Goal: Task Accomplishment & Management: Manage account settings

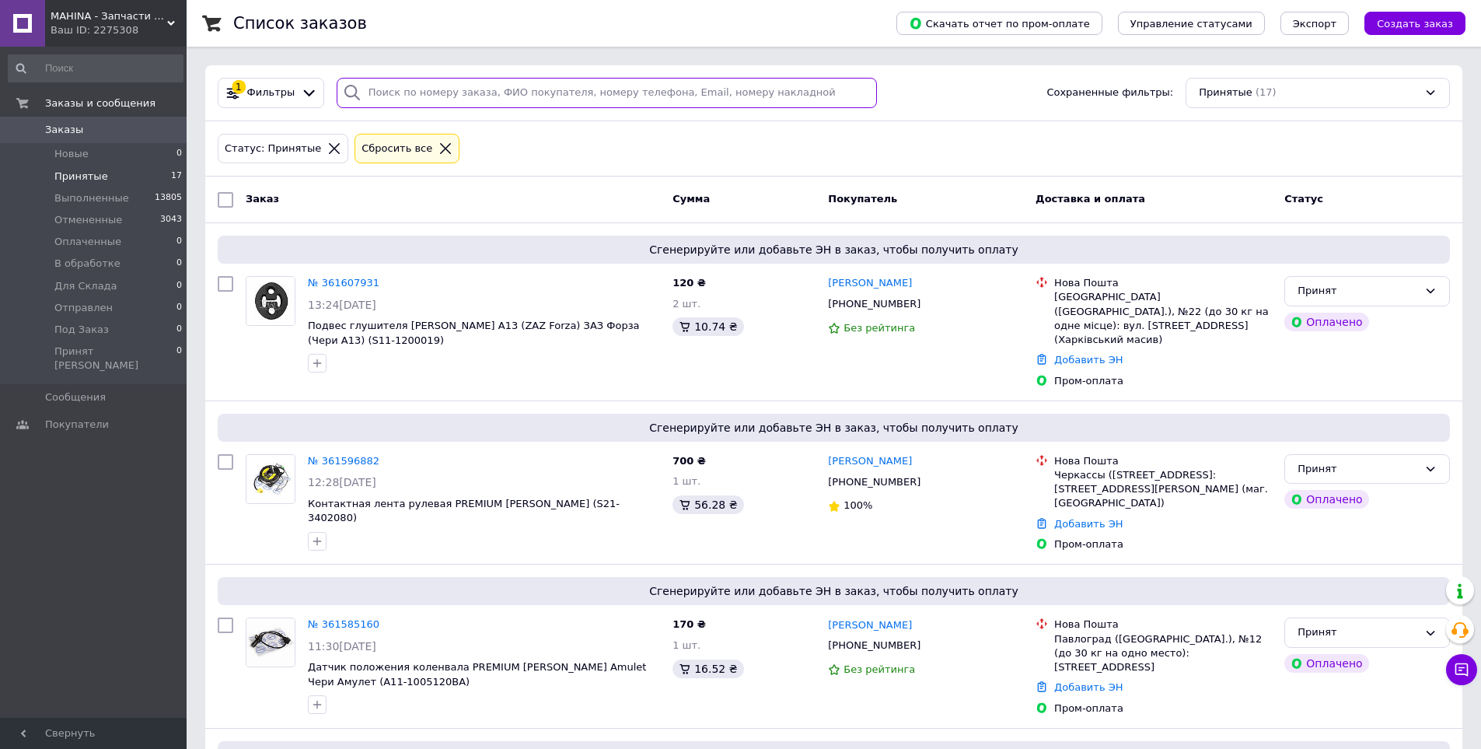
click at [541, 89] on input "search" at bounding box center [607, 93] width 541 height 30
paste input "360379149"
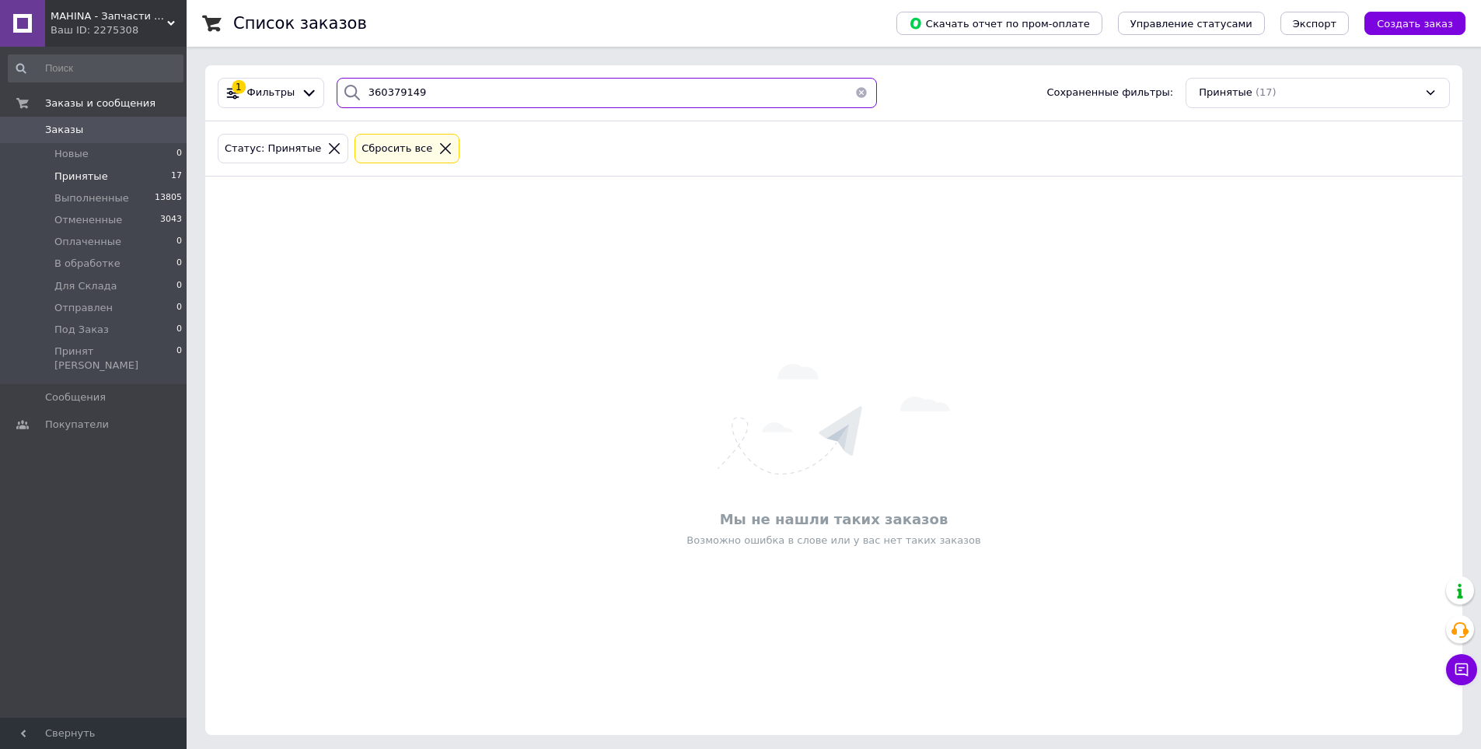
type input "360379149"
click at [344, 89] on icon at bounding box center [352, 92] width 19 height 19
click at [857, 95] on button "button" at bounding box center [861, 93] width 31 height 30
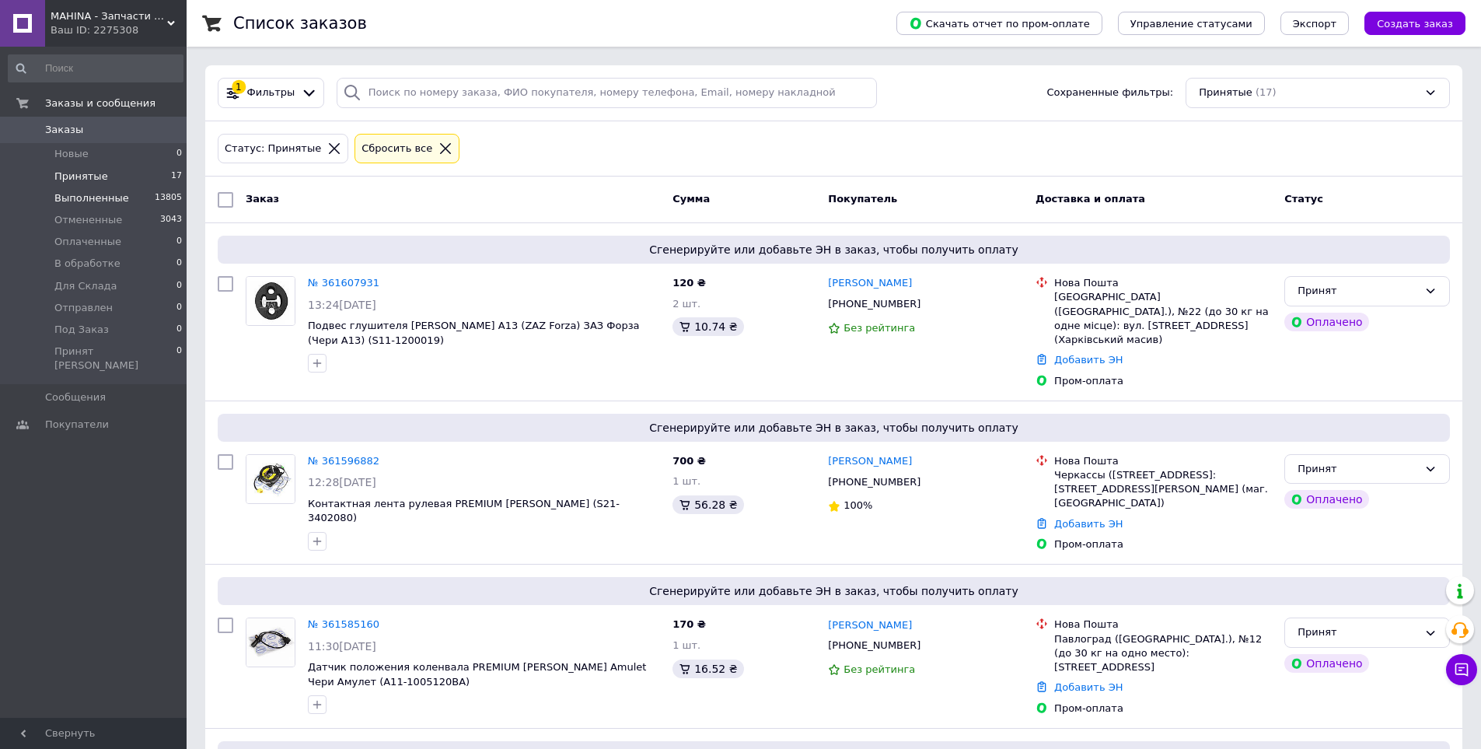
click at [82, 196] on span "Выполненные" at bounding box center [91, 198] width 75 height 14
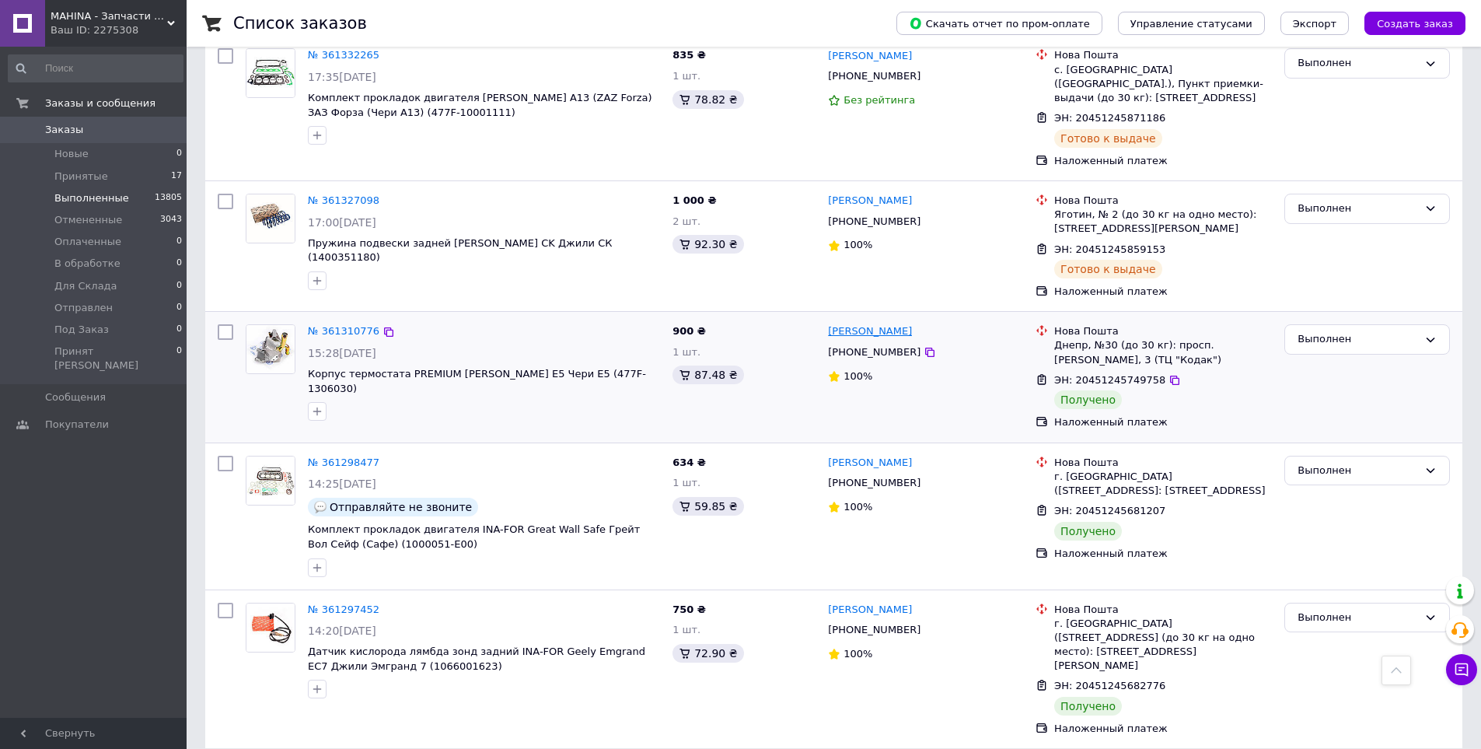
scroll to position [2175, 0]
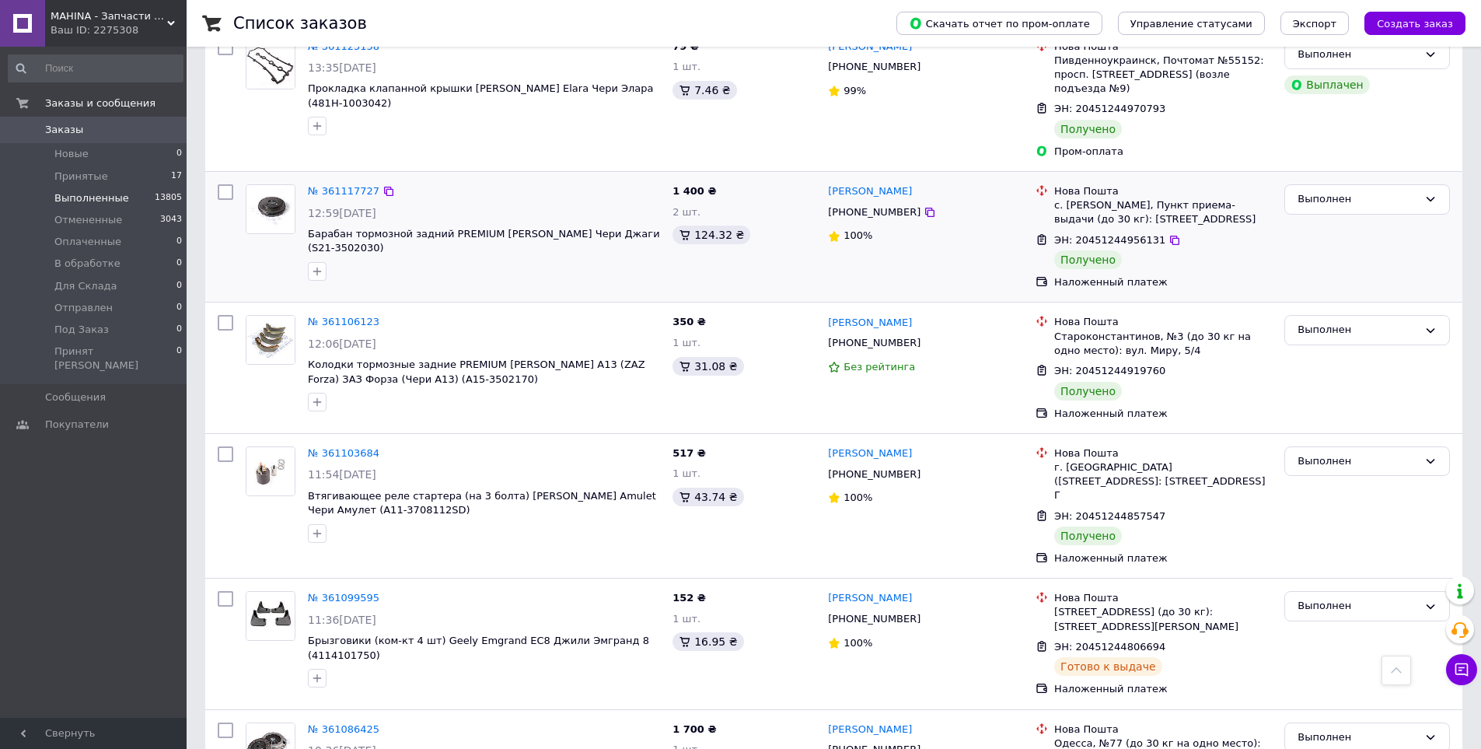
scroll to position [2230, 0]
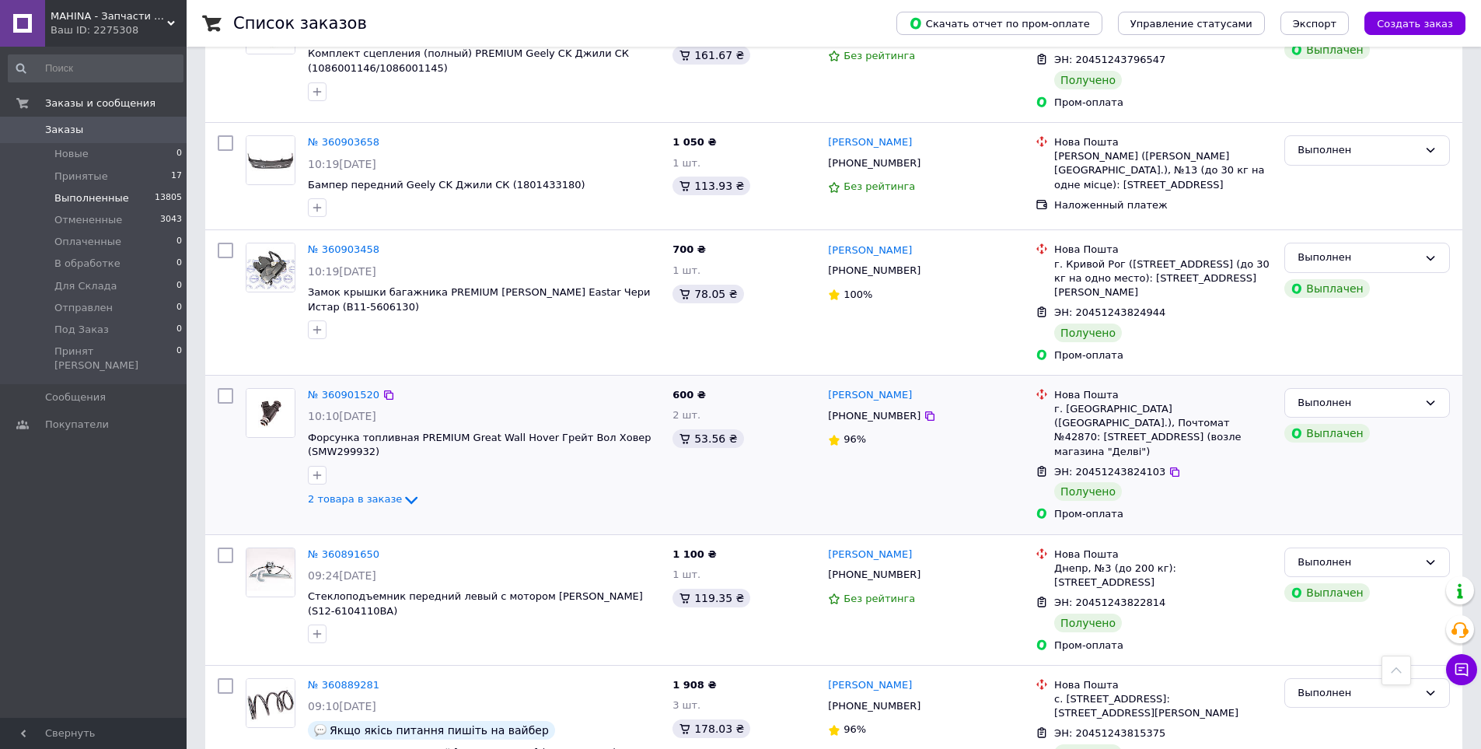
scroll to position [2245, 0]
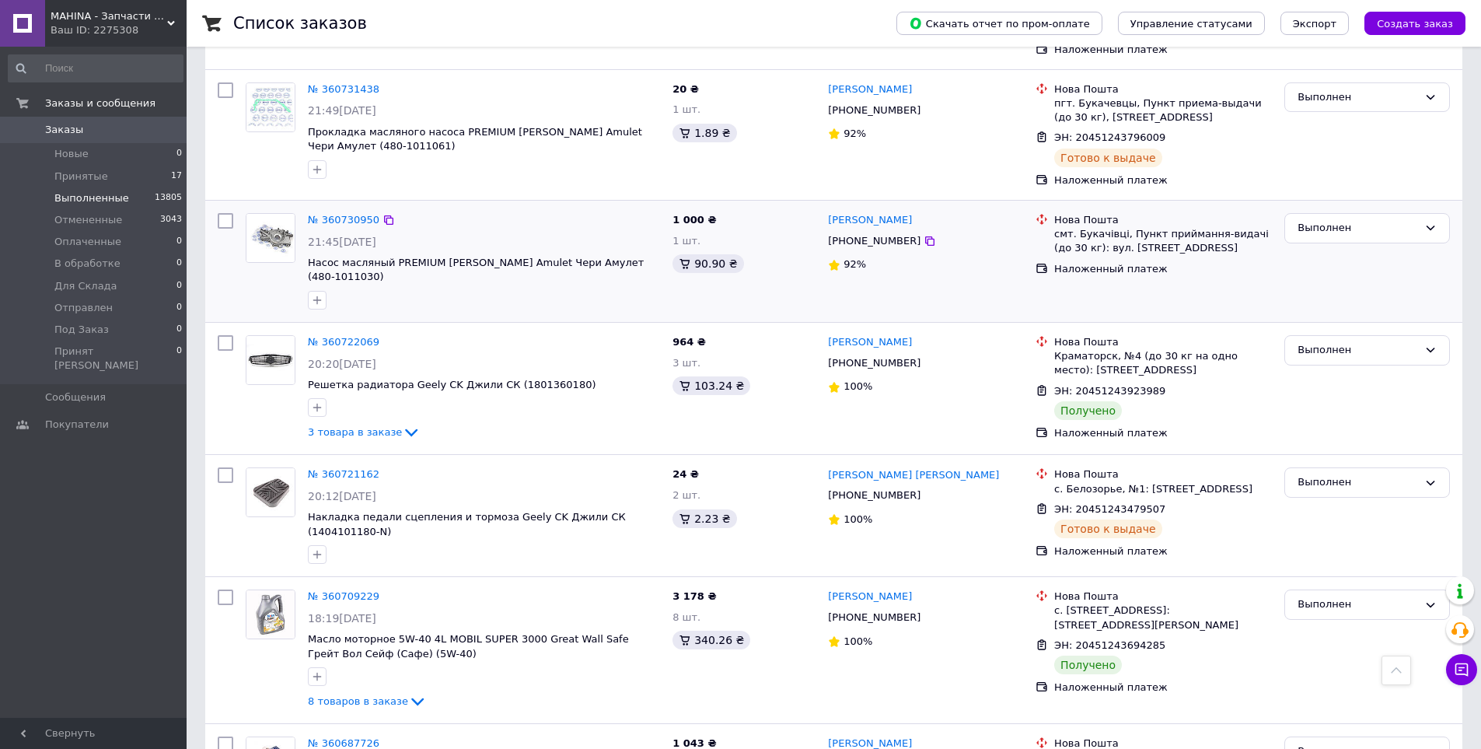
scroll to position [2188, 0]
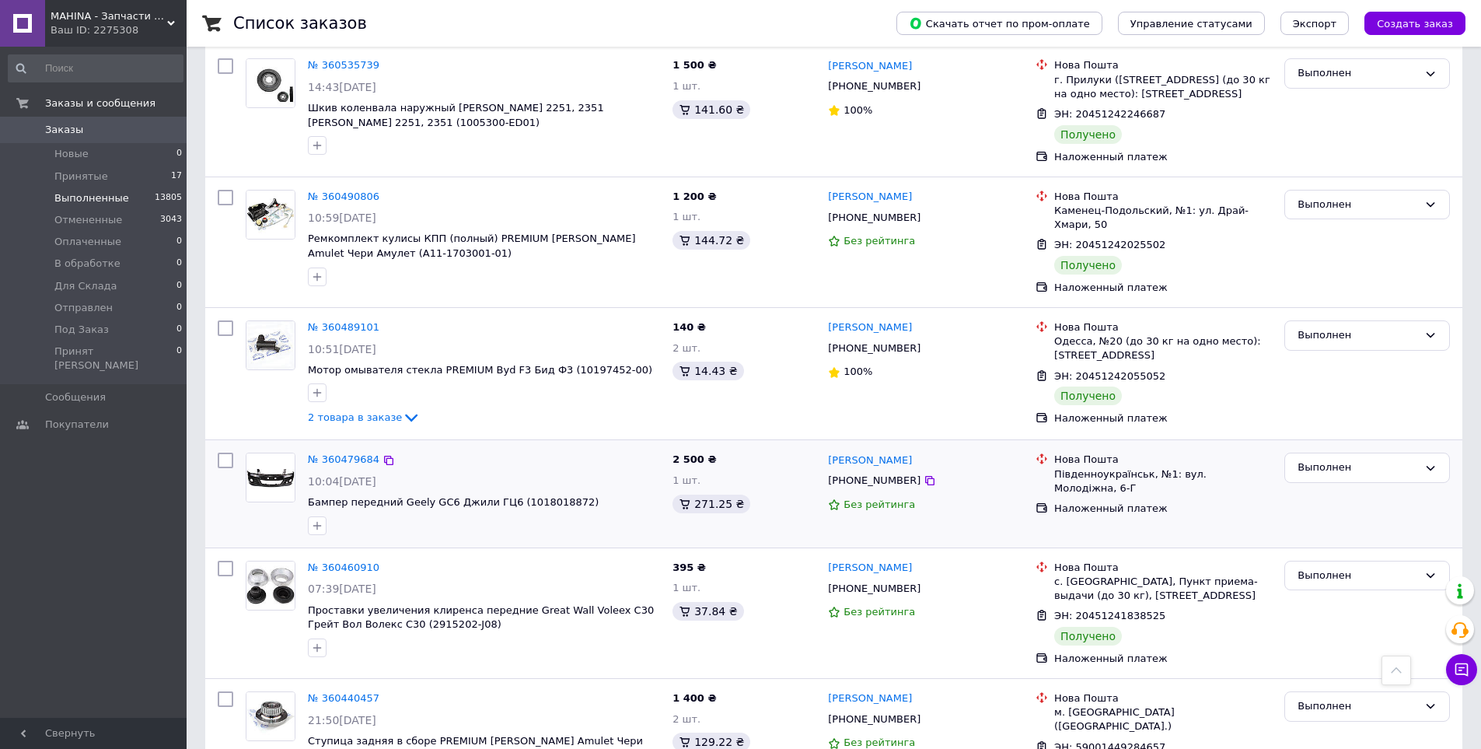
scroll to position [2105, 0]
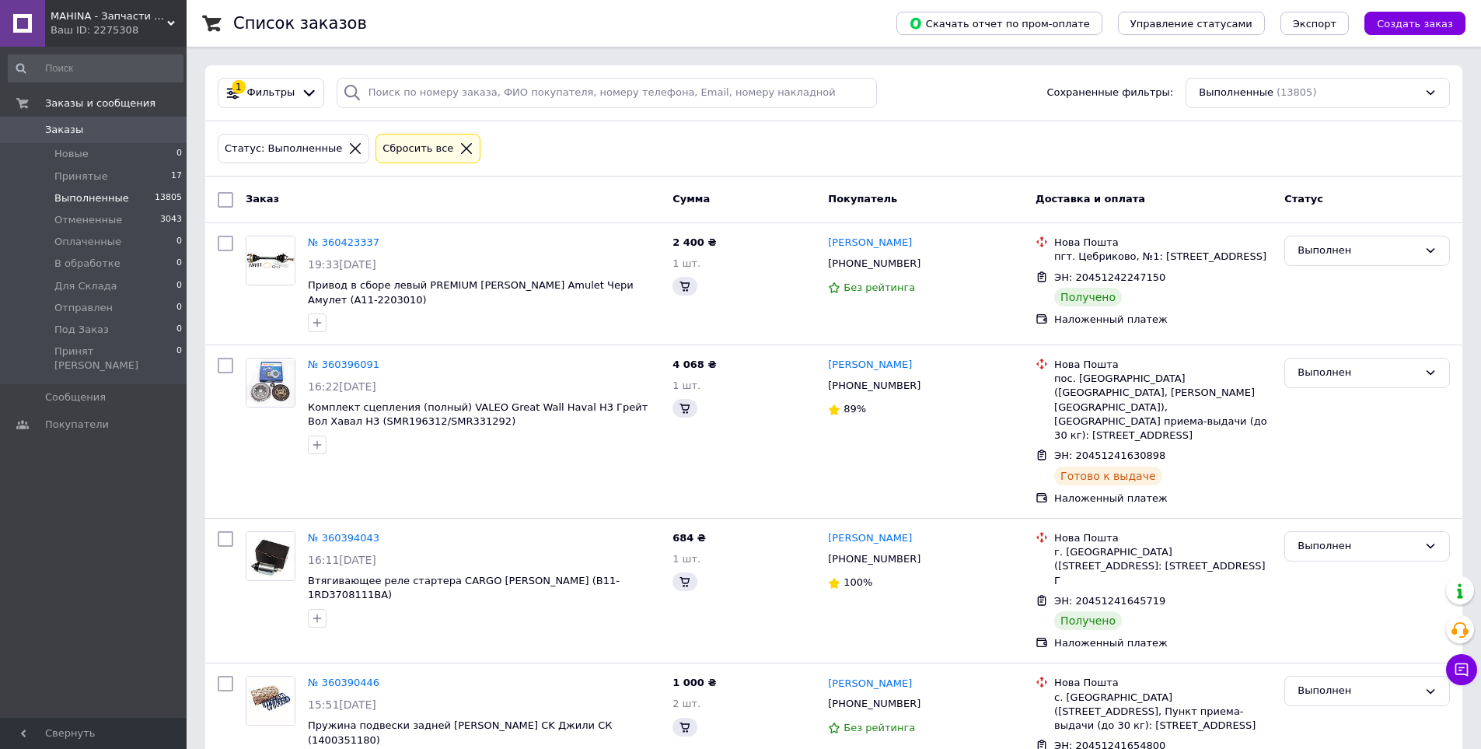
click at [489, 748] on div at bounding box center [484, 762] width 358 height 25
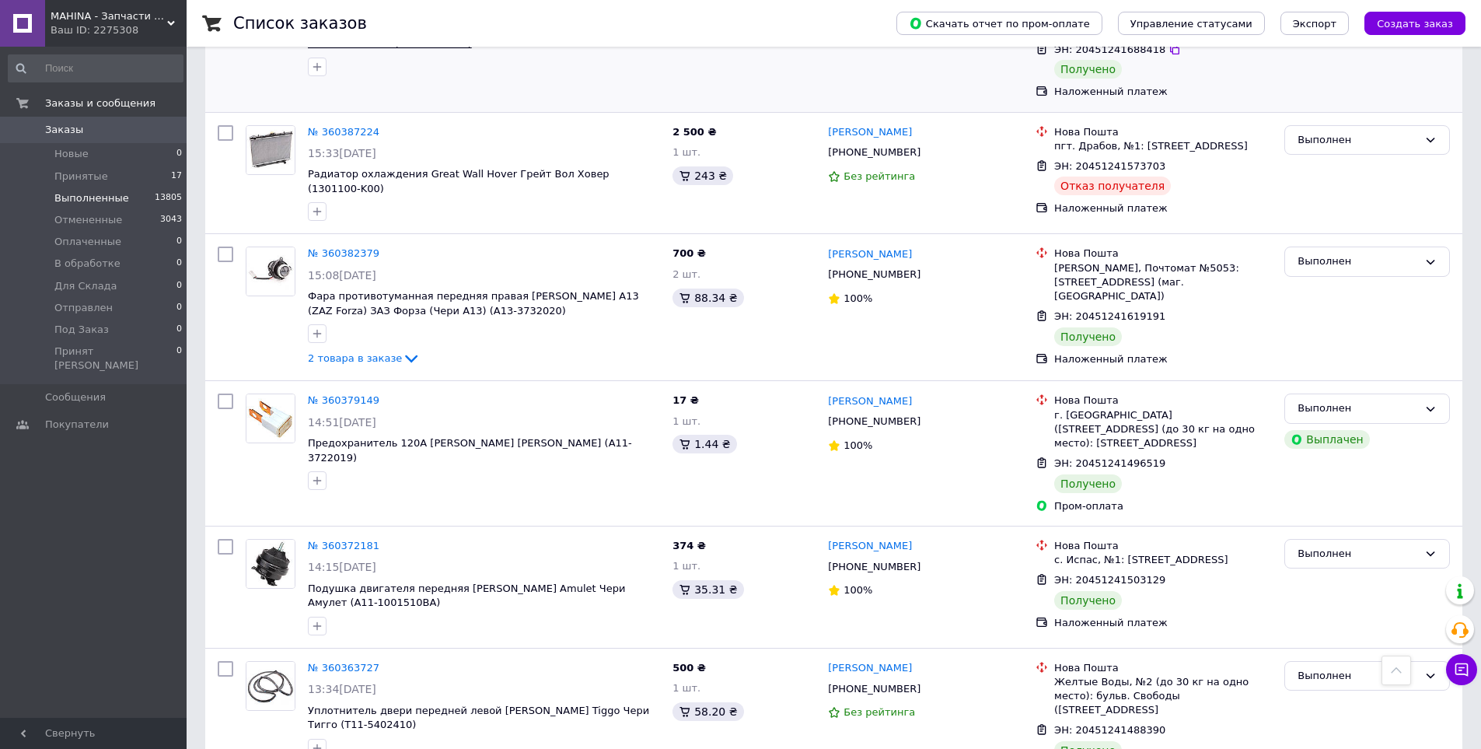
scroll to position [855, 0]
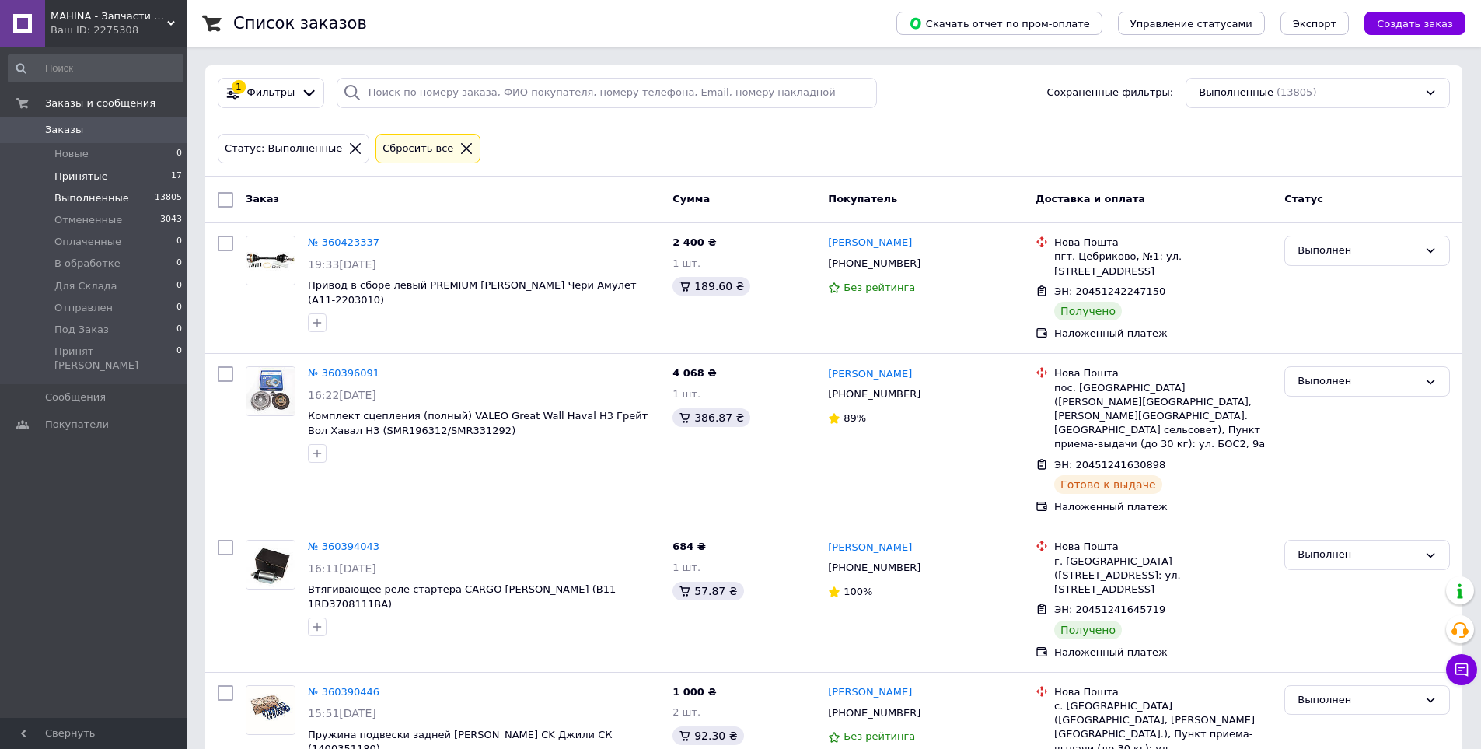
click at [80, 180] on span "Принятые" at bounding box center [81, 176] width 54 height 14
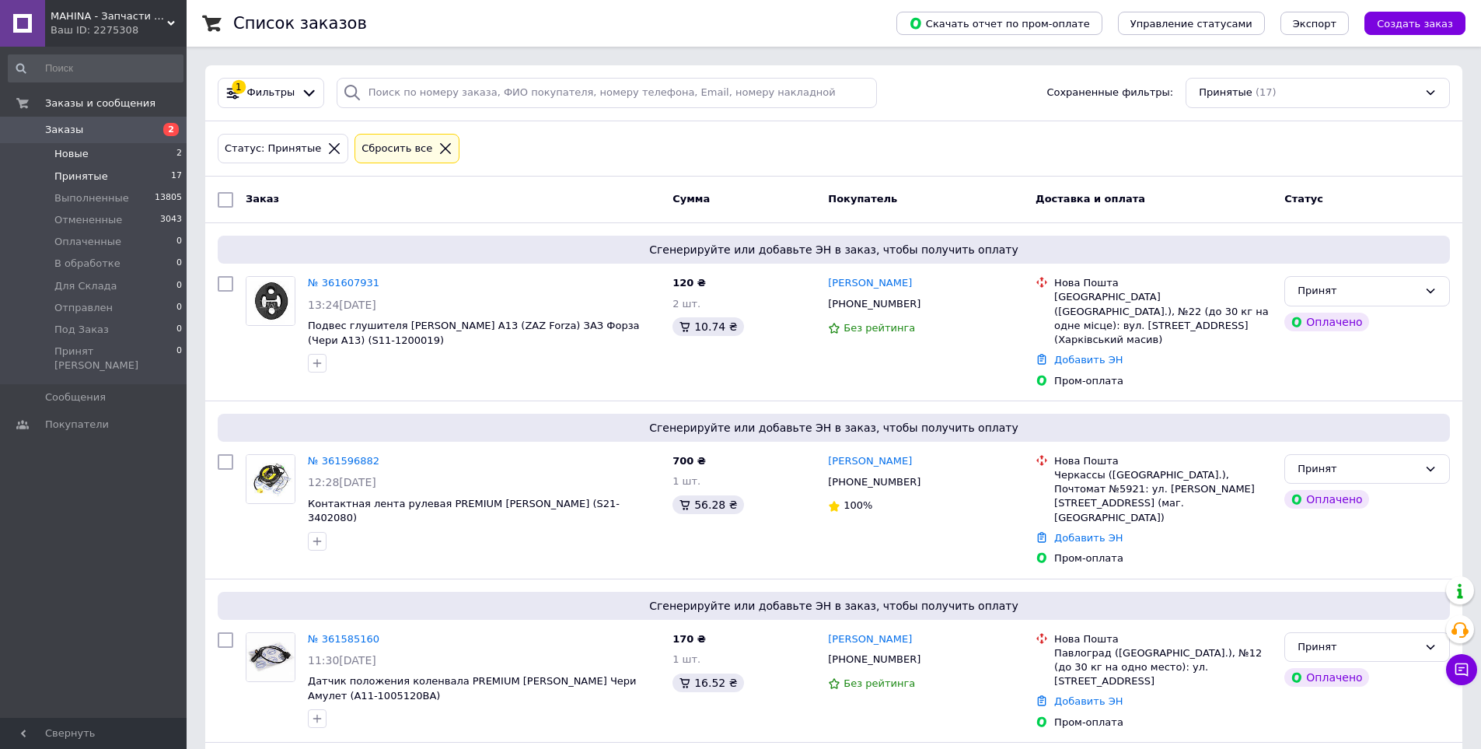
click at [77, 152] on span "Новые" at bounding box center [71, 154] width 34 height 14
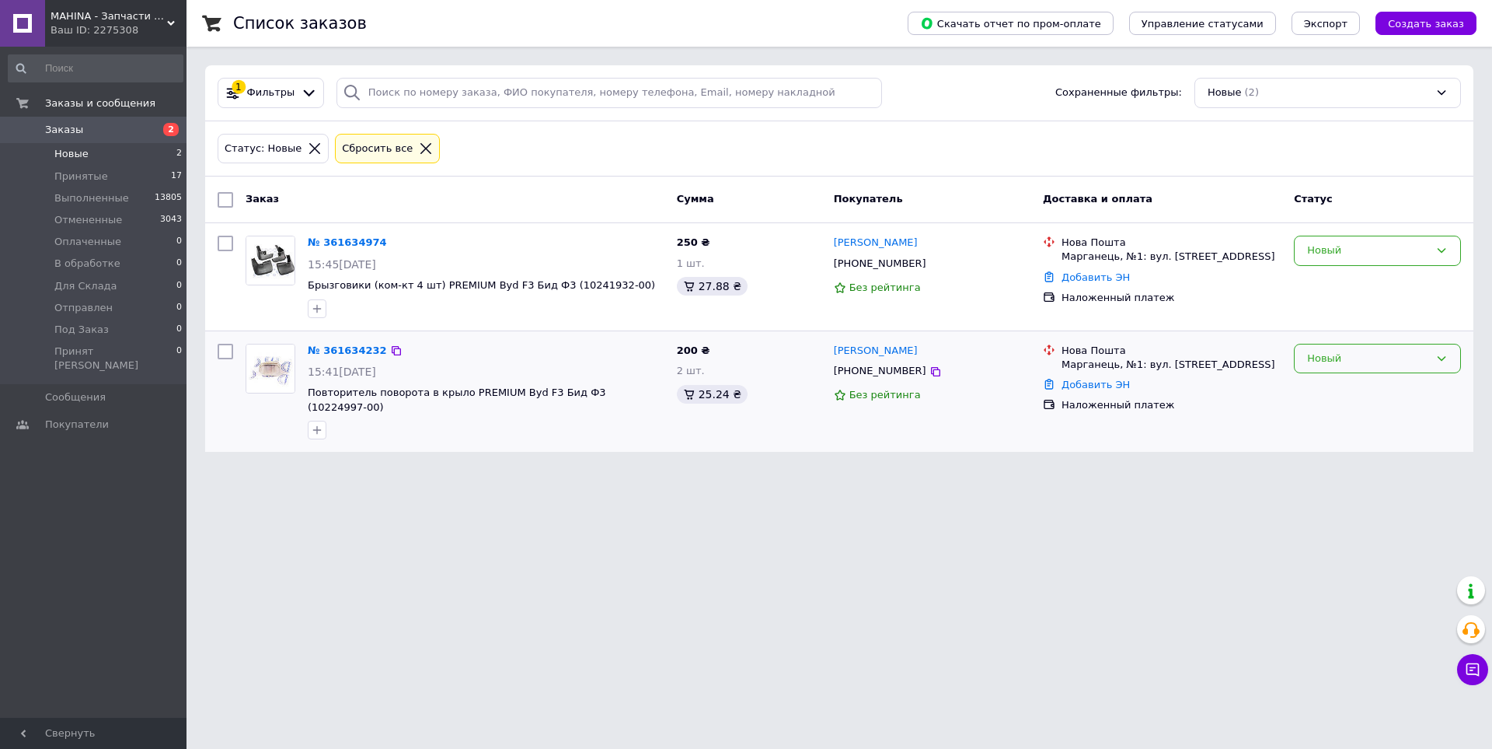
click at [1446, 362] on icon at bounding box center [1442, 358] width 12 height 12
click at [1319, 386] on li "Принят" at bounding box center [1378, 390] width 166 height 29
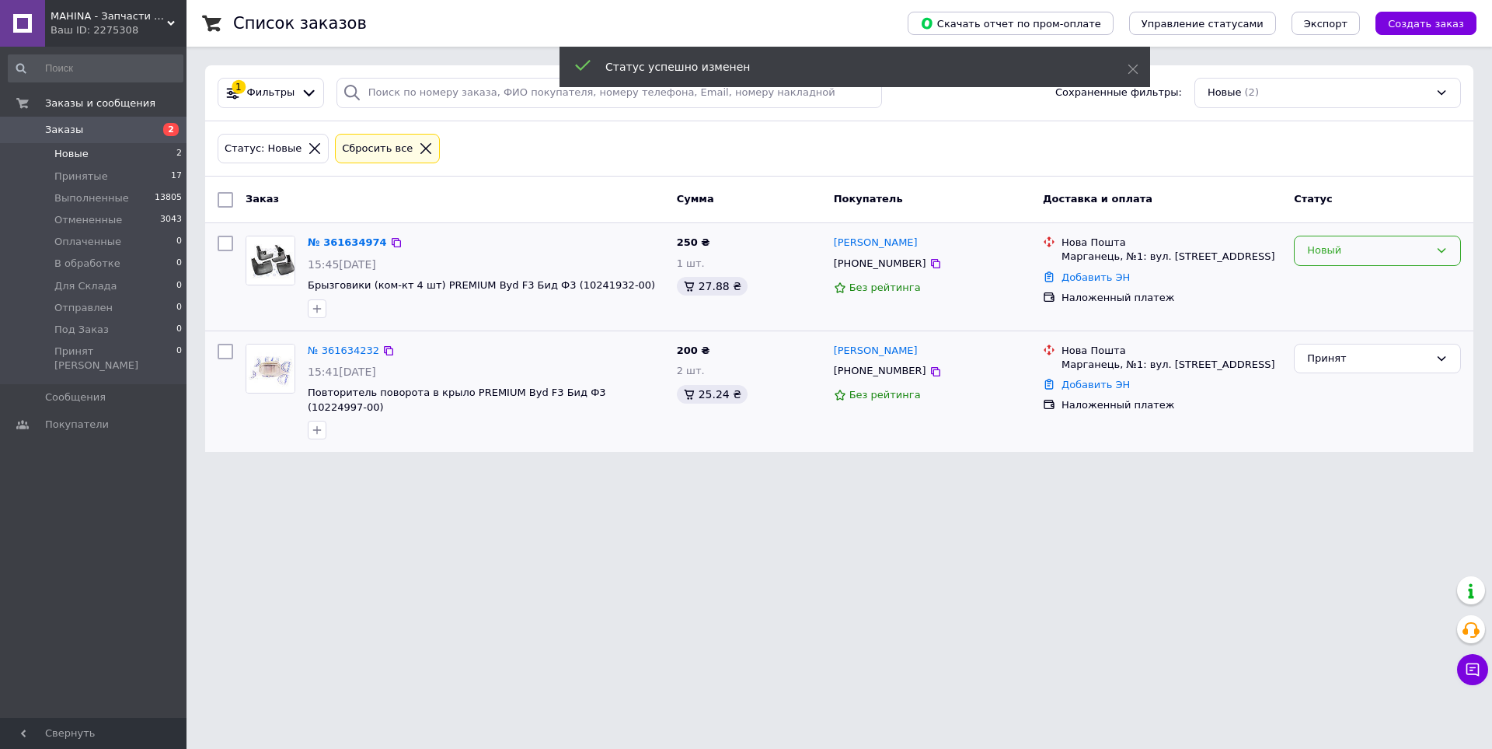
click at [1441, 249] on icon at bounding box center [1442, 250] width 12 height 12
click at [1313, 283] on li "Принят" at bounding box center [1378, 283] width 166 height 29
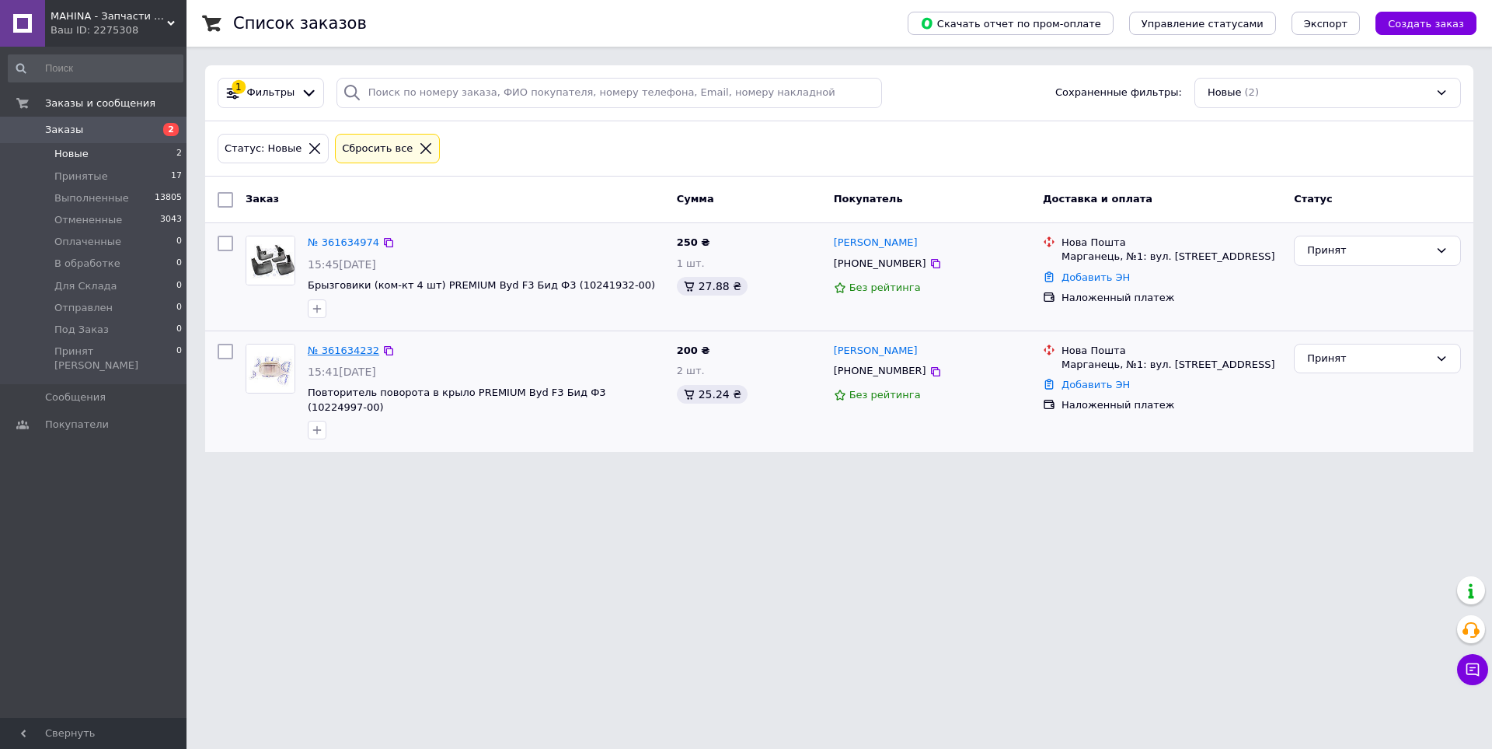
click at [347, 348] on link "№ 361634232" at bounding box center [344, 350] width 72 height 12
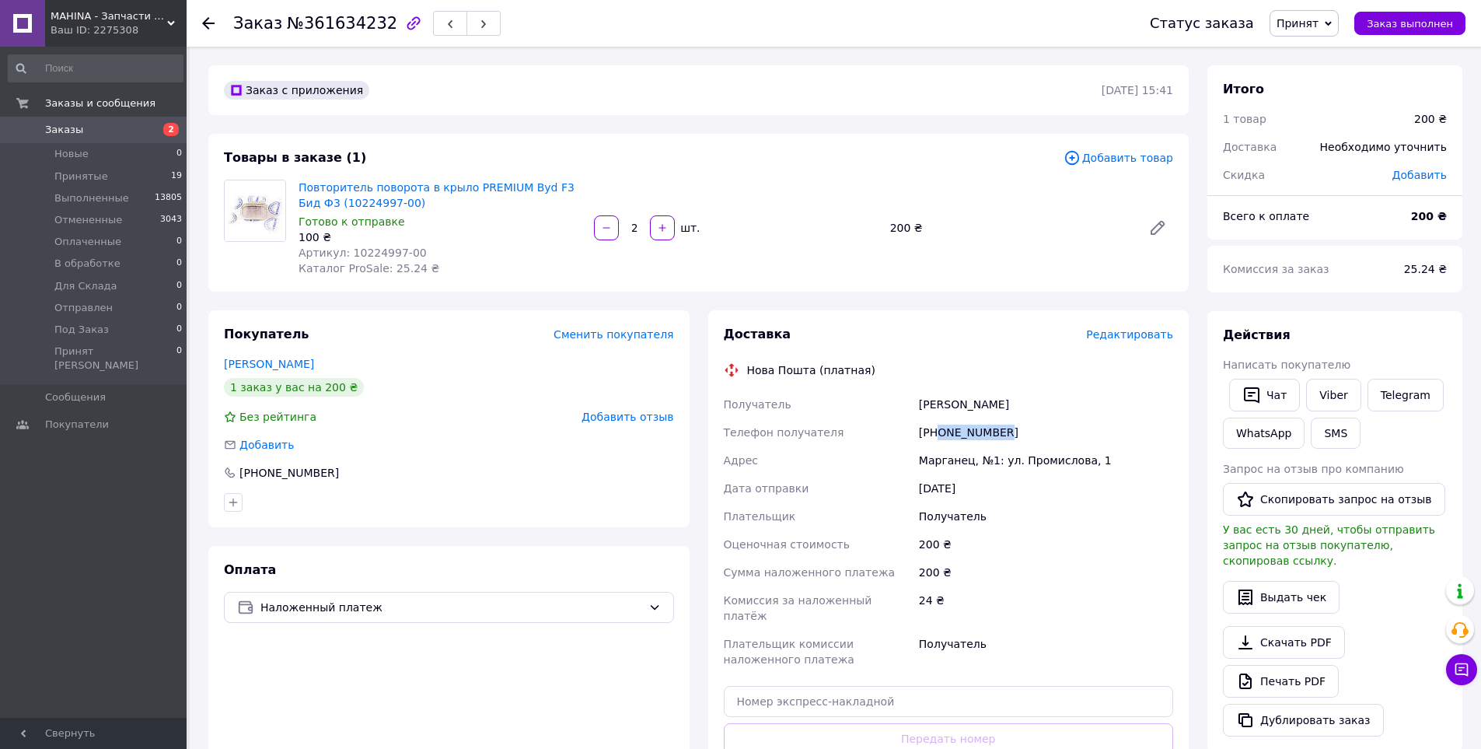
drag, startPoint x: 1010, startPoint y: 435, endPoint x: 940, endPoint y: 434, distance: 70.0
click at [940, 434] on div "[PHONE_NUMBER]" at bounding box center [1046, 432] width 260 height 28
copy div "0994800866"
click at [89, 173] on span "Принятые" at bounding box center [81, 176] width 54 height 14
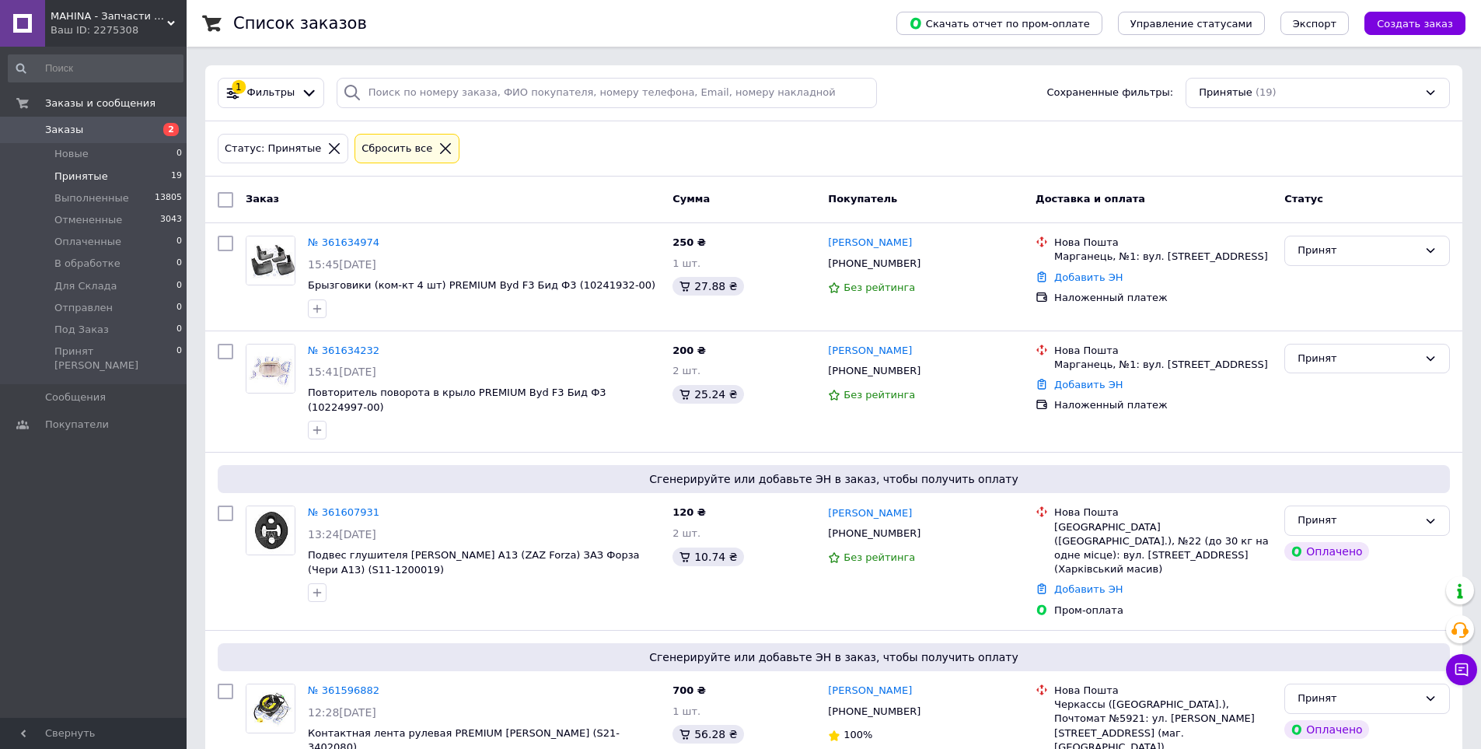
click at [79, 131] on span "Заказы" at bounding box center [94, 130] width 99 height 14
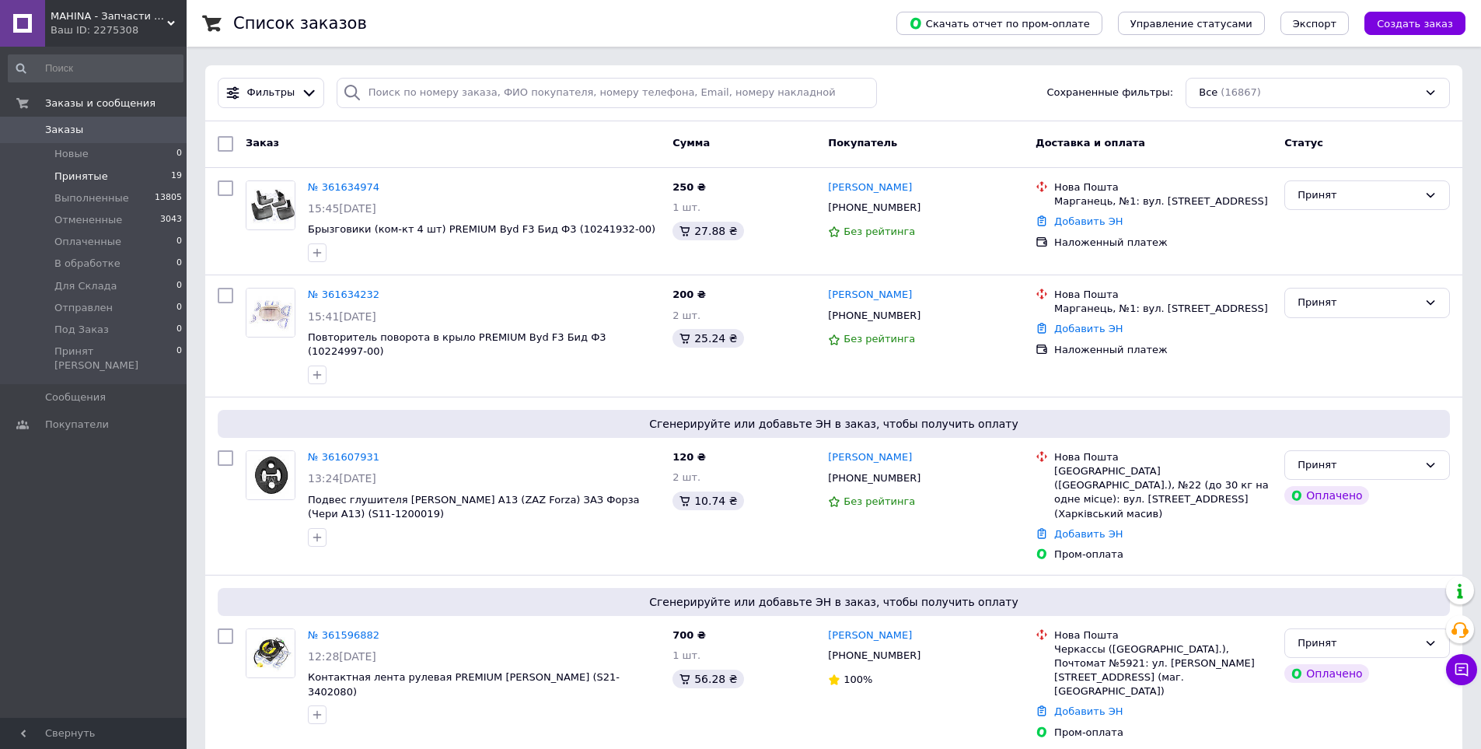
click at [72, 168] on li "Принятые 19" at bounding box center [95, 177] width 191 height 22
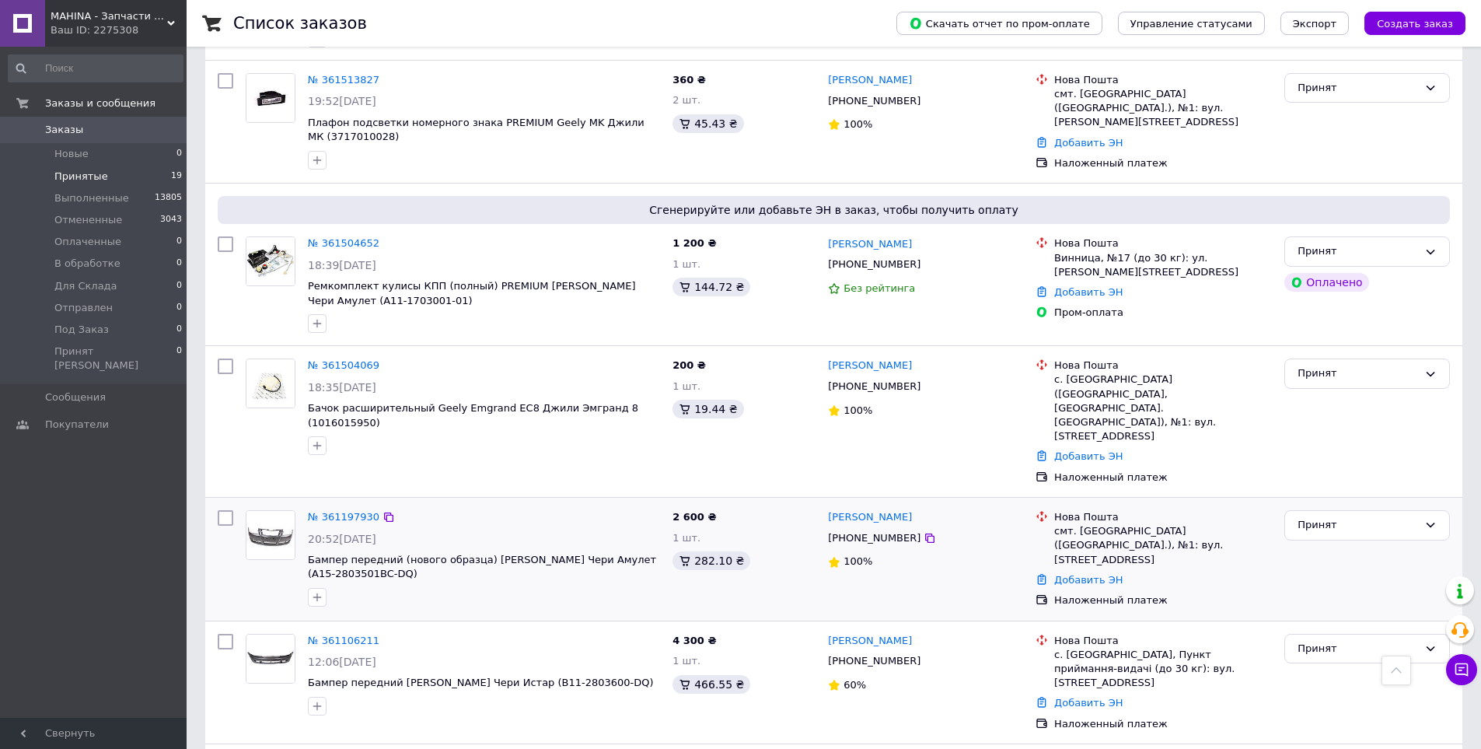
scroll to position [2102, 0]
click at [358, 633] on link "№ 361106211" at bounding box center [344, 639] width 72 height 12
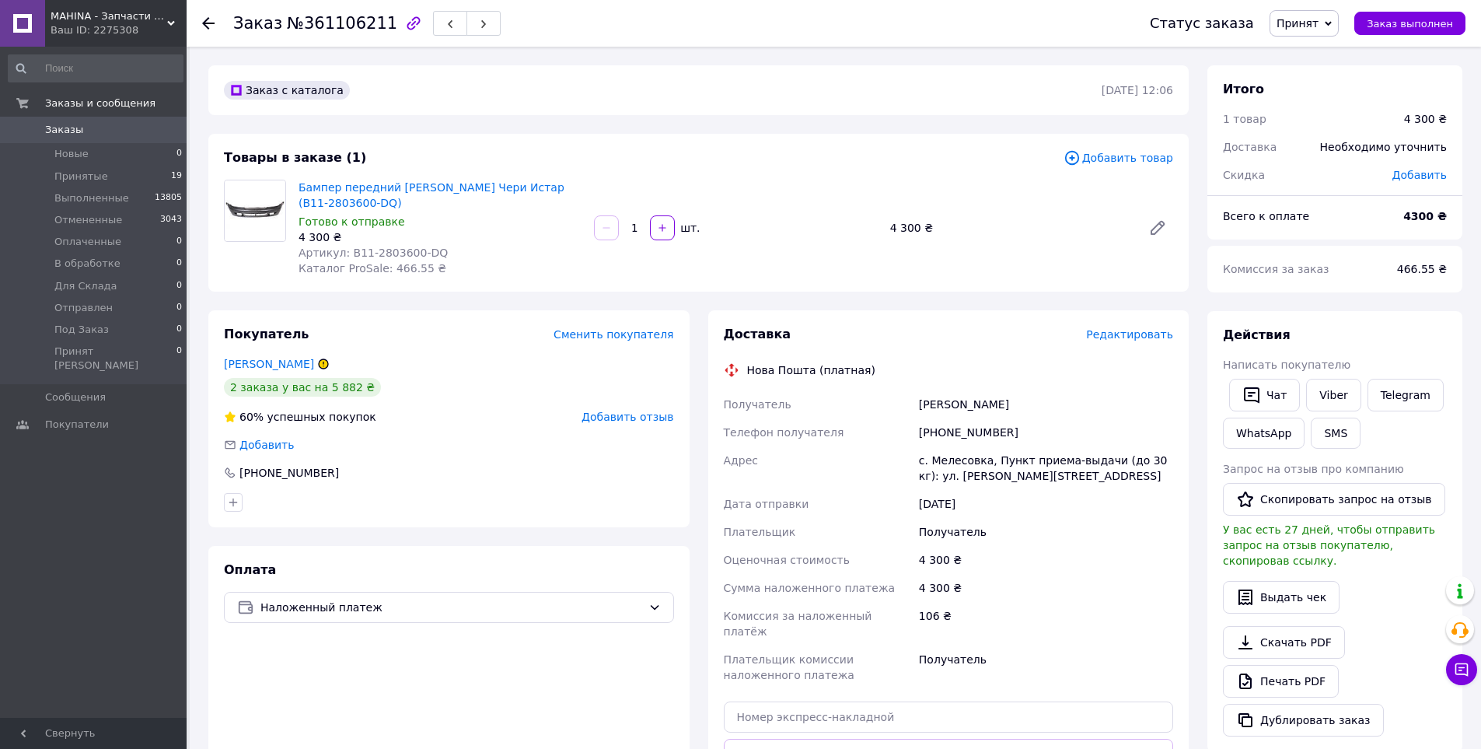
click at [1338, 19] on span "Принят" at bounding box center [1303, 23] width 69 height 26
click at [1328, 73] on li "Отменен" at bounding box center [1341, 77] width 142 height 23
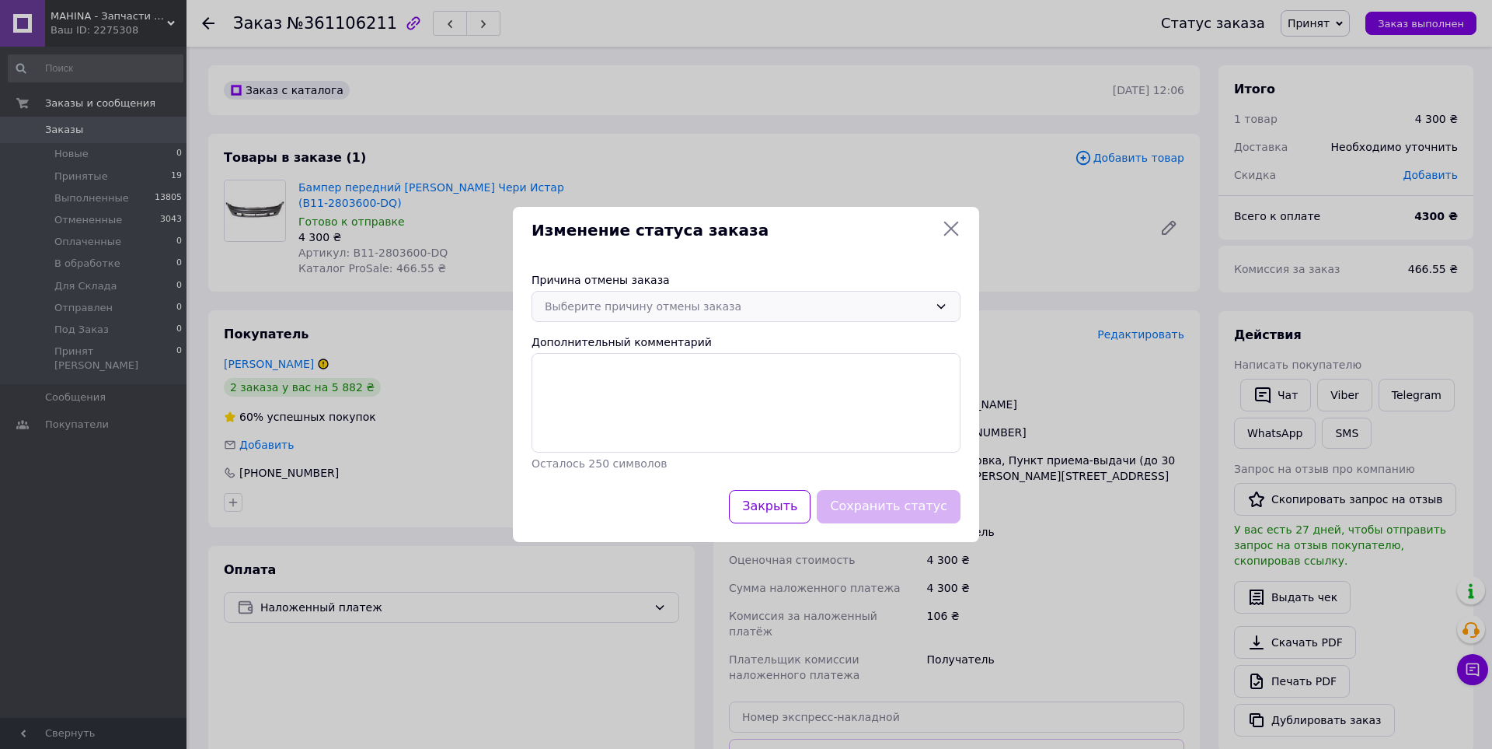
click at [940, 299] on div "Выберите причину отмены заказа" at bounding box center [746, 306] width 429 height 31
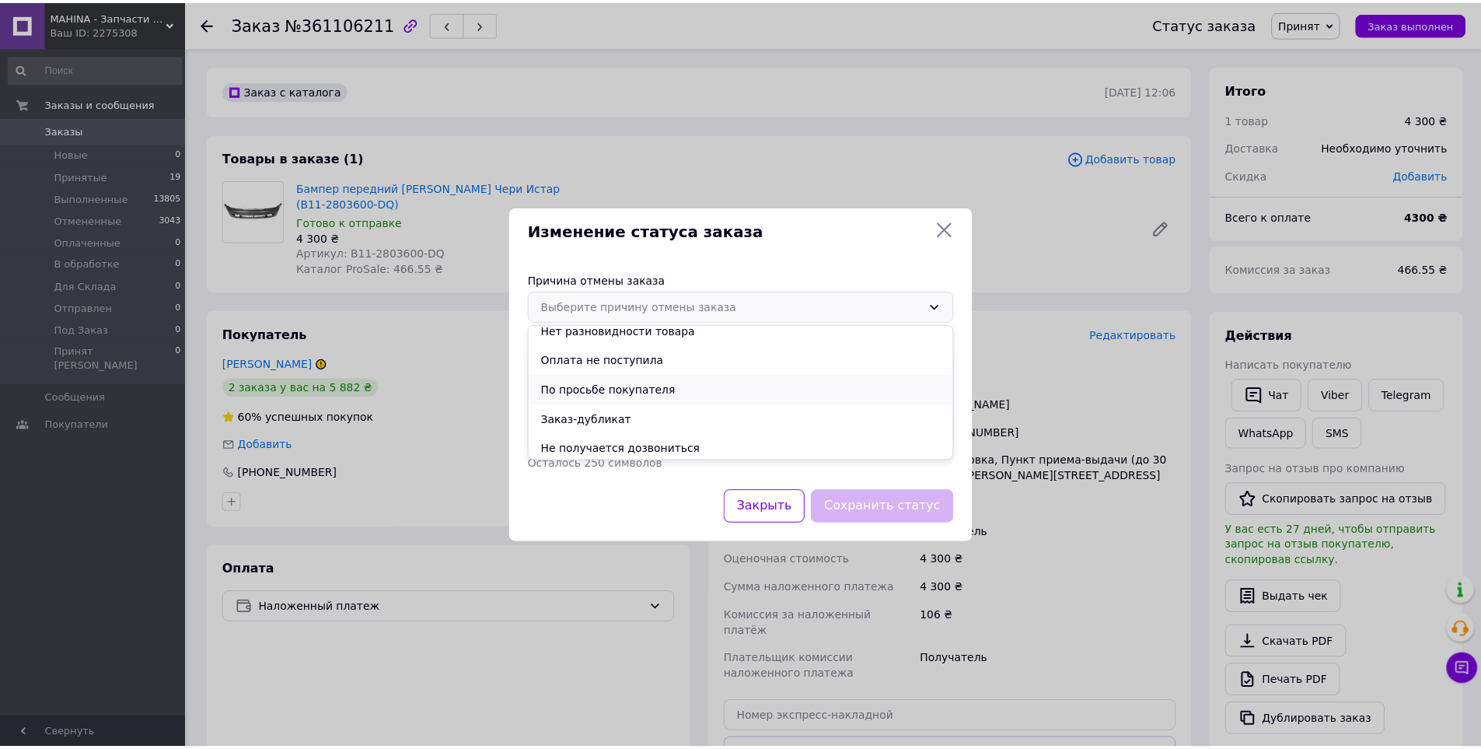
scroll to position [72, 0]
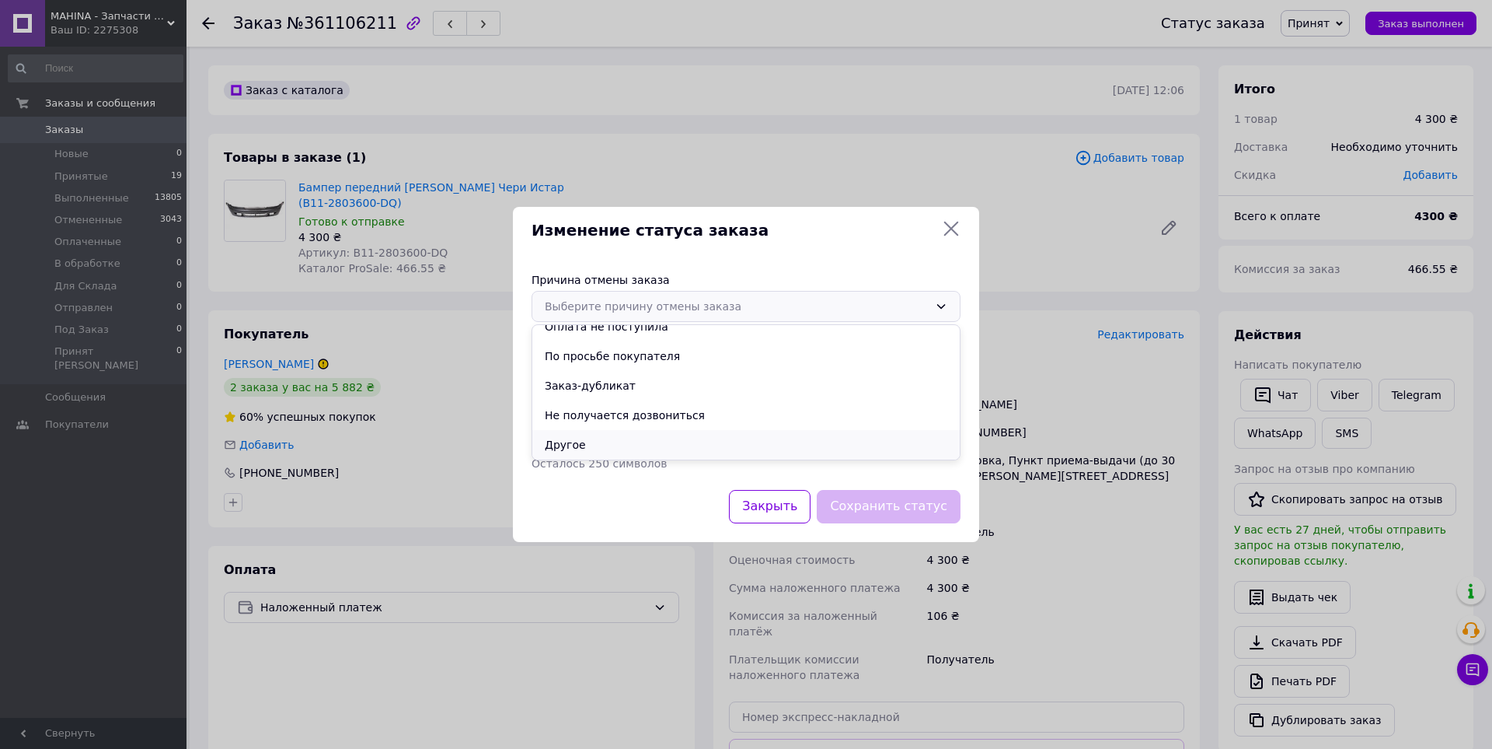
click at [558, 439] on li "Другое" at bounding box center [746, 445] width 428 height 30
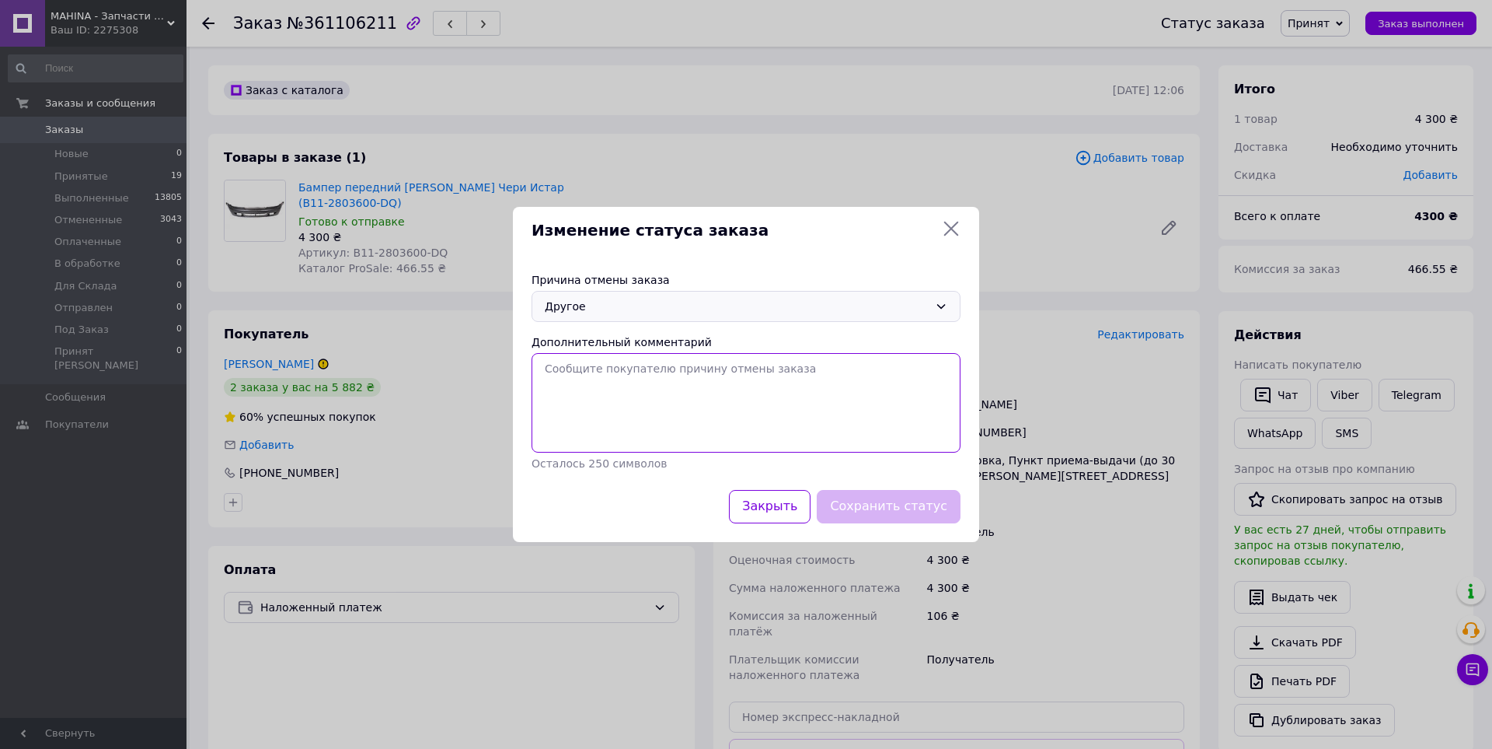
click at [592, 422] on textarea "Дополнительный комментарий" at bounding box center [746, 402] width 429 height 99
type textarea "Велика вартість доставки"
click at [875, 509] on button "Сохранить статус" at bounding box center [889, 506] width 144 height 33
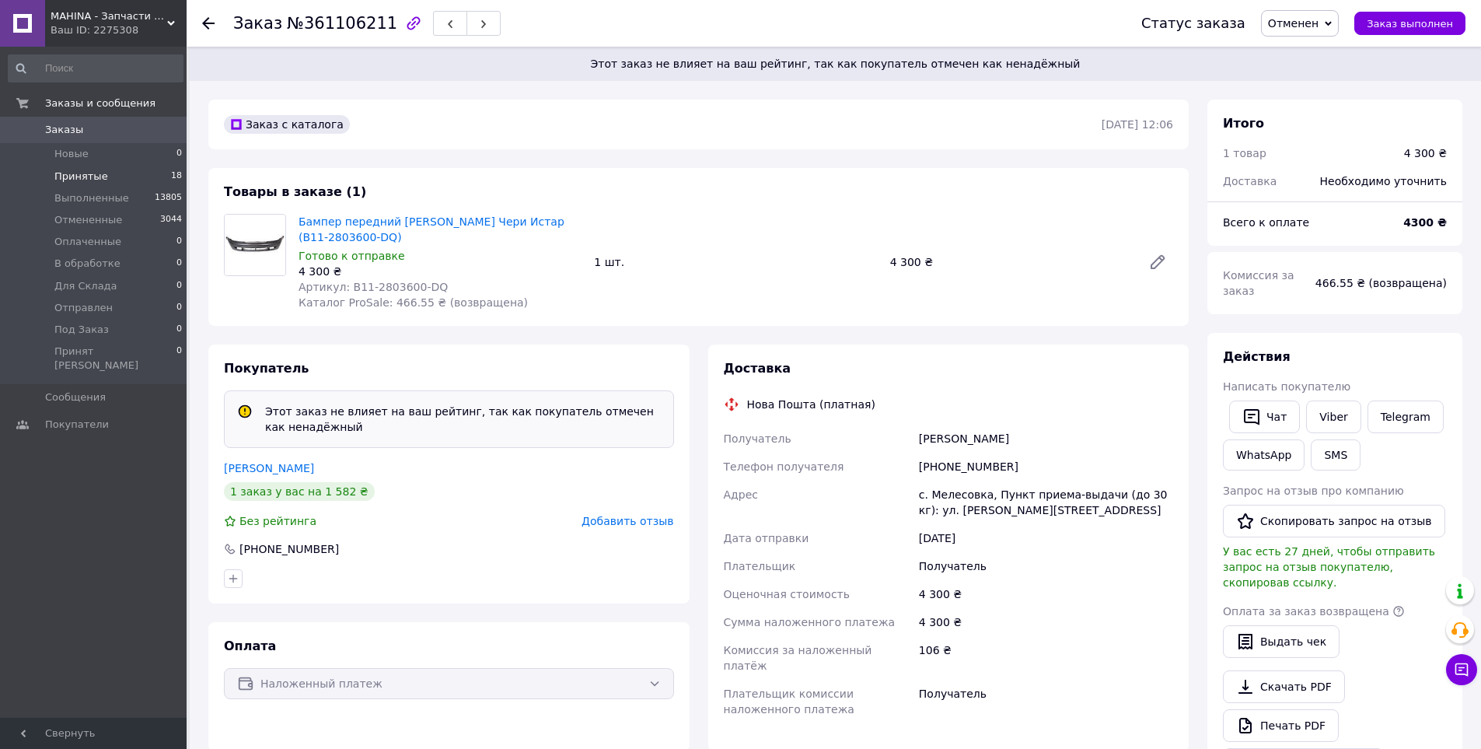
click at [82, 169] on span "Принятые" at bounding box center [81, 176] width 54 height 14
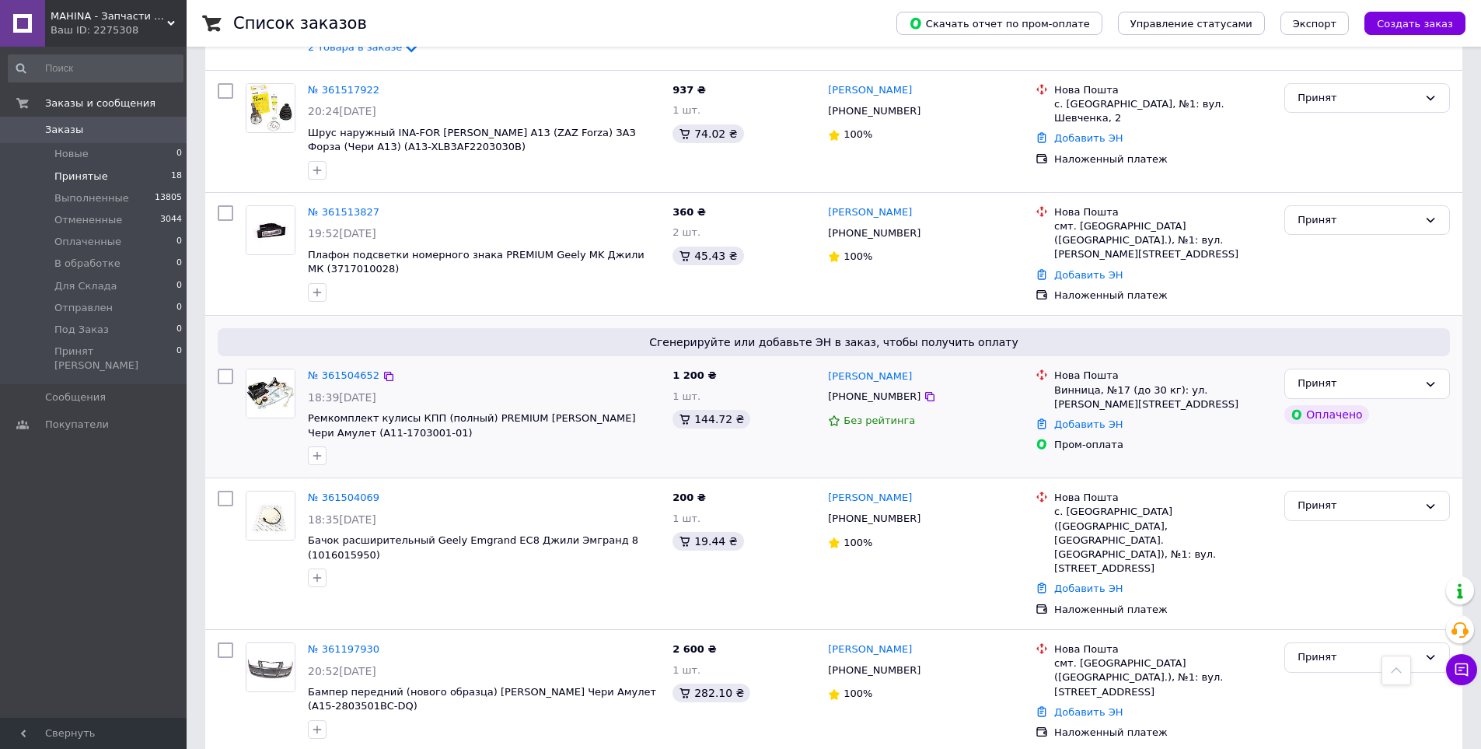
scroll to position [1992, 0]
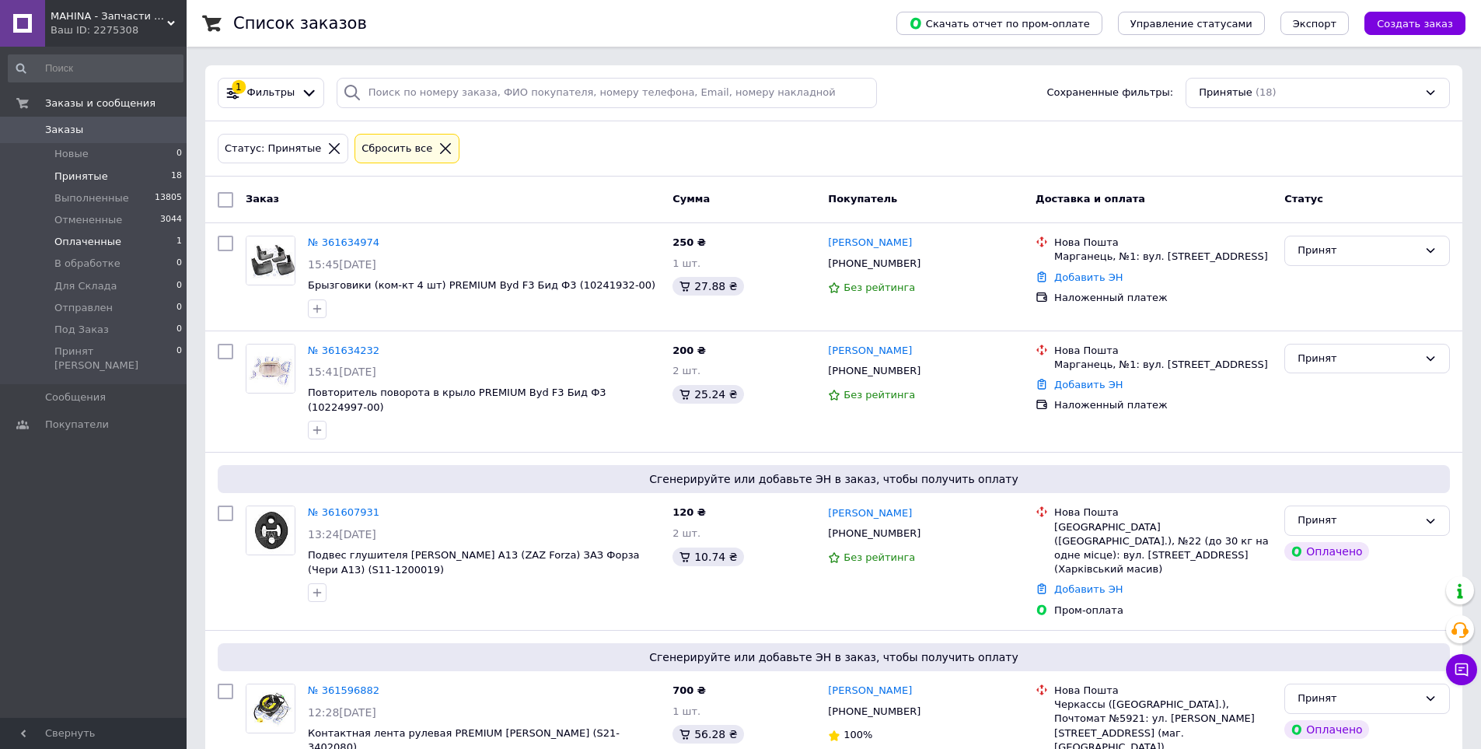
click at [92, 239] on span "Оплаченные" at bounding box center [87, 242] width 67 height 14
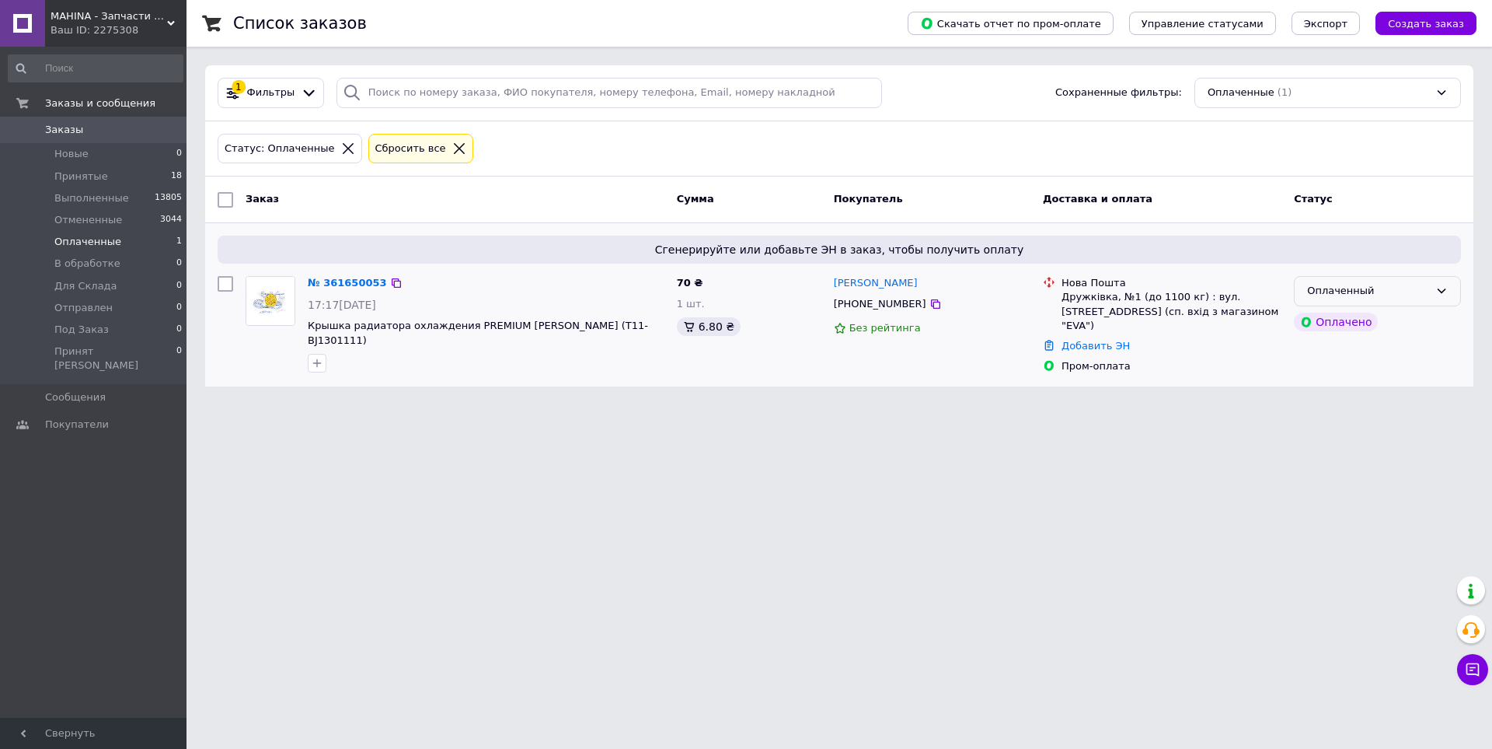
click at [1438, 284] on icon at bounding box center [1442, 290] width 12 height 12
click at [1321, 316] on li "Принят" at bounding box center [1378, 323] width 166 height 29
click at [344, 284] on link "№ 361650053" at bounding box center [344, 283] width 72 height 12
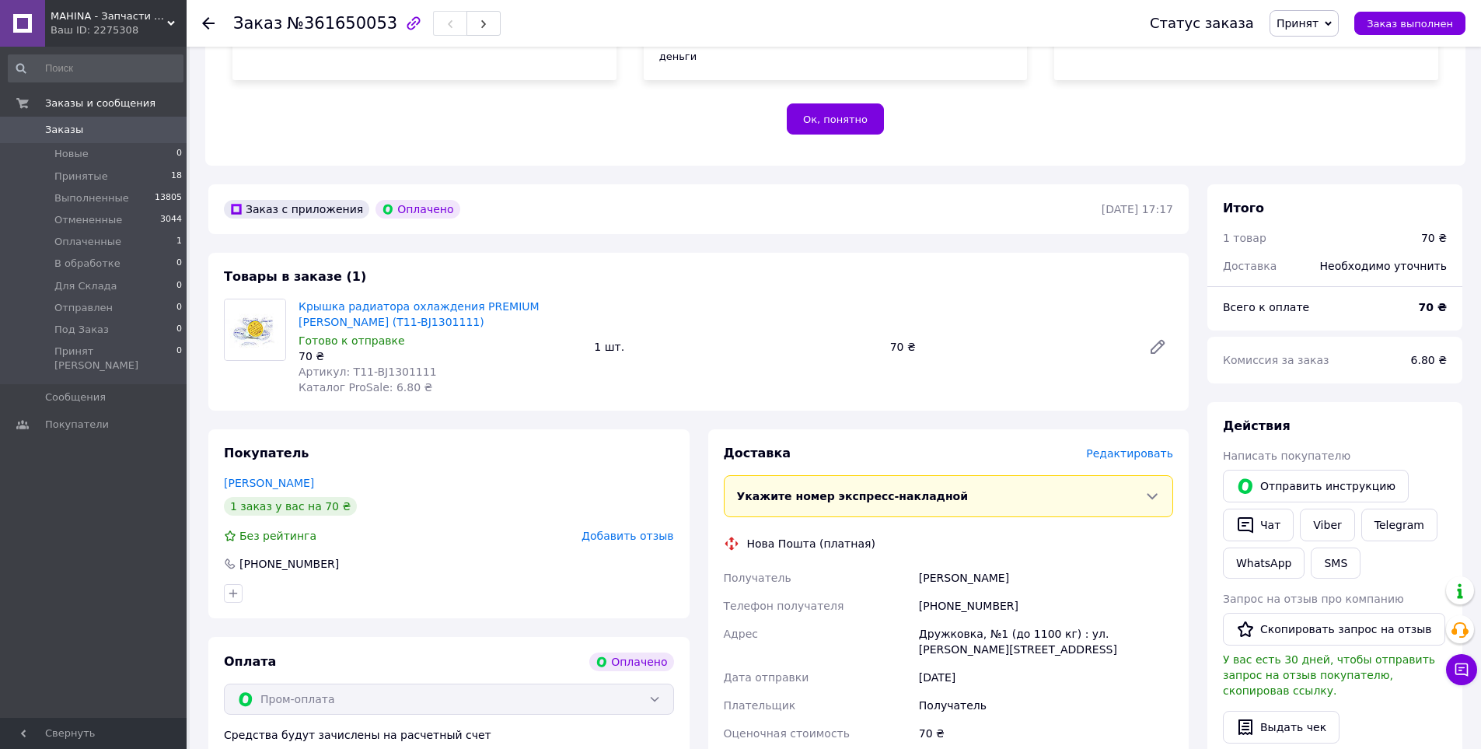
scroll to position [311, 0]
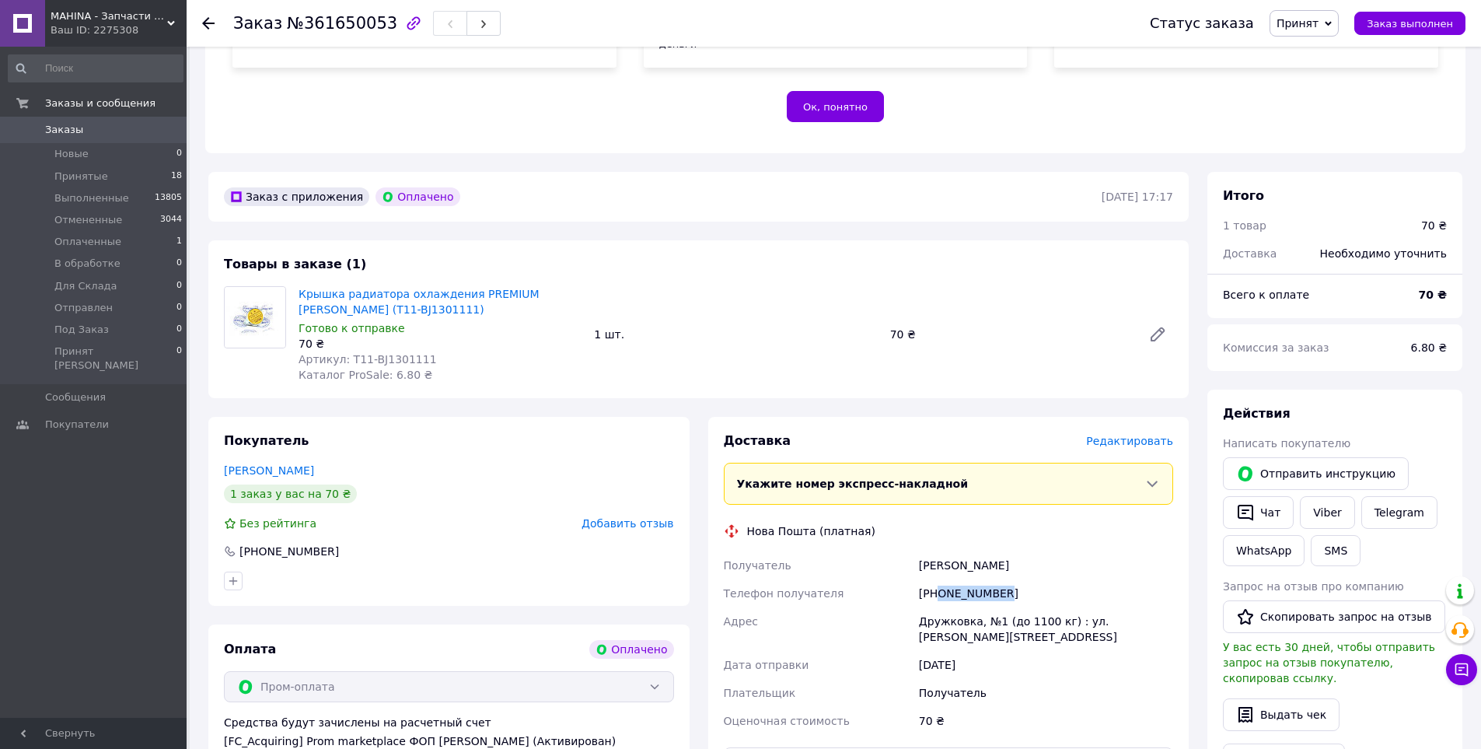
drag, startPoint x: 1008, startPoint y: 578, endPoint x: 940, endPoint y: 578, distance: 68.4
click at [940, 579] on div "[PHONE_NUMBER]" at bounding box center [1046, 593] width 260 height 28
copy div "0663243079"
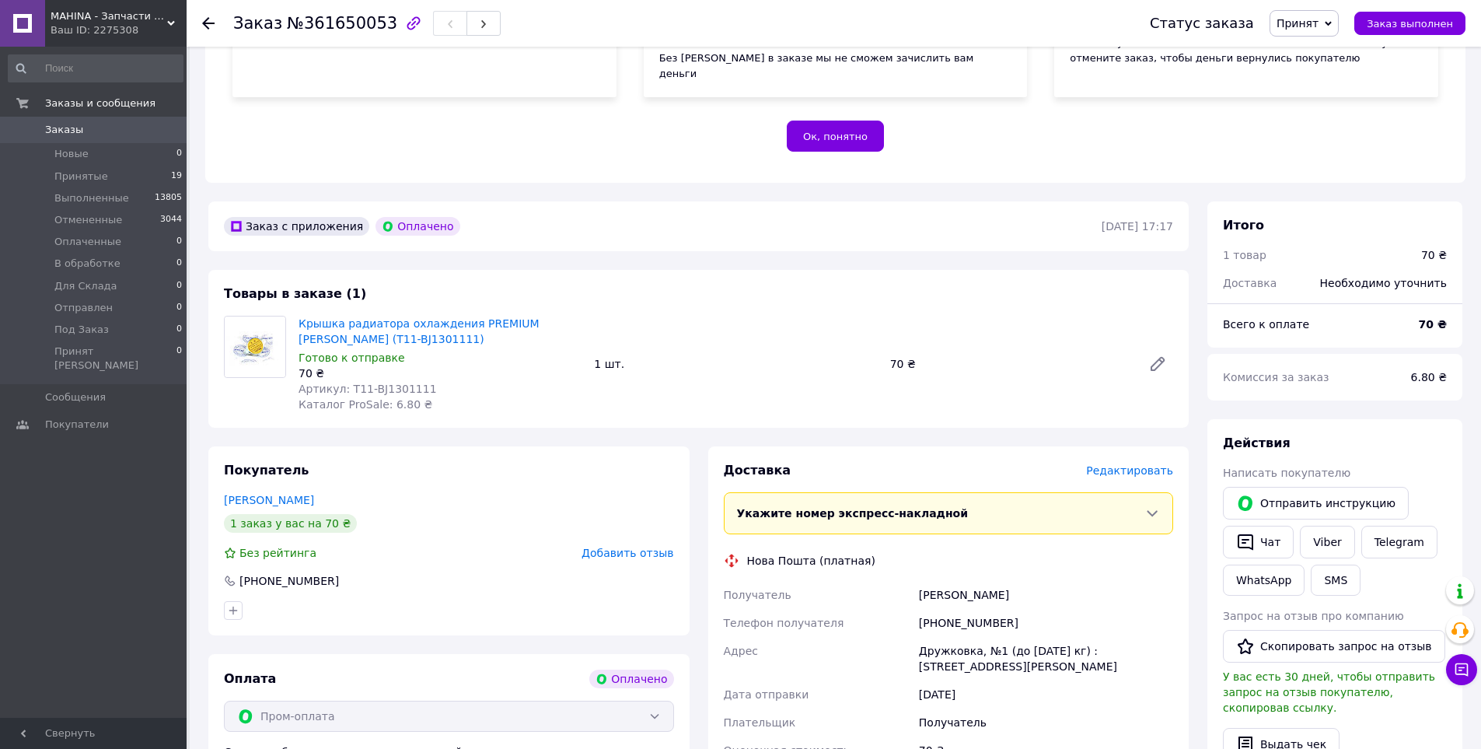
scroll to position [311, 0]
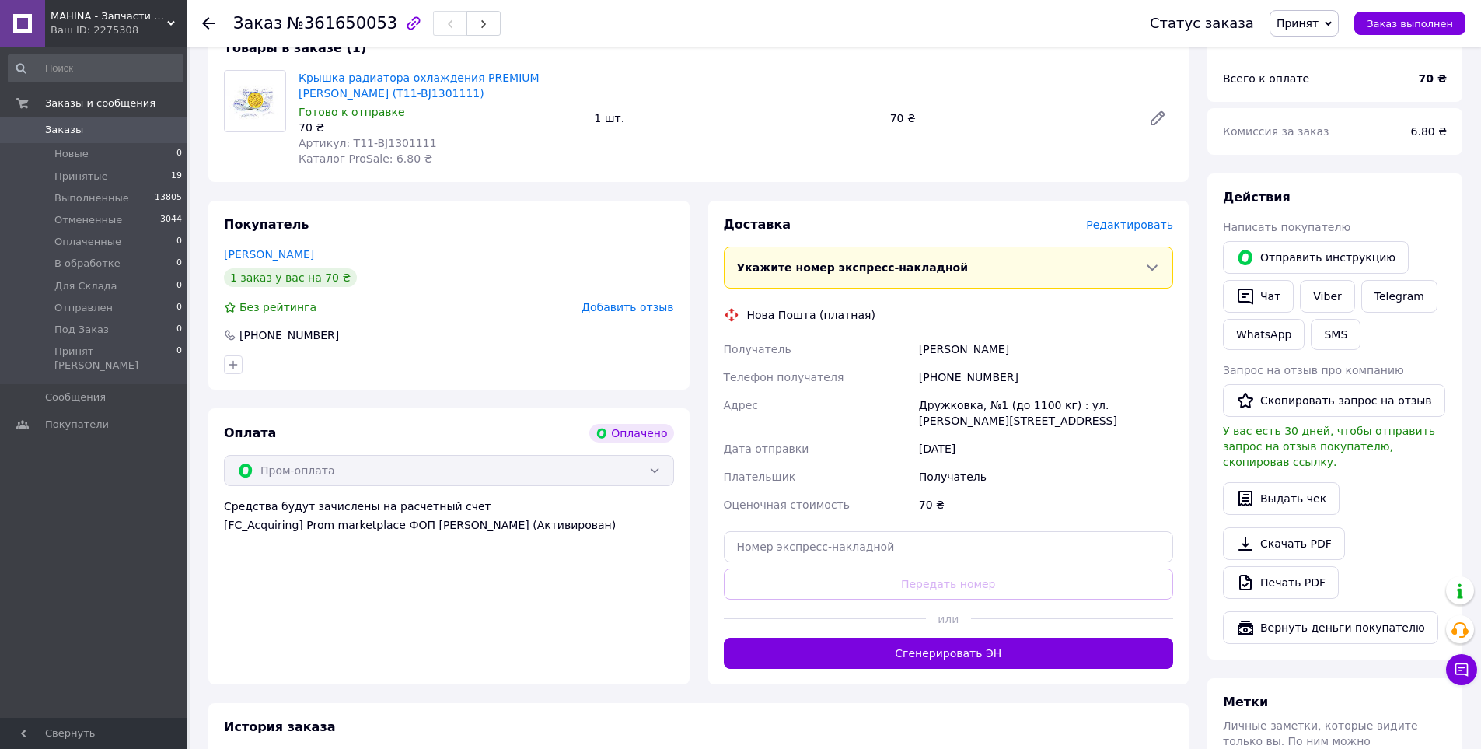
scroll to position [622, 0]
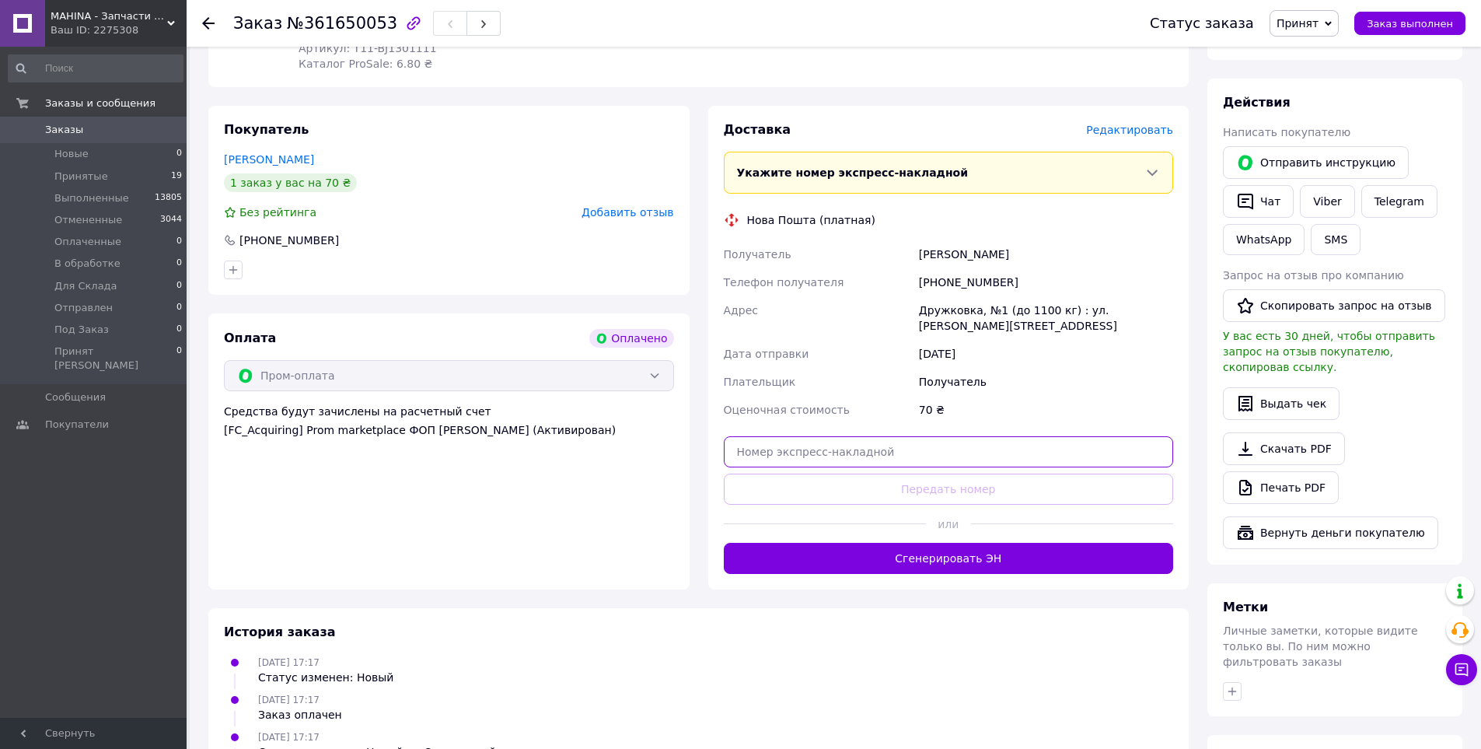
click at [932, 436] on input "text" at bounding box center [949, 451] width 450 height 31
paste input "20451247422053"
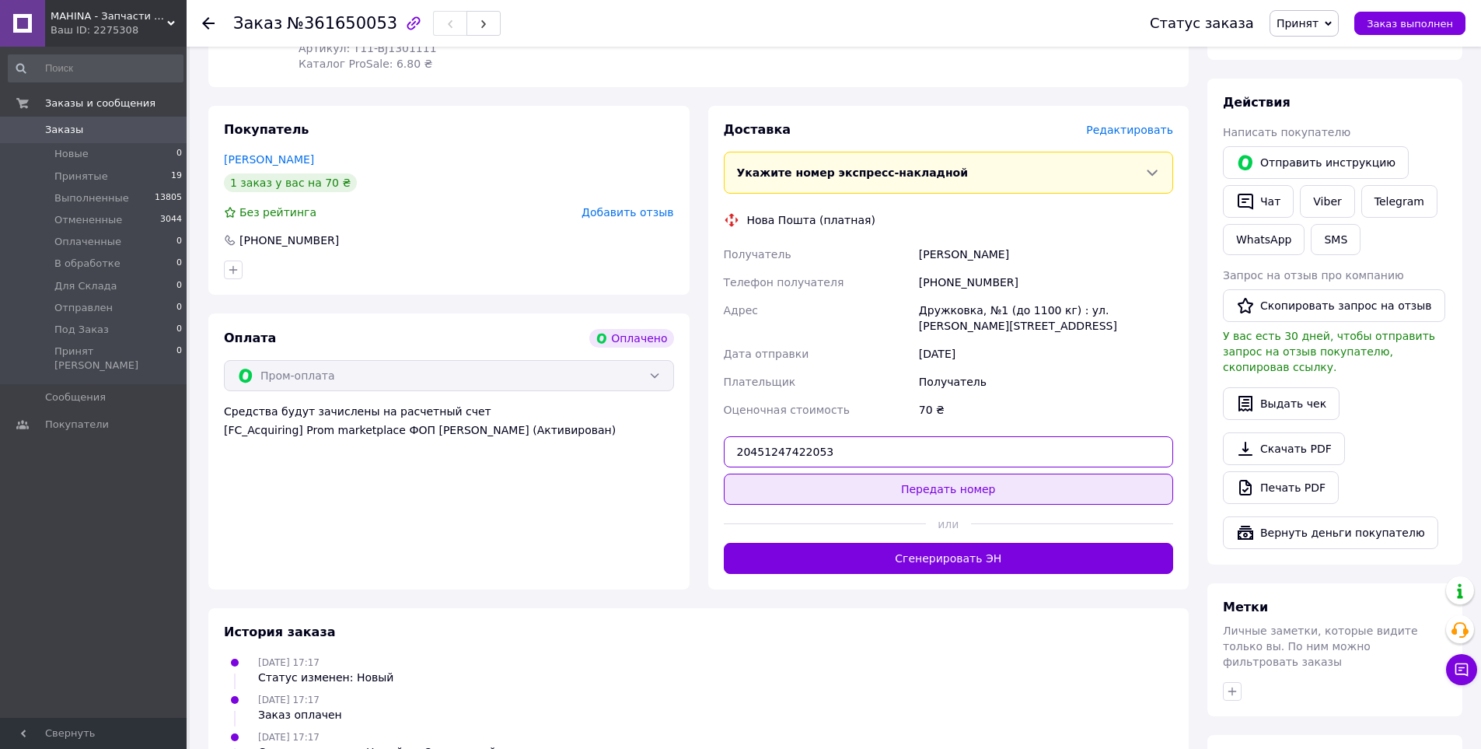
type input "20451247422053"
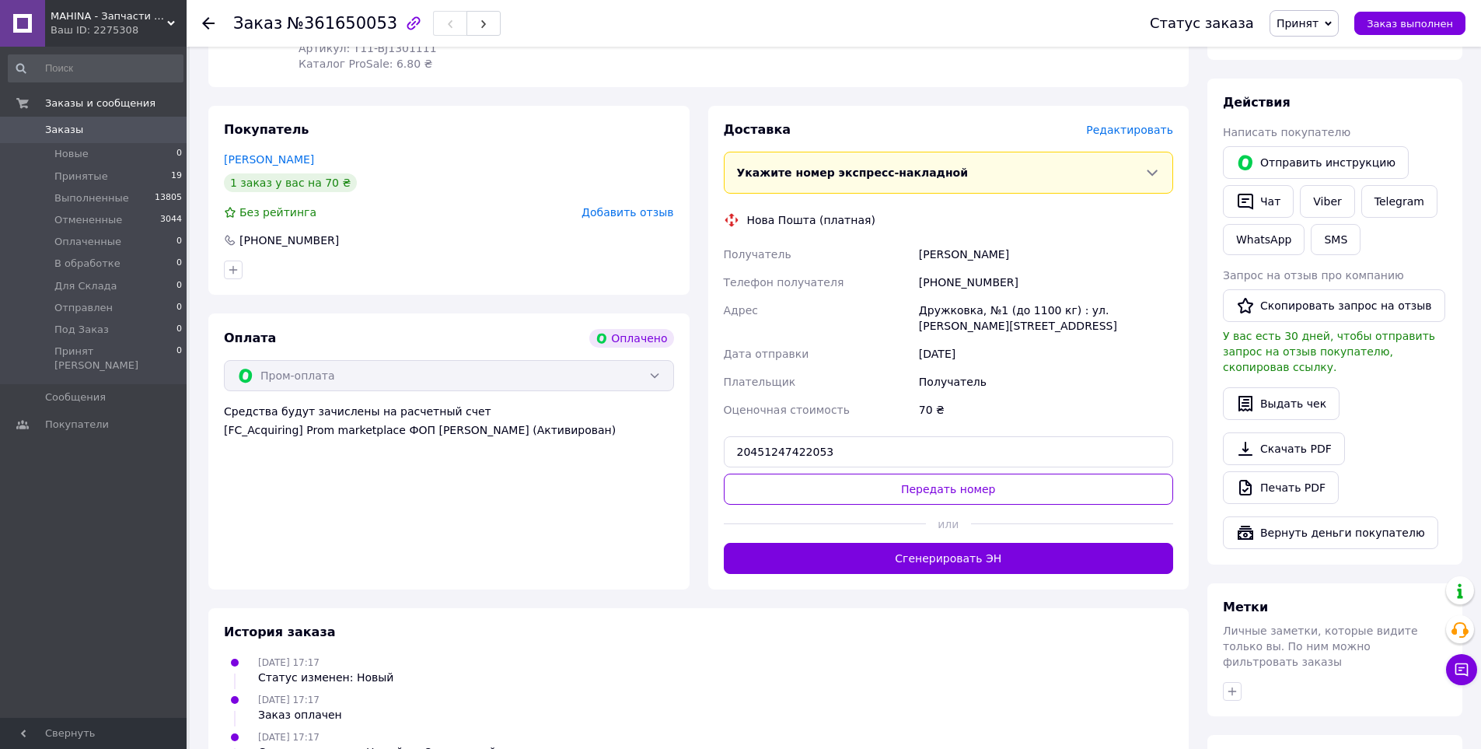
drag, startPoint x: 954, startPoint y: 456, endPoint x: 967, endPoint y: 452, distance: 13.0
click at [956, 473] on button "Передать номер" at bounding box center [949, 488] width 450 height 31
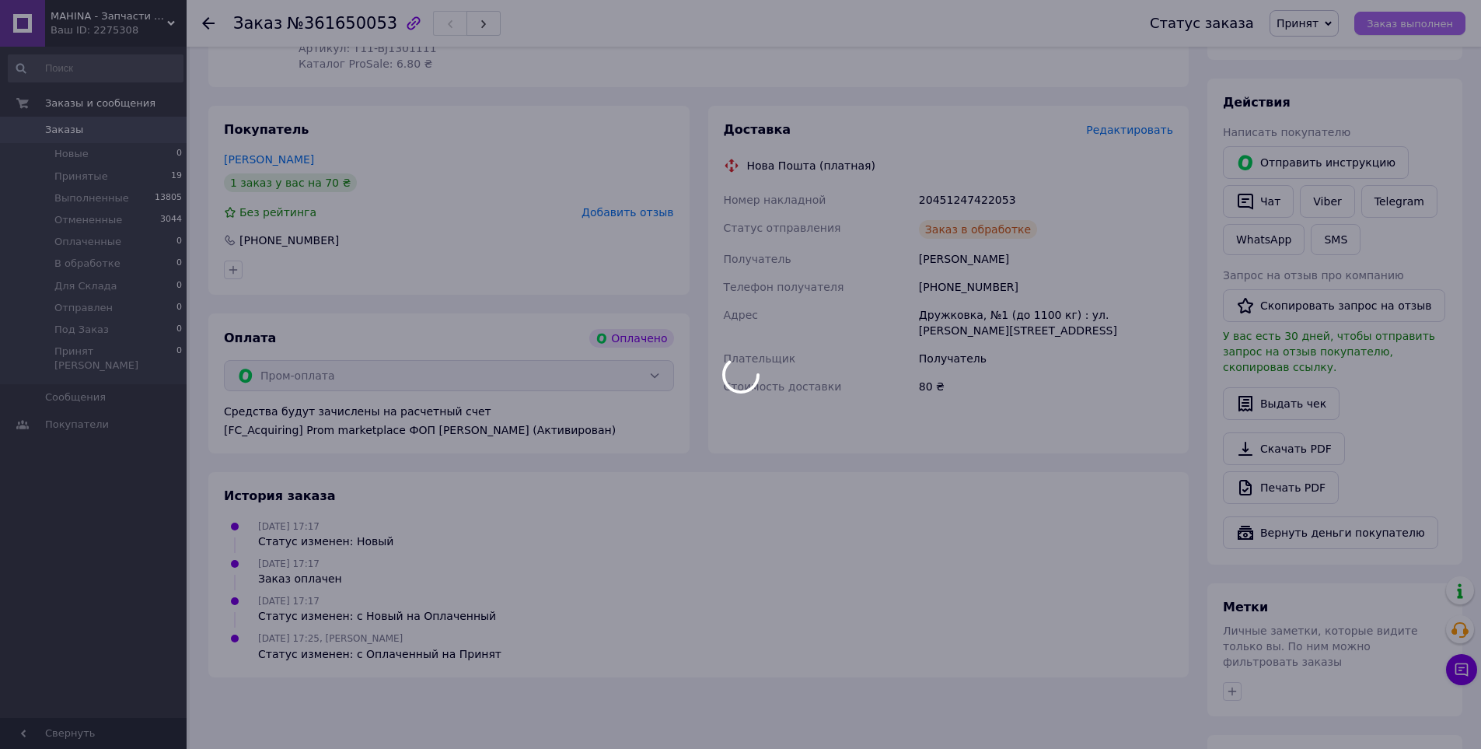
click at [1414, 23] on div at bounding box center [740, 374] width 1481 height 749
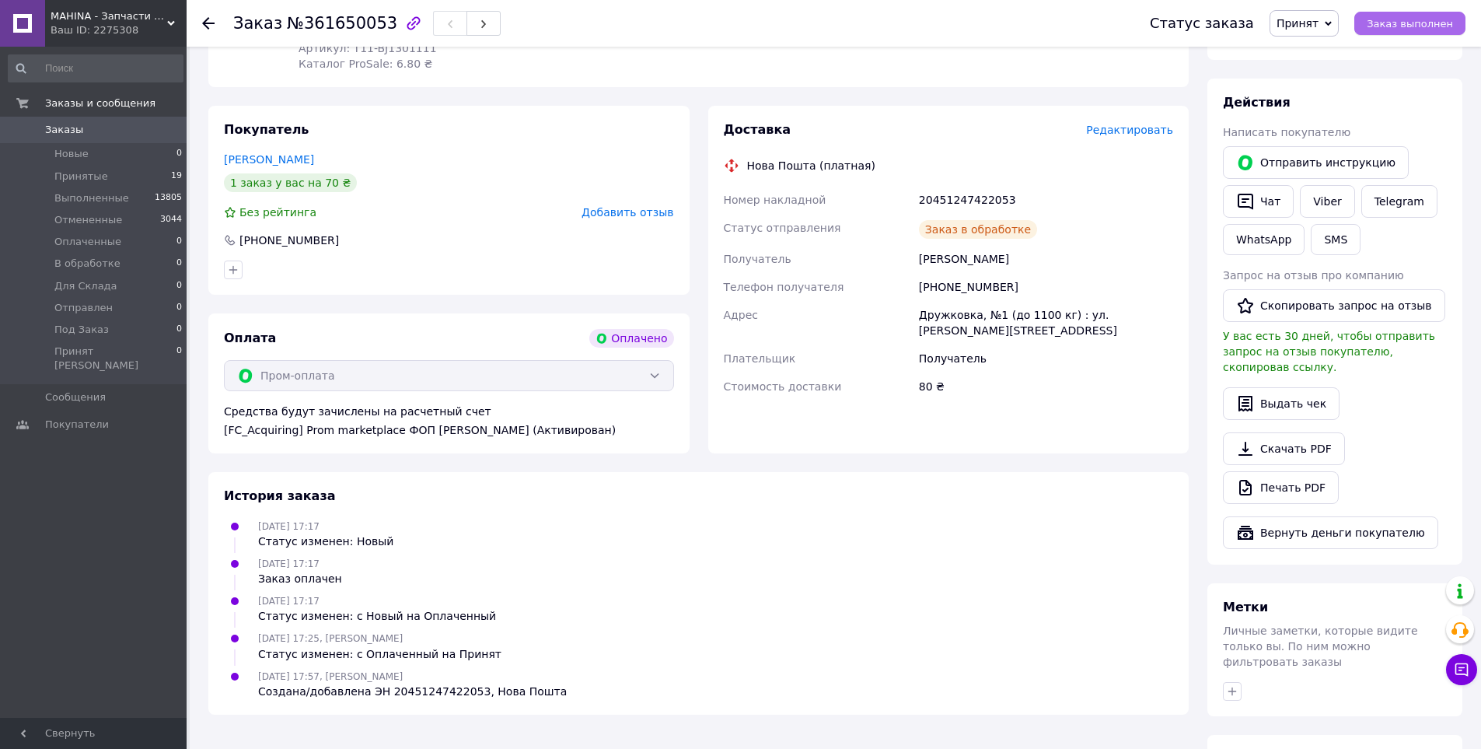
click at [1414, 22] on span "Заказ выполнен" at bounding box center [1409, 24] width 86 height 12
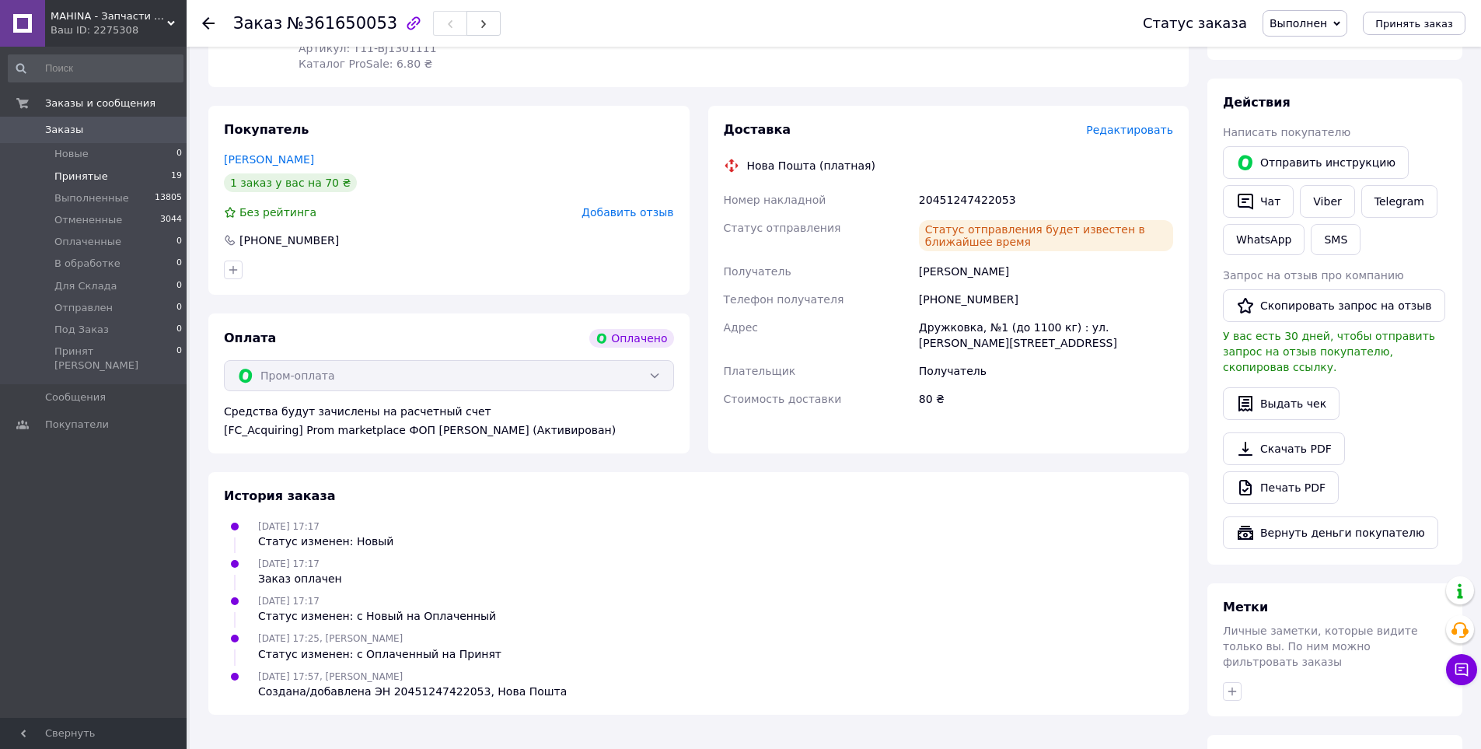
click at [82, 173] on span "Принятые" at bounding box center [81, 176] width 54 height 14
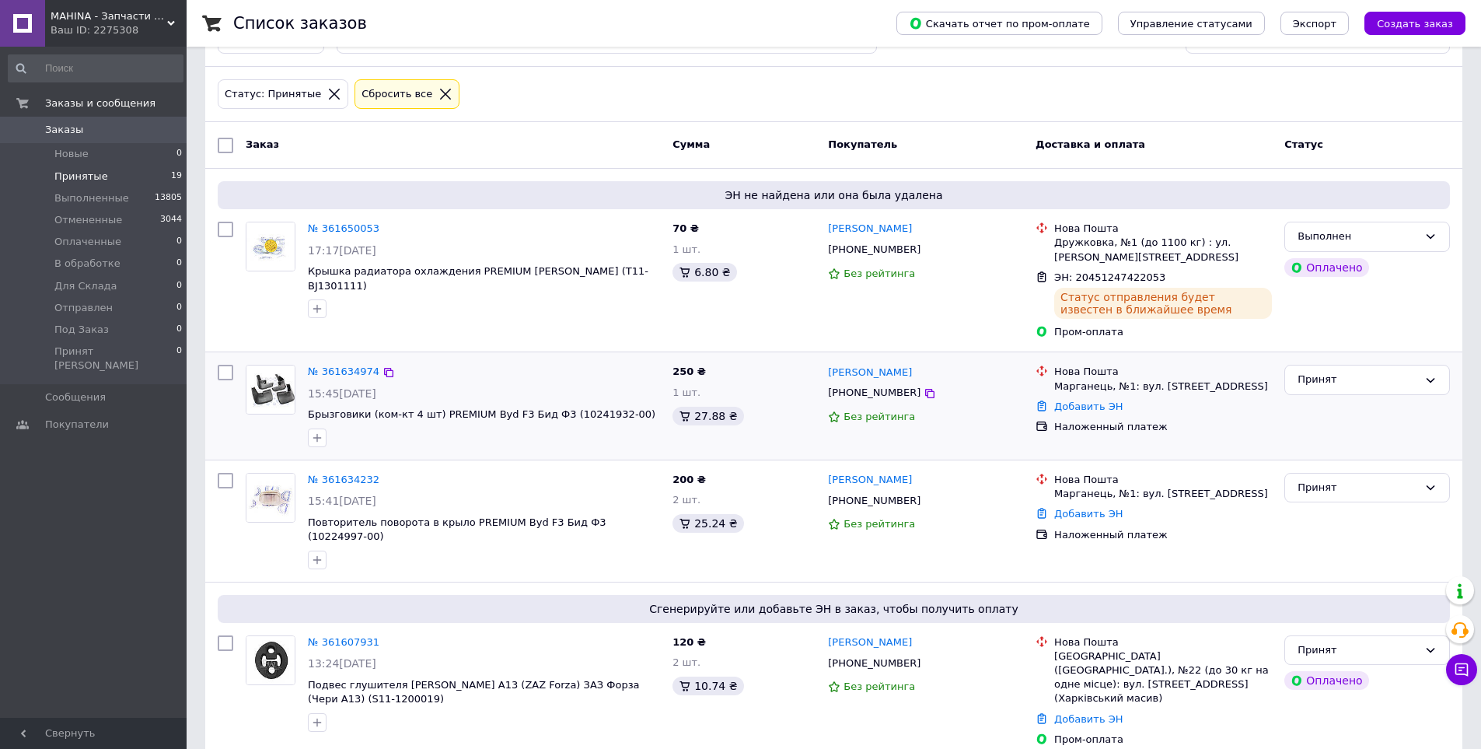
scroll to position [78, 0]
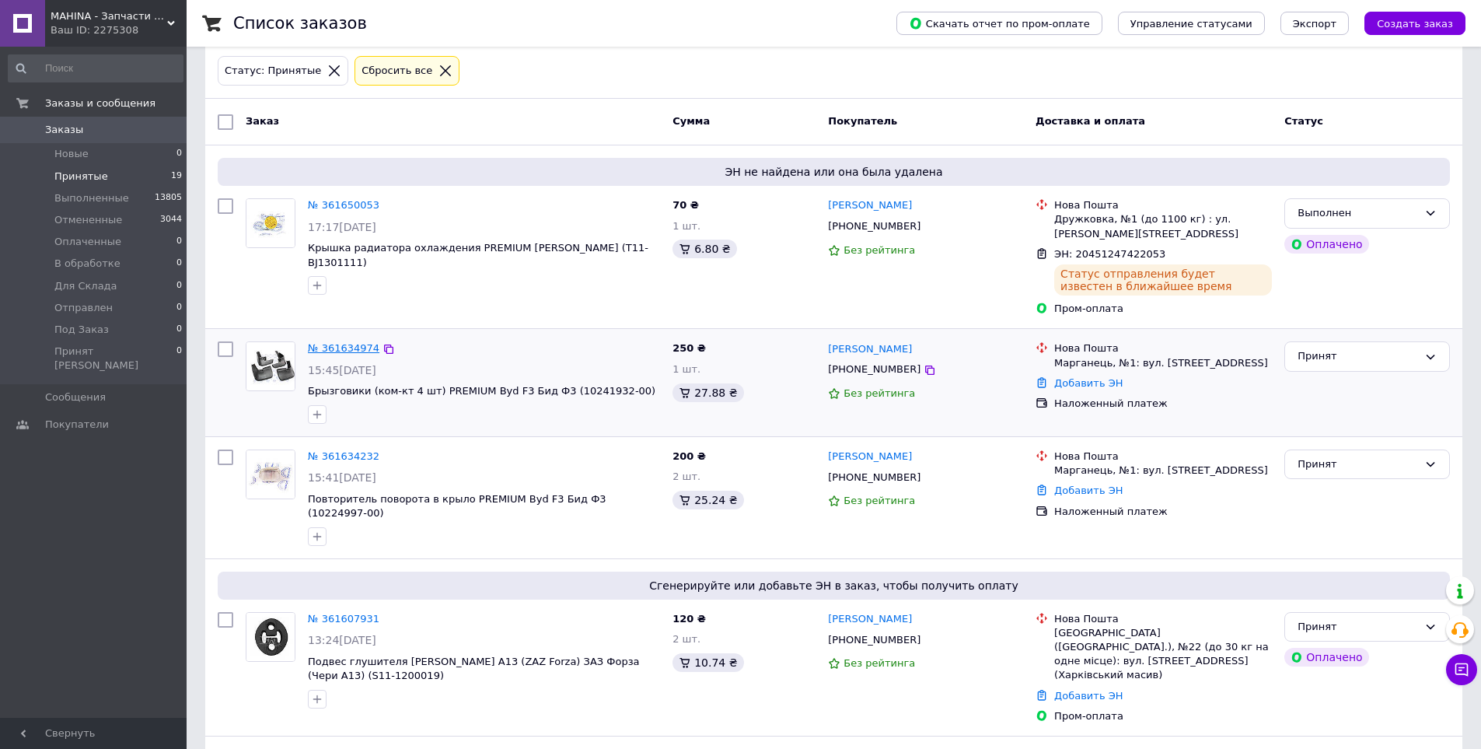
click at [337, 342] on link "№ 361634974" at bounding box center [344, 348] width 72 height 12
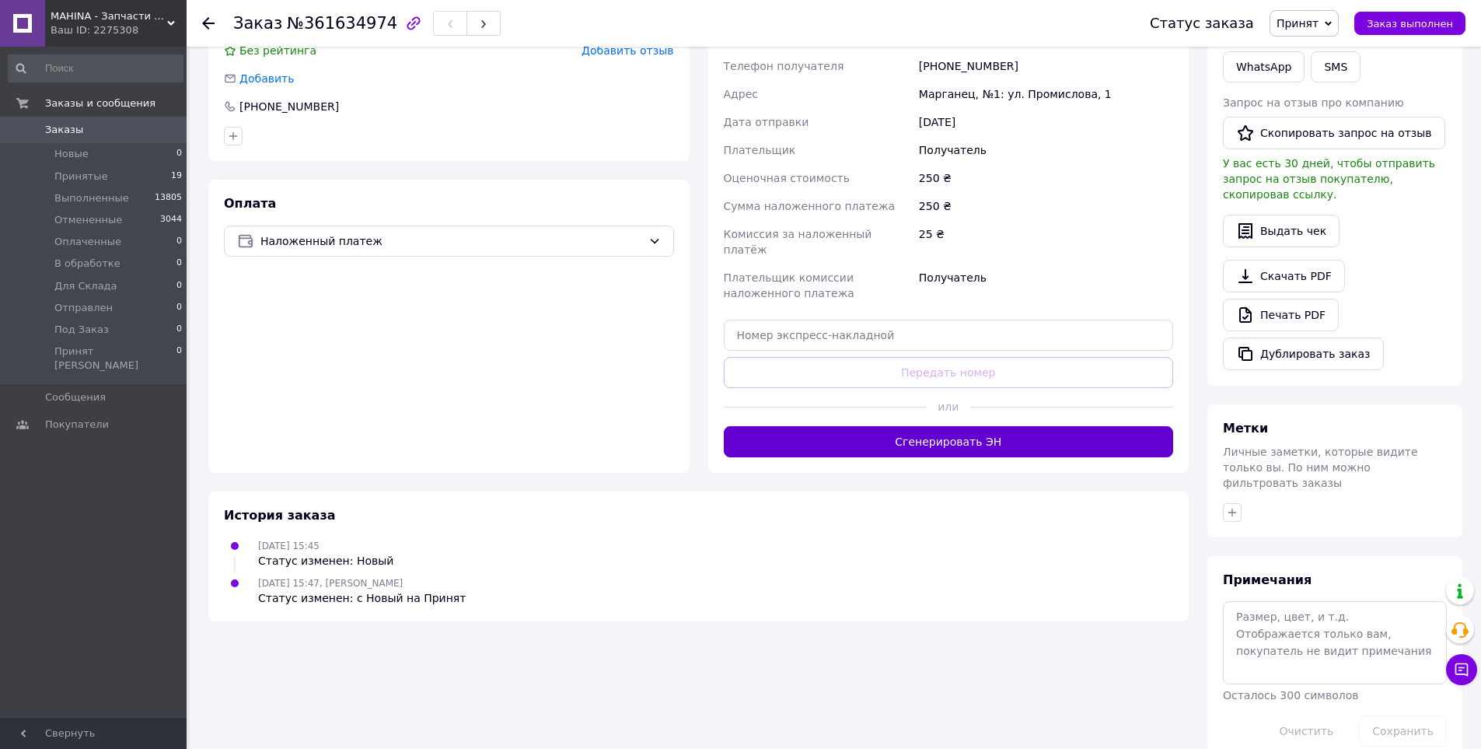
scroll to position [367, 0]
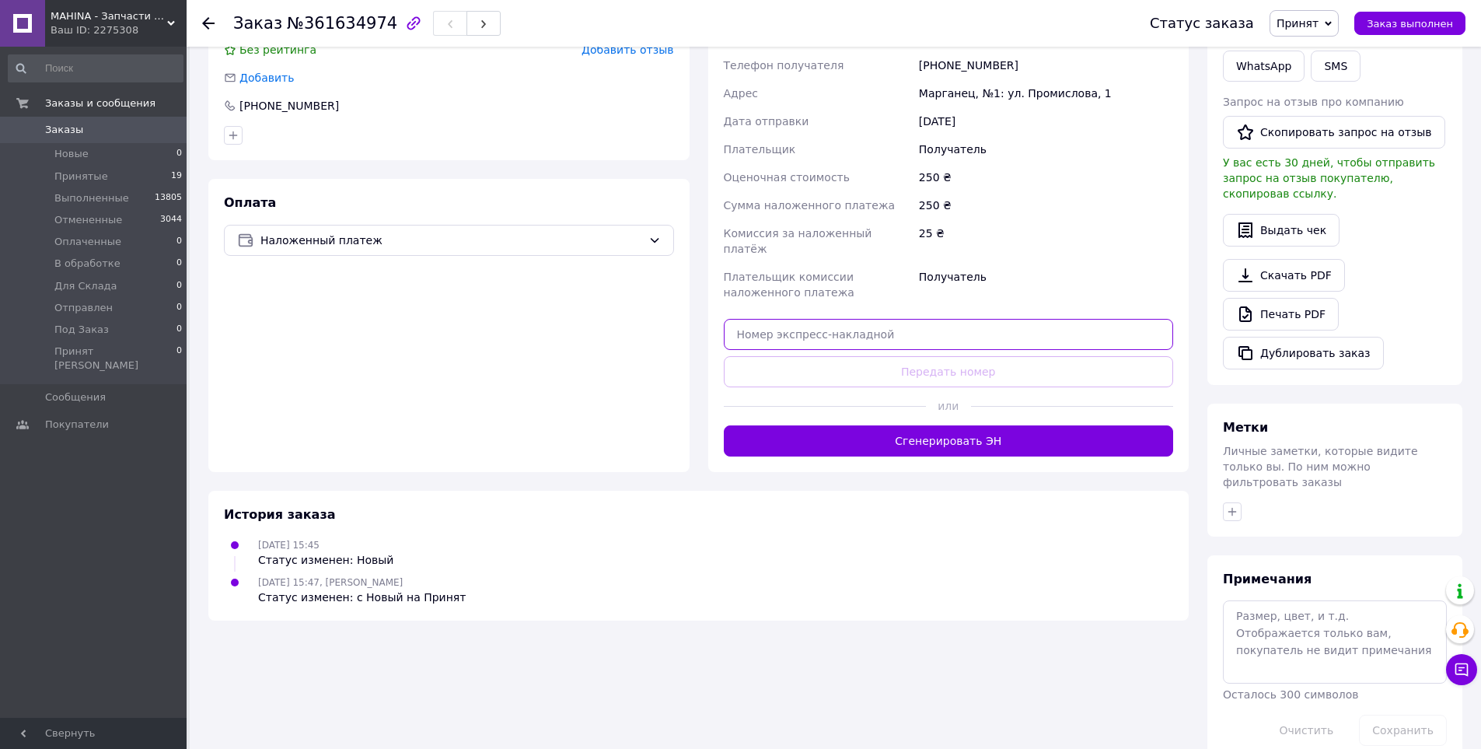
click at [871, 319] on input "text" at bounding box center [949, 334] width 450 height 31
paste input "20451247361076"
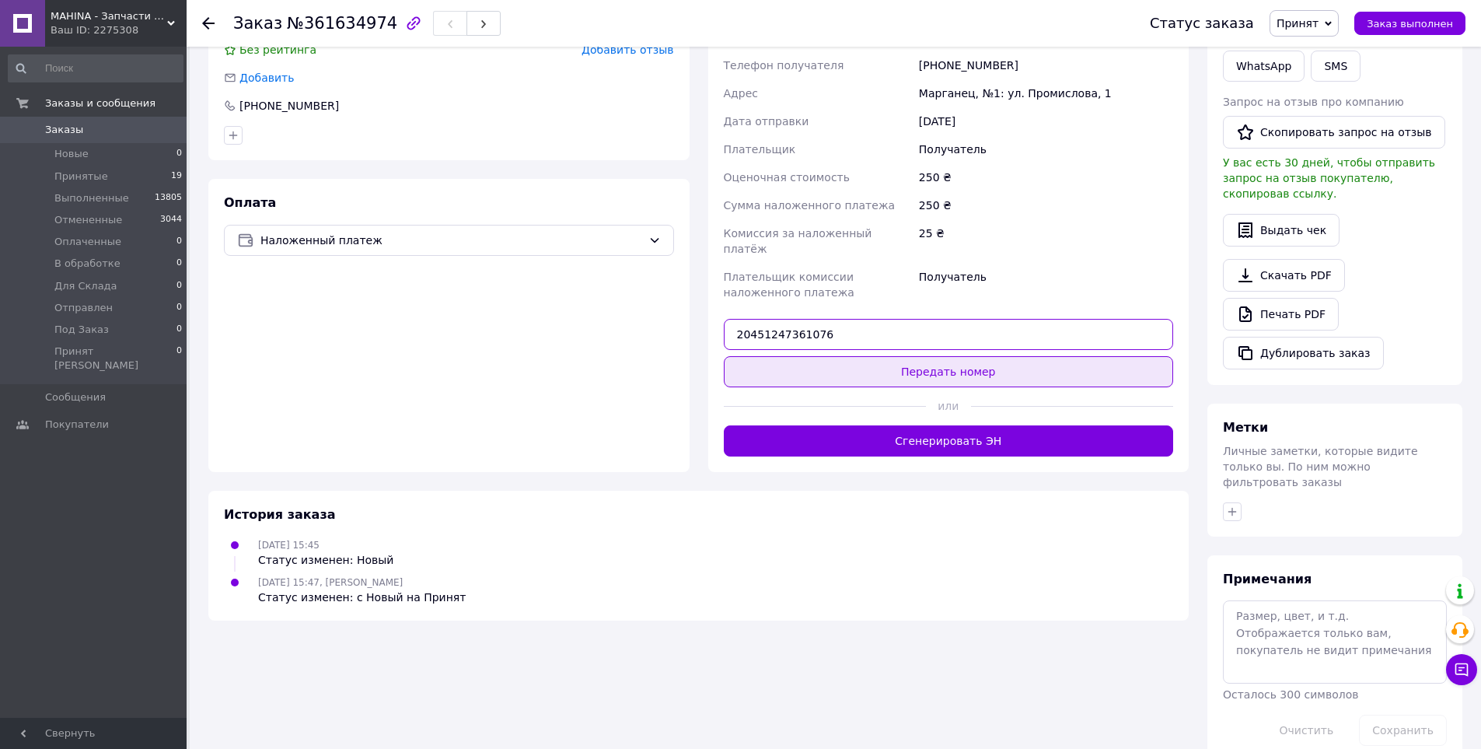
type input "20451247361076"
click at [937, 356] on button "Передать номер" at bounding box center [949, 371] width 450 height 31
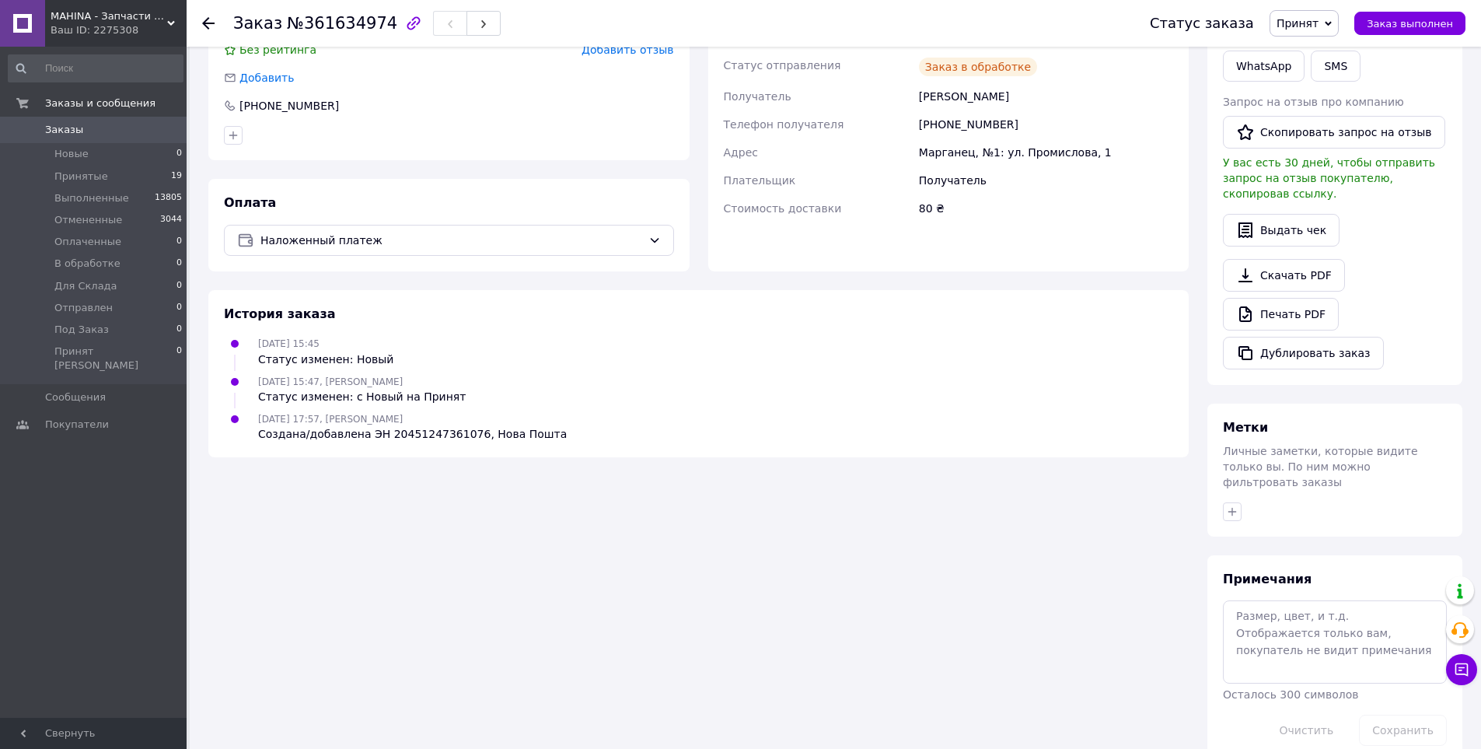
click at [1422, 23] on span "Заказ выполнен" at bounding box center [1409, 24] width 86 height 12
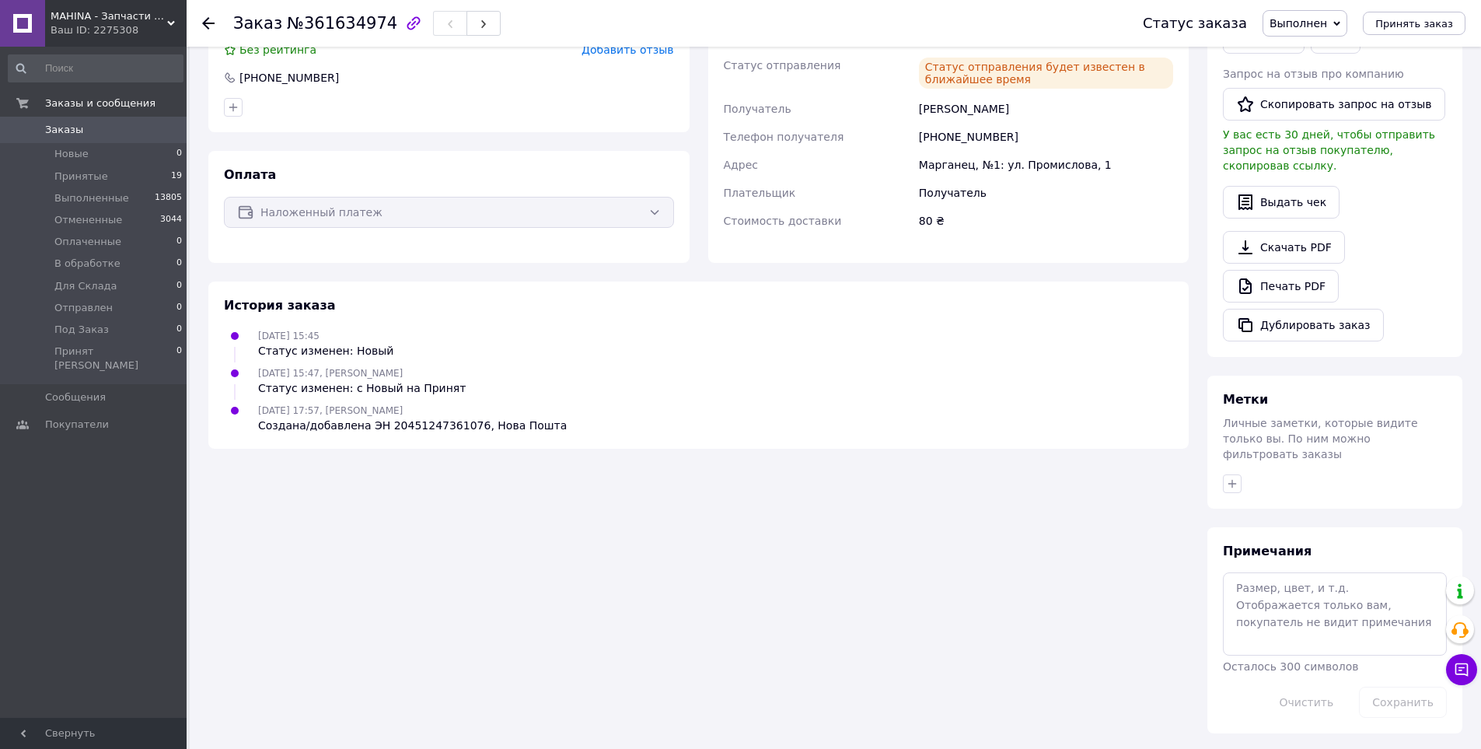
scroll to position [339, 0]
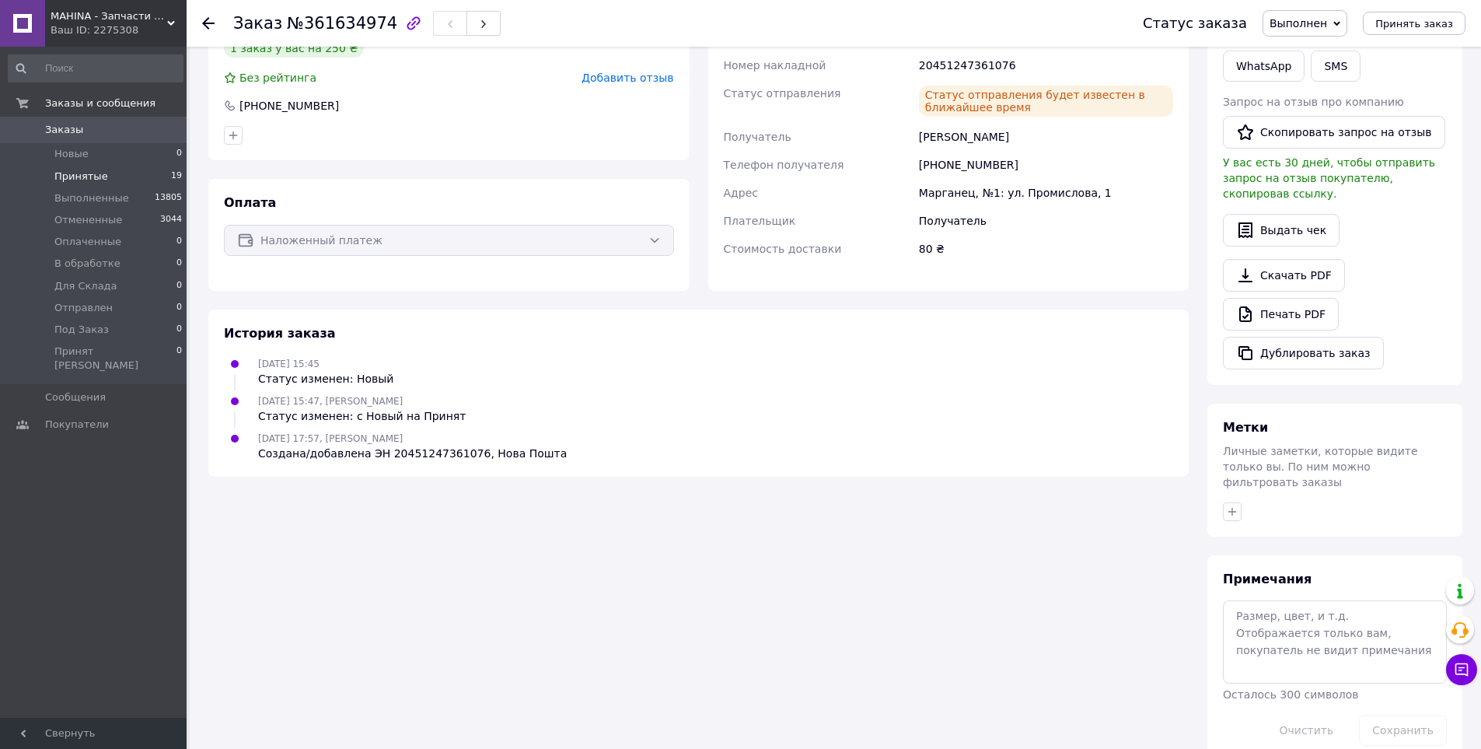
click at [89, 176] on span "Принятые" at bounding box center [81, 176] width 54 height 14
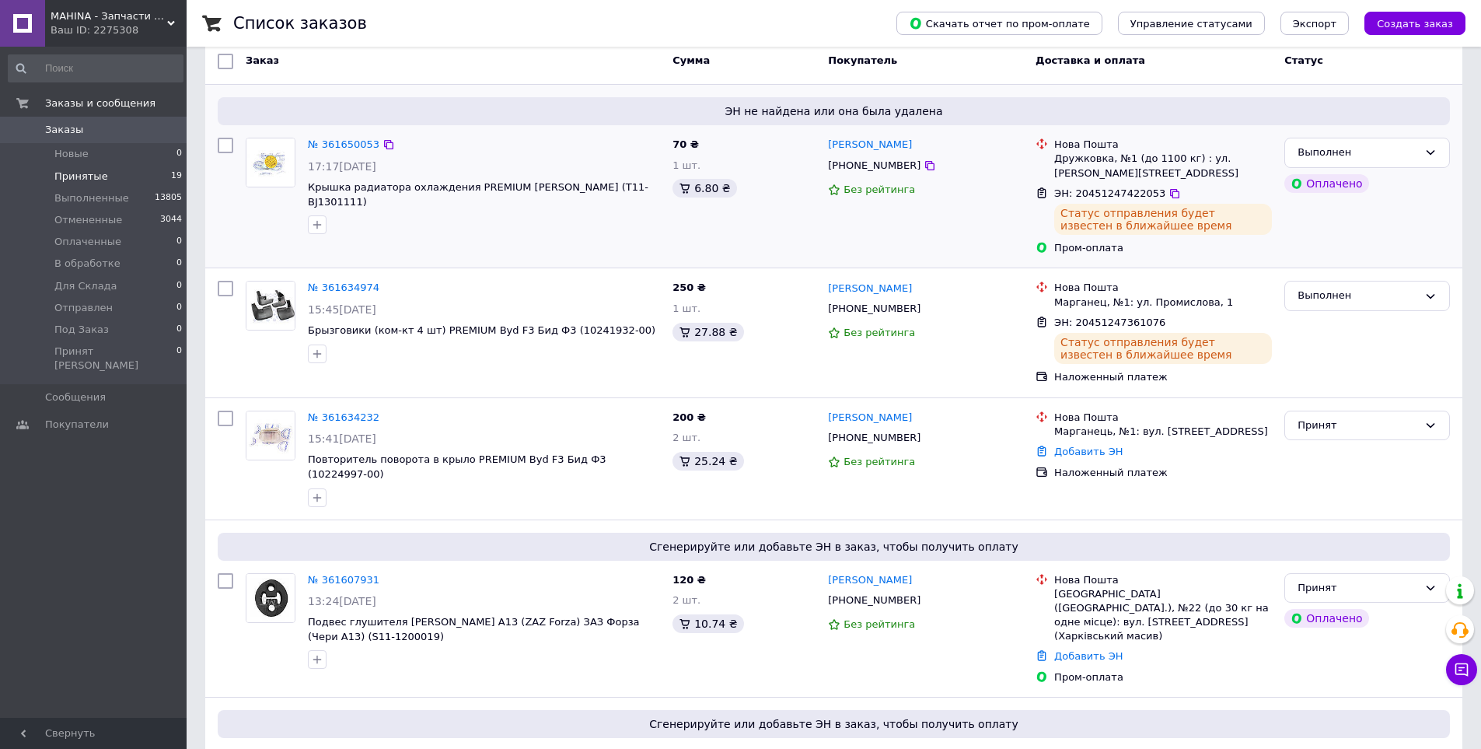
scroll to position [155, 0]
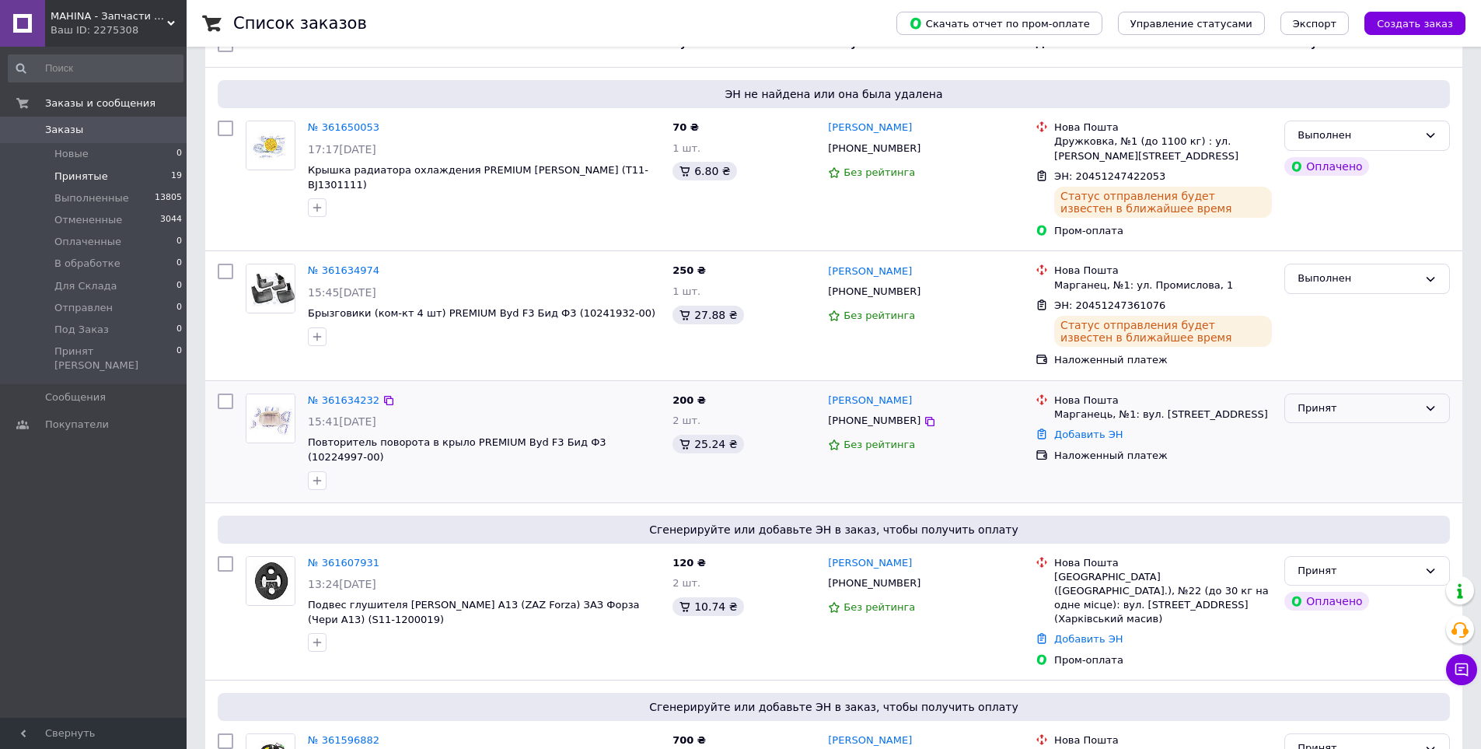
click at [1433, 407] on icon at bounding box center [1430, 408] width 12 height 12
click at [1366, 434] on li "Выполнен" at bounding box center [1367, 440] width 164 height 29
click at [345, 557] on link "№ 361607931" at bounding box center [344, 563] width 72 height 12
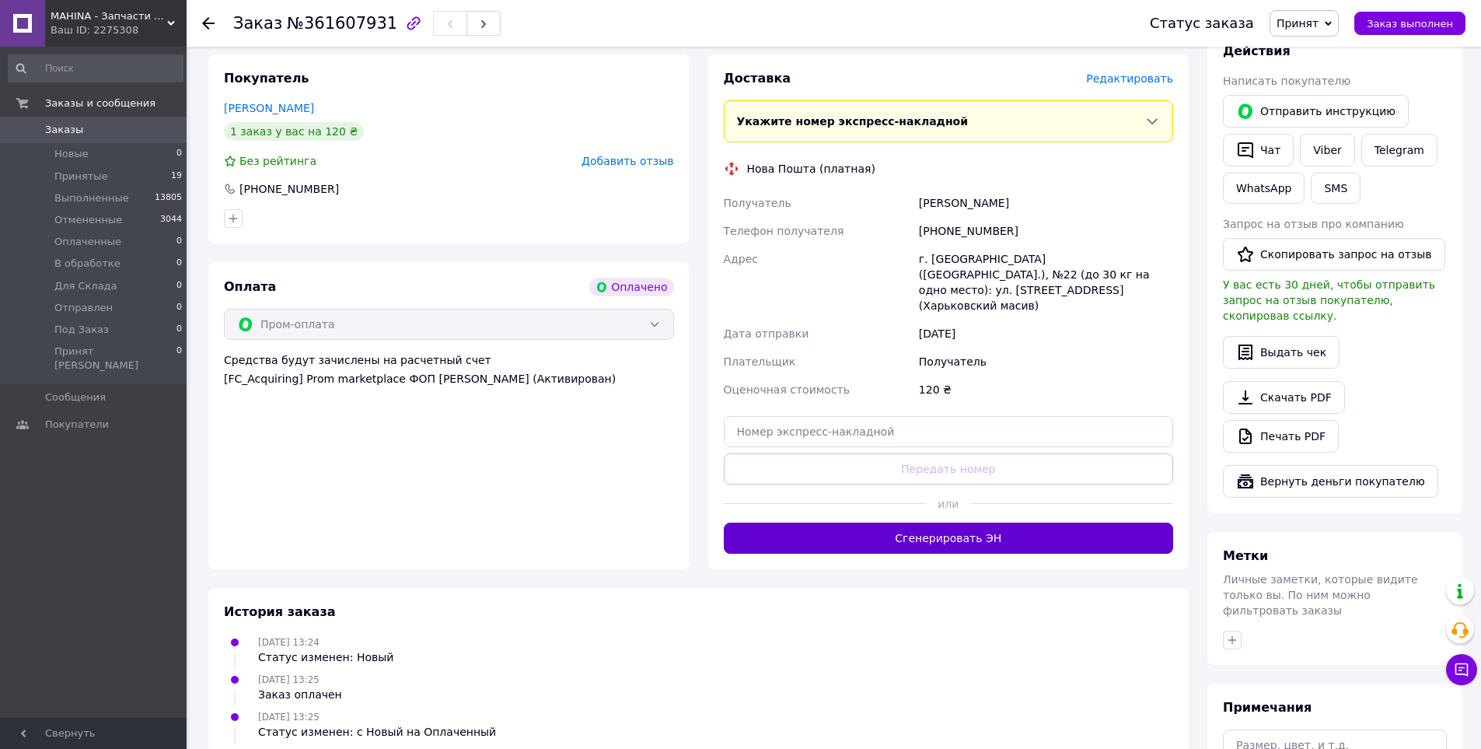
scroll to position [700, 0]
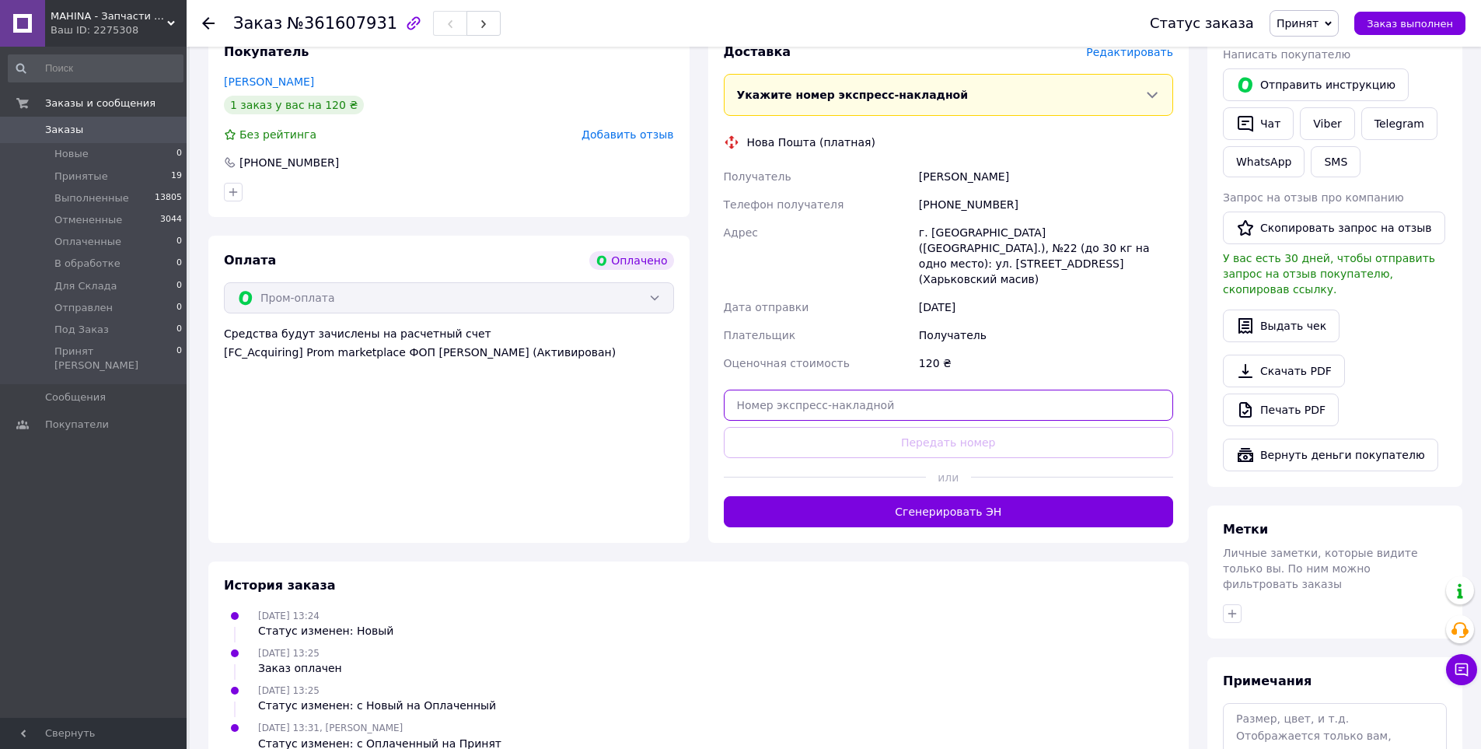
click at [946, 389] on input "text" at bounding box center [949, 404] width 450 height 31
paste input "20451247208562"
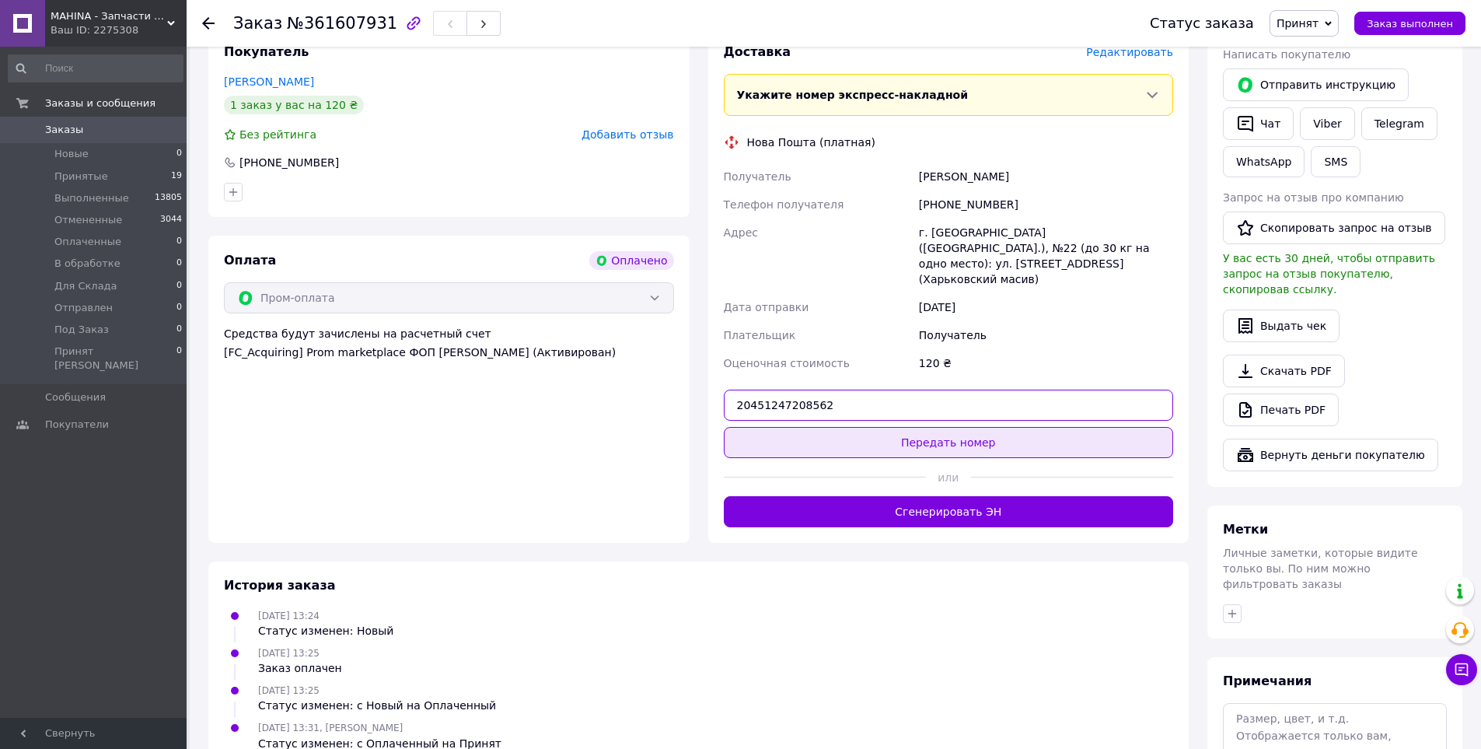
type input "20451247208562"
click at [963, 427] on button "Передать номер" at bounding box center [949, 442] width 450 height 31
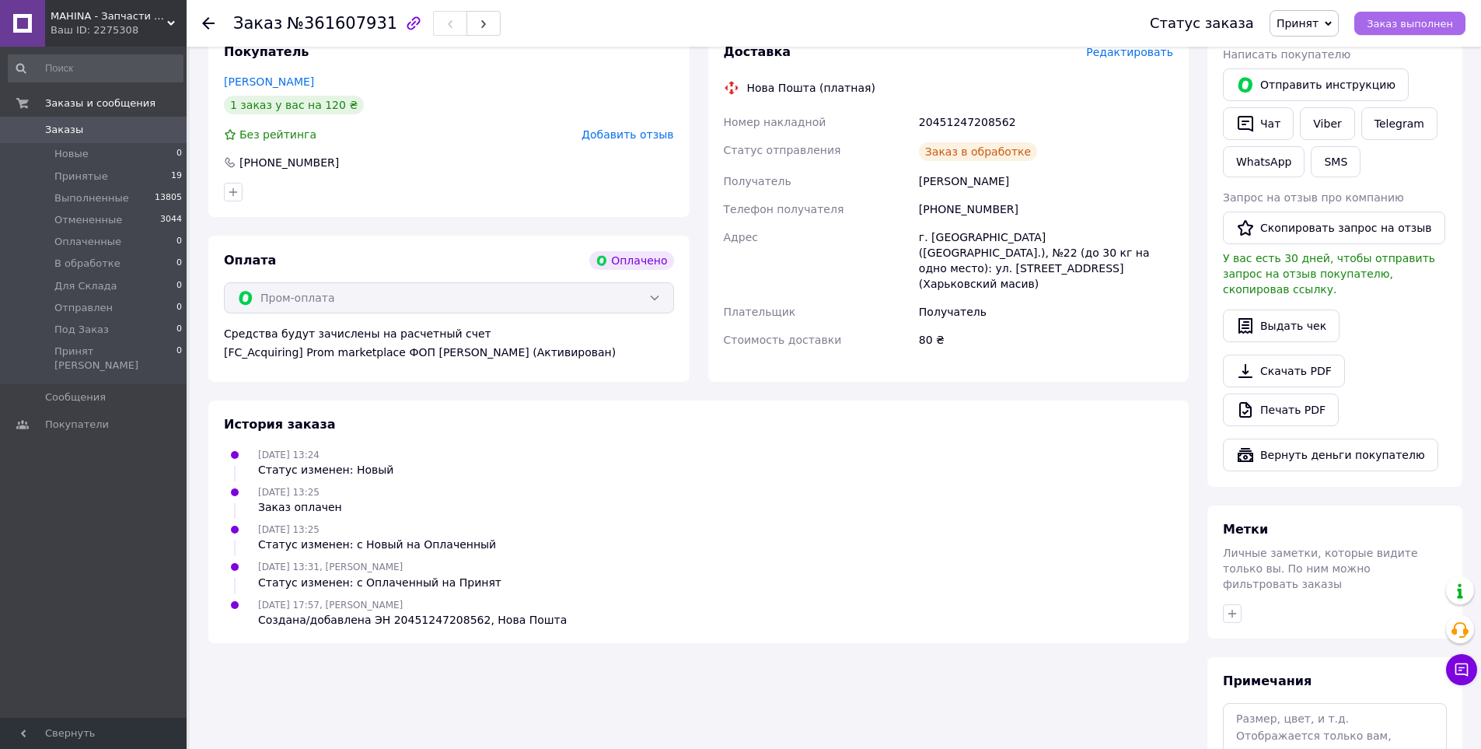
click at [1398, 23] on span "Заказ выполнен" at bounding box center [1409, 24] width 86 height 12
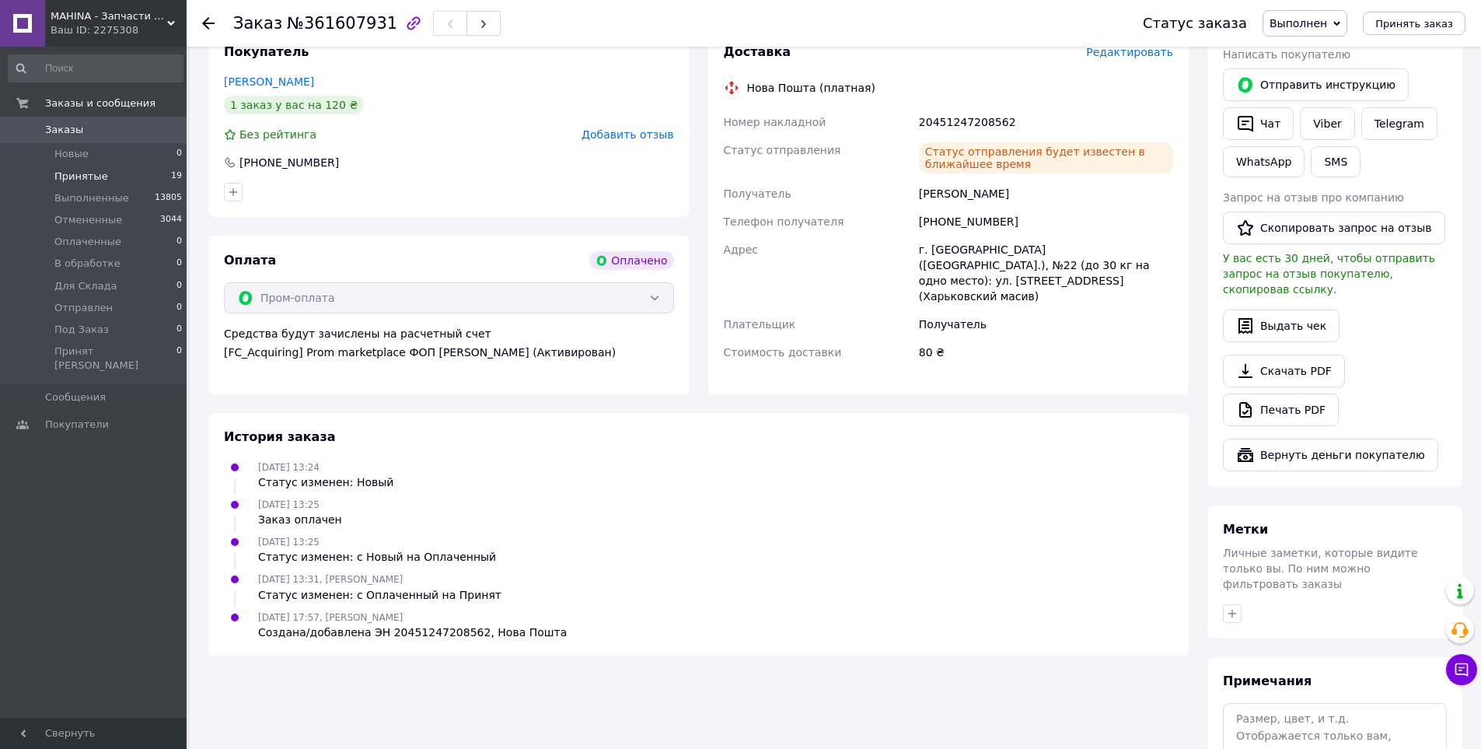
click at [64, 178] on span "Принятые" at bounding box center [81, 176] width 54 height 14
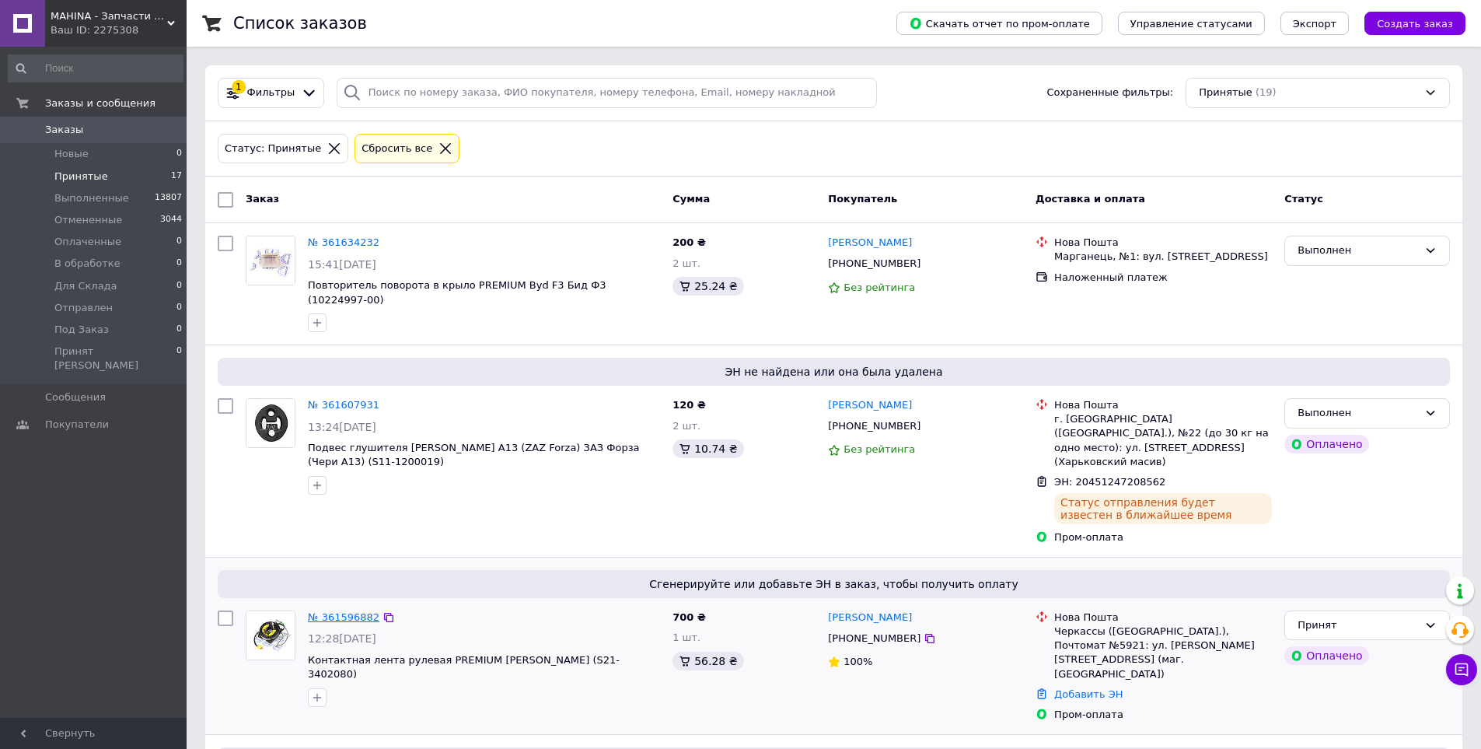
click at [347, 611] on link "№ 361596882" at bounding box center [344, 617] width 72 height 12
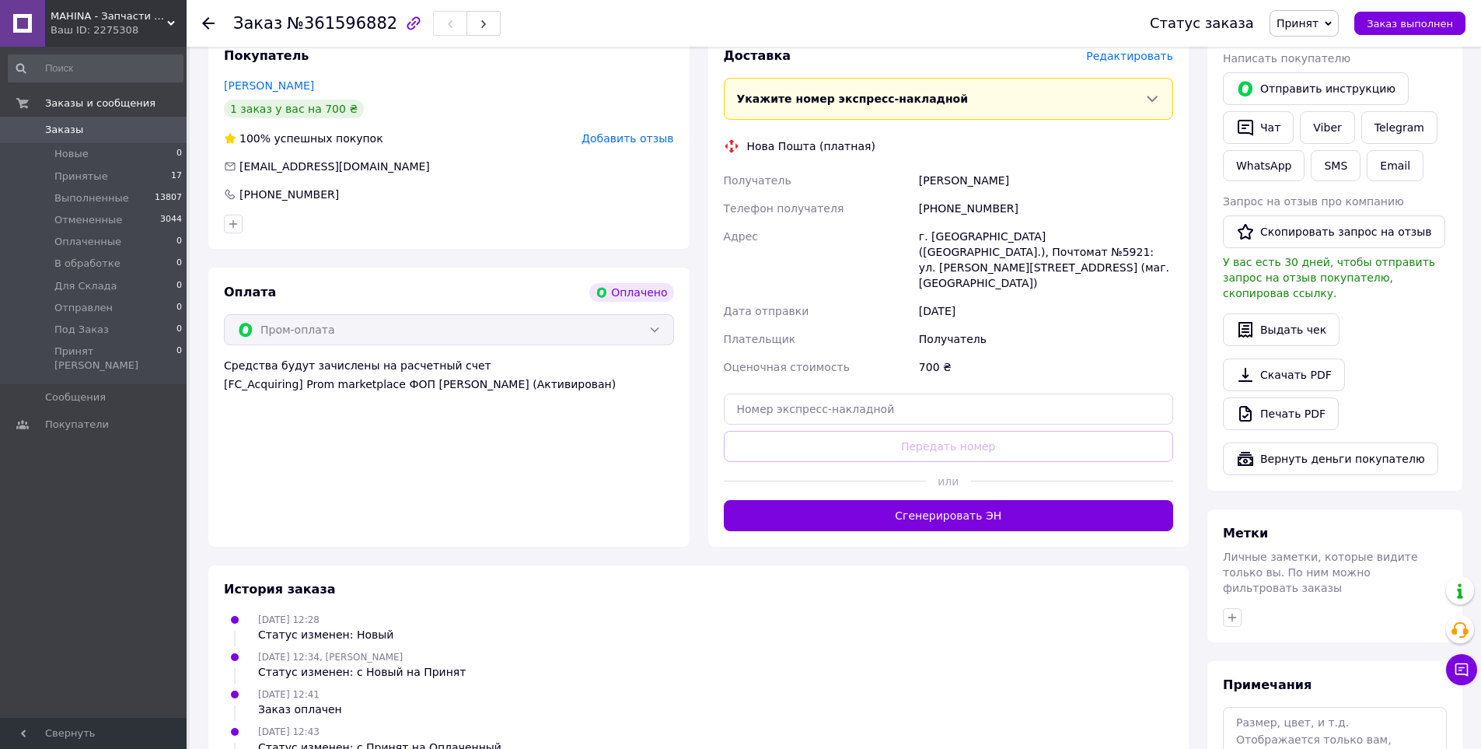
scroll to position [700, 0]
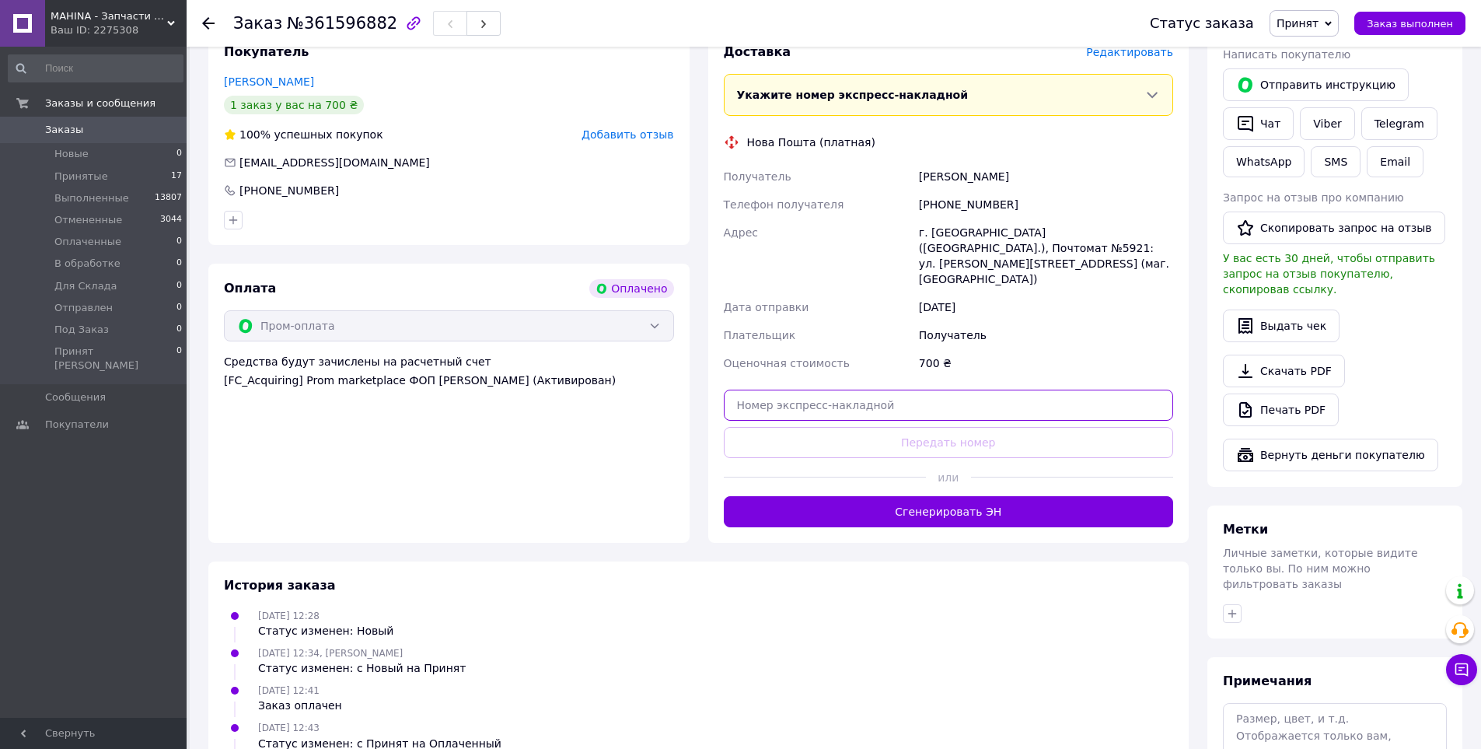
click at [905, 389] on input "text" at bounding box center [949, 404] width 450 height 31
paste input "20451247145964"
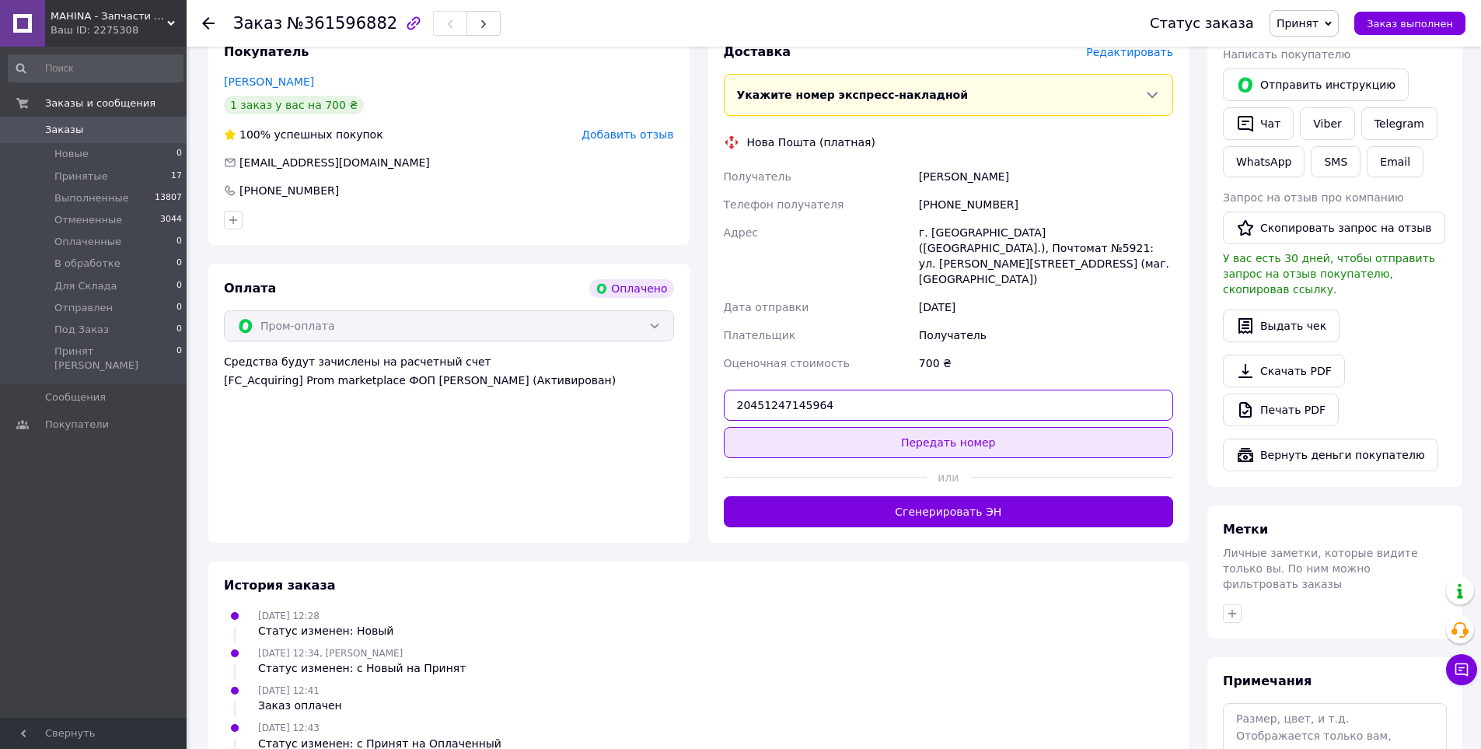
type input "20451247145964"
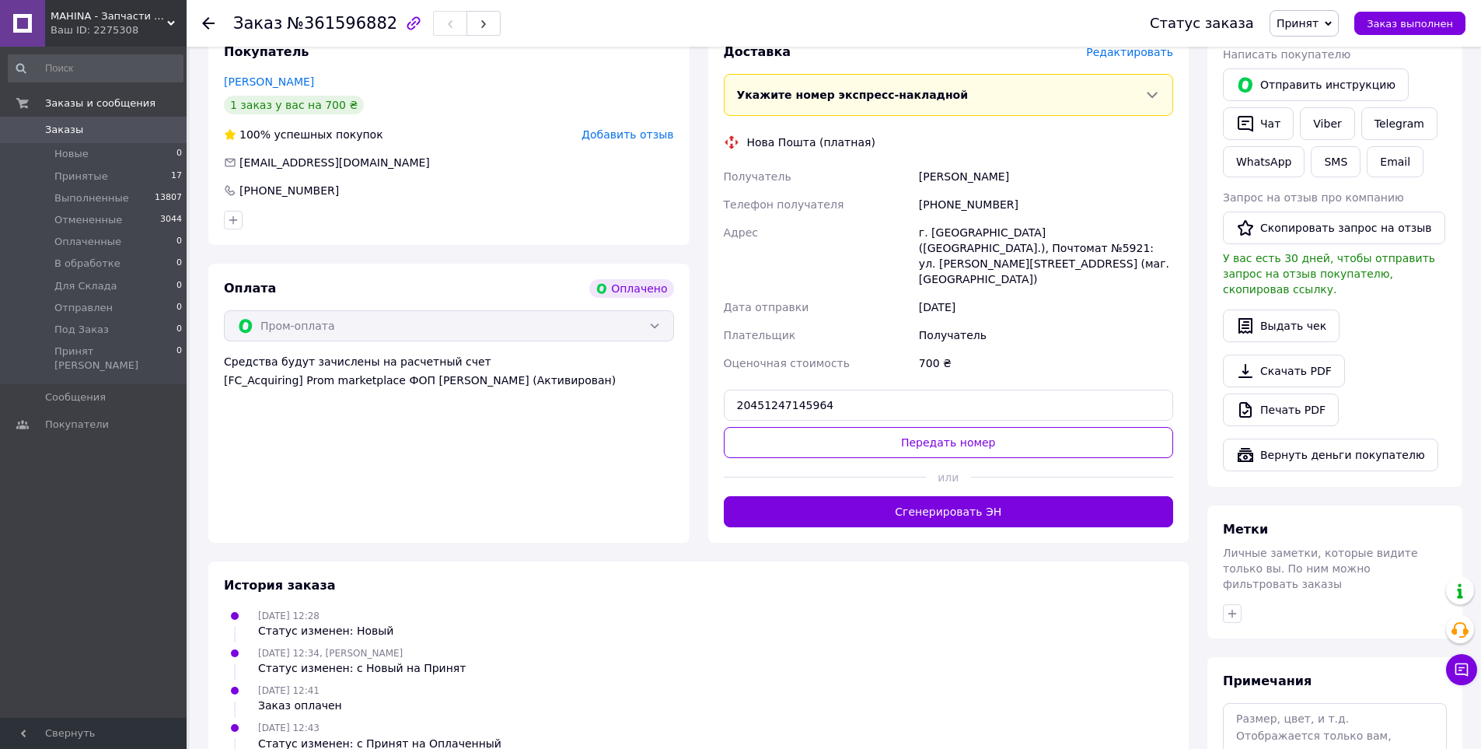
click at [930, 427] on button "Передать номер" at bounding box center [949, 442] width 450 height 31
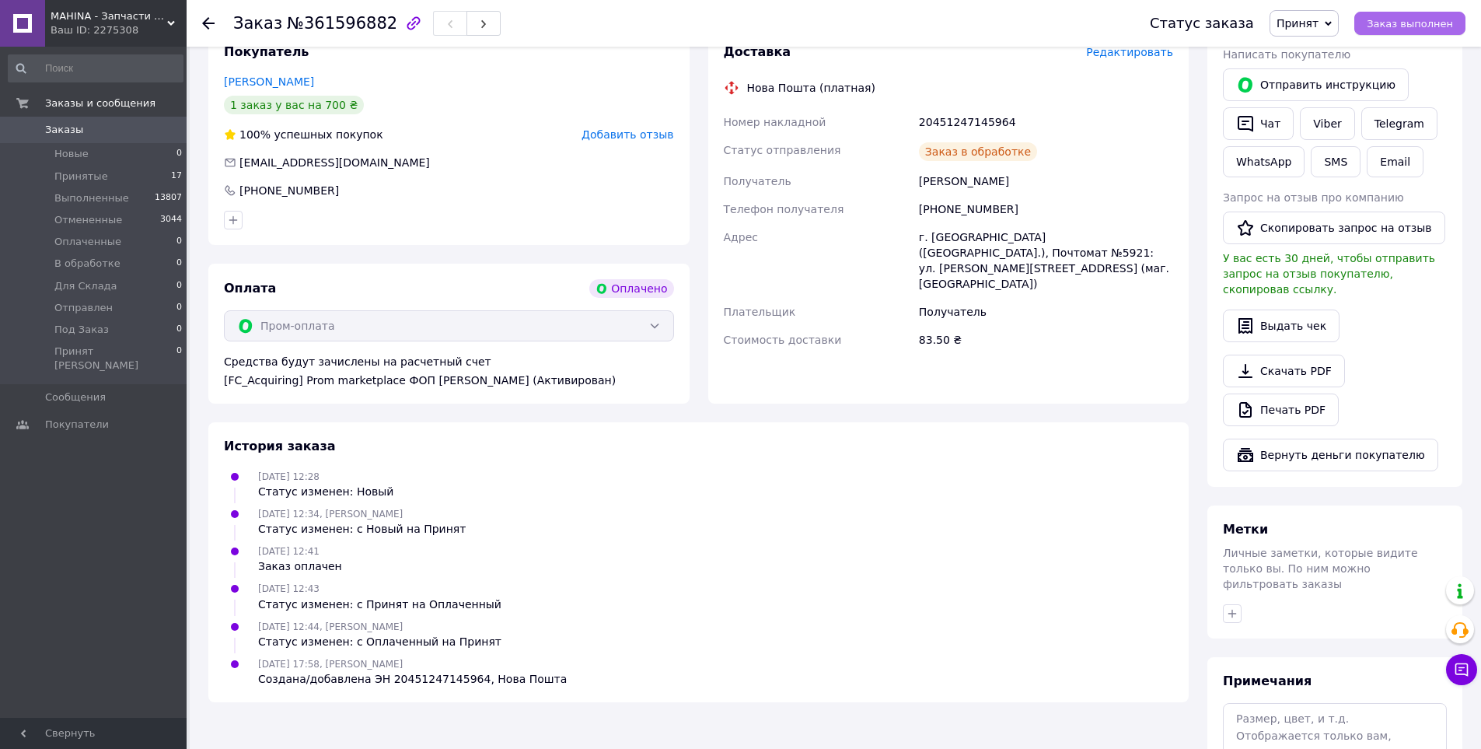
click at [1403, 18] on span "Заказ выполнен" at bounding box center [1409, 24] width 86 height 12
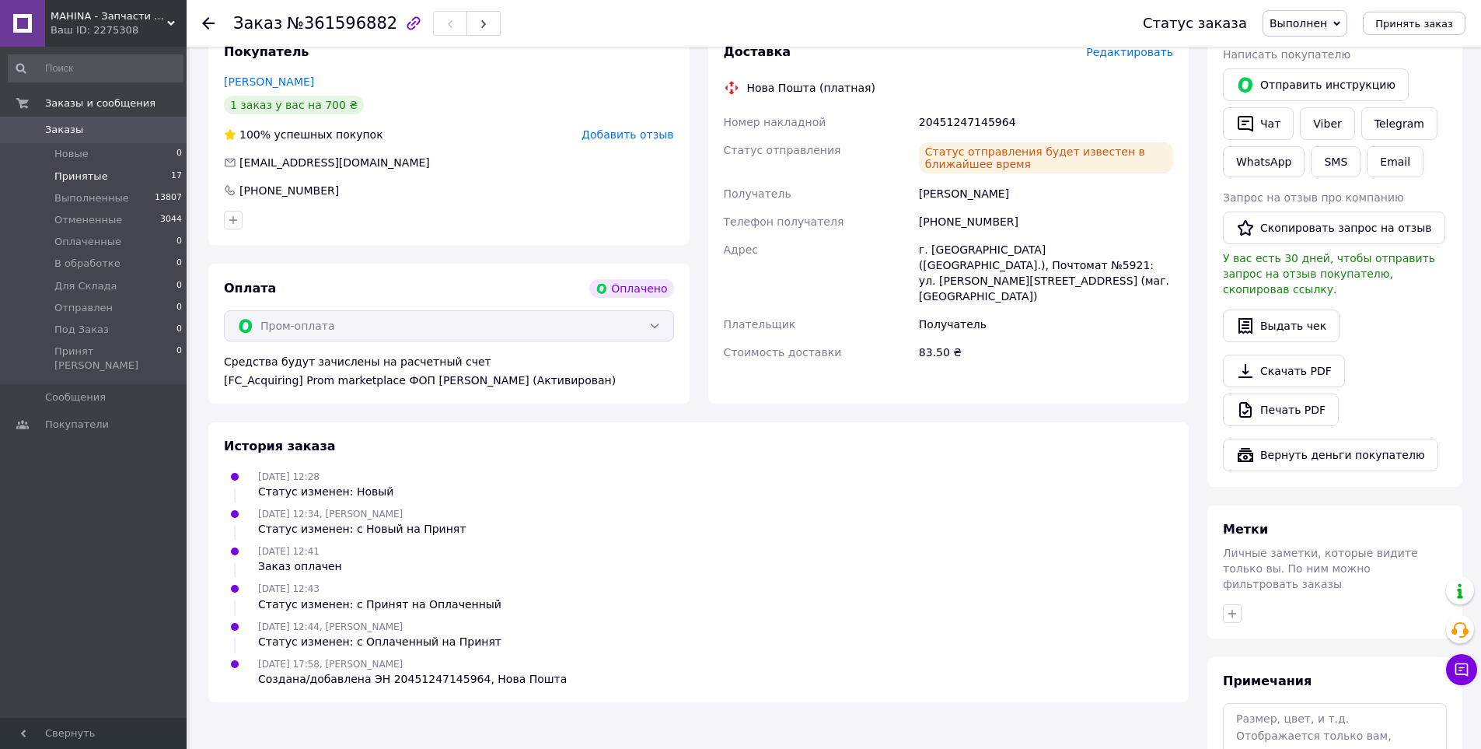
click at [76, 168] on li "Принятые 17" at bounding box center [95, 177] width 191 height 22
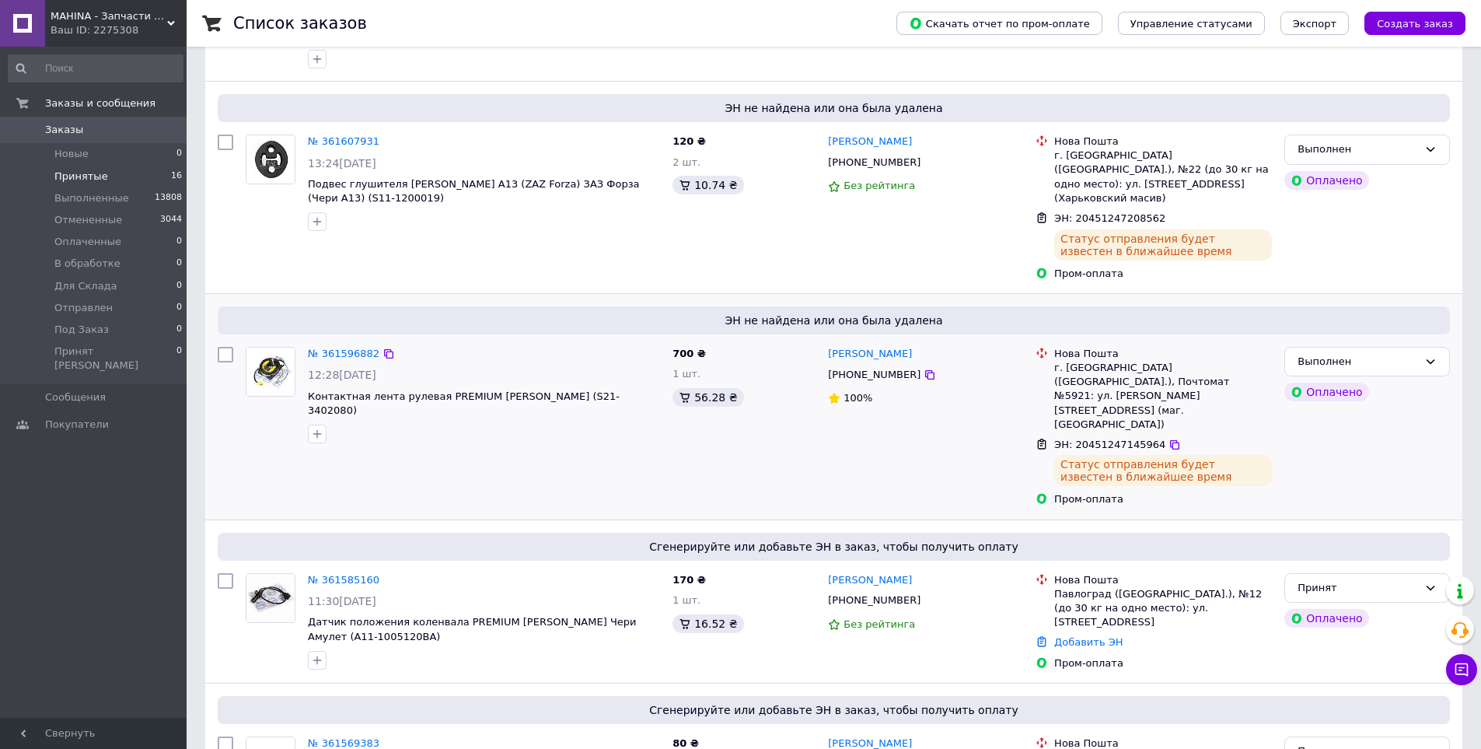
scroll to position [311, 0]
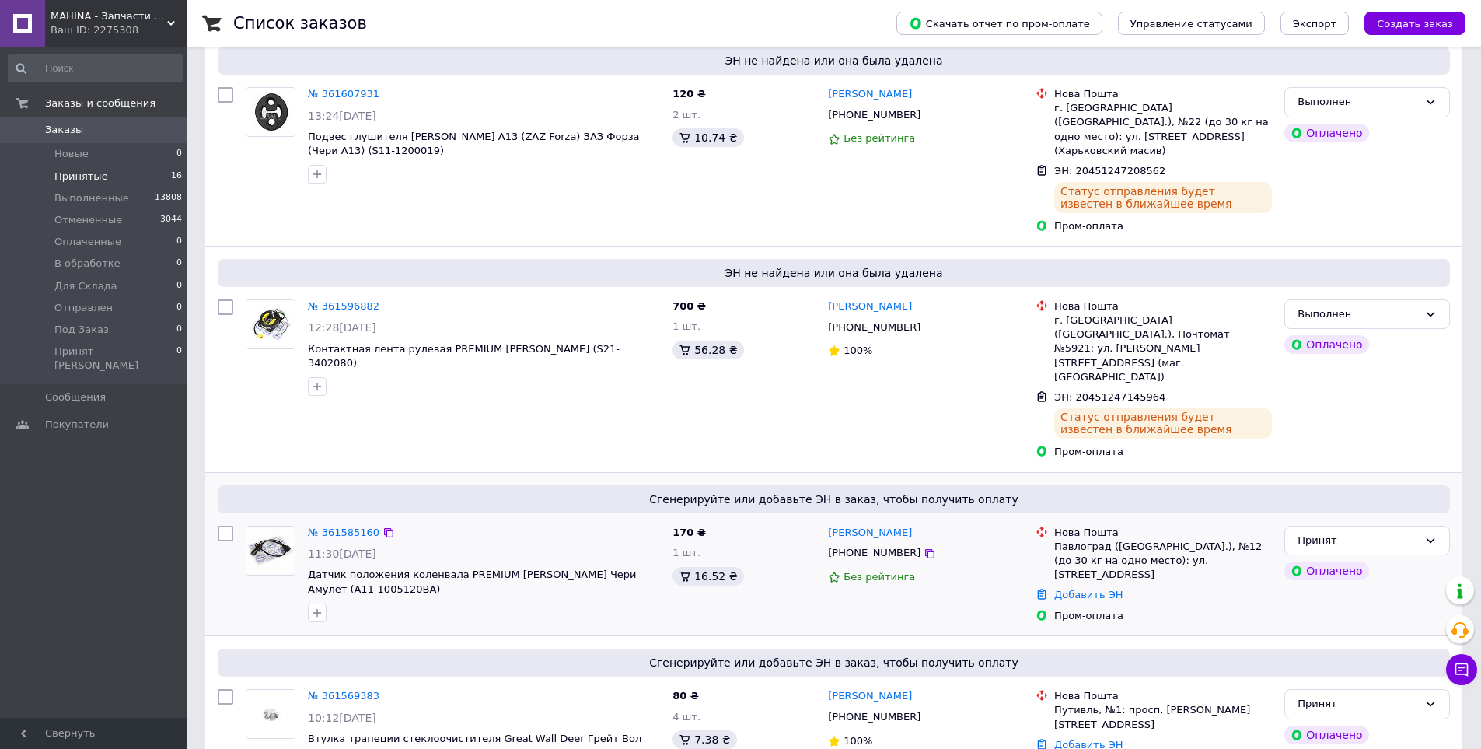
click at [333, 526] on link "№ 361585160" at bounding box center [344, 532] width 72 height 12
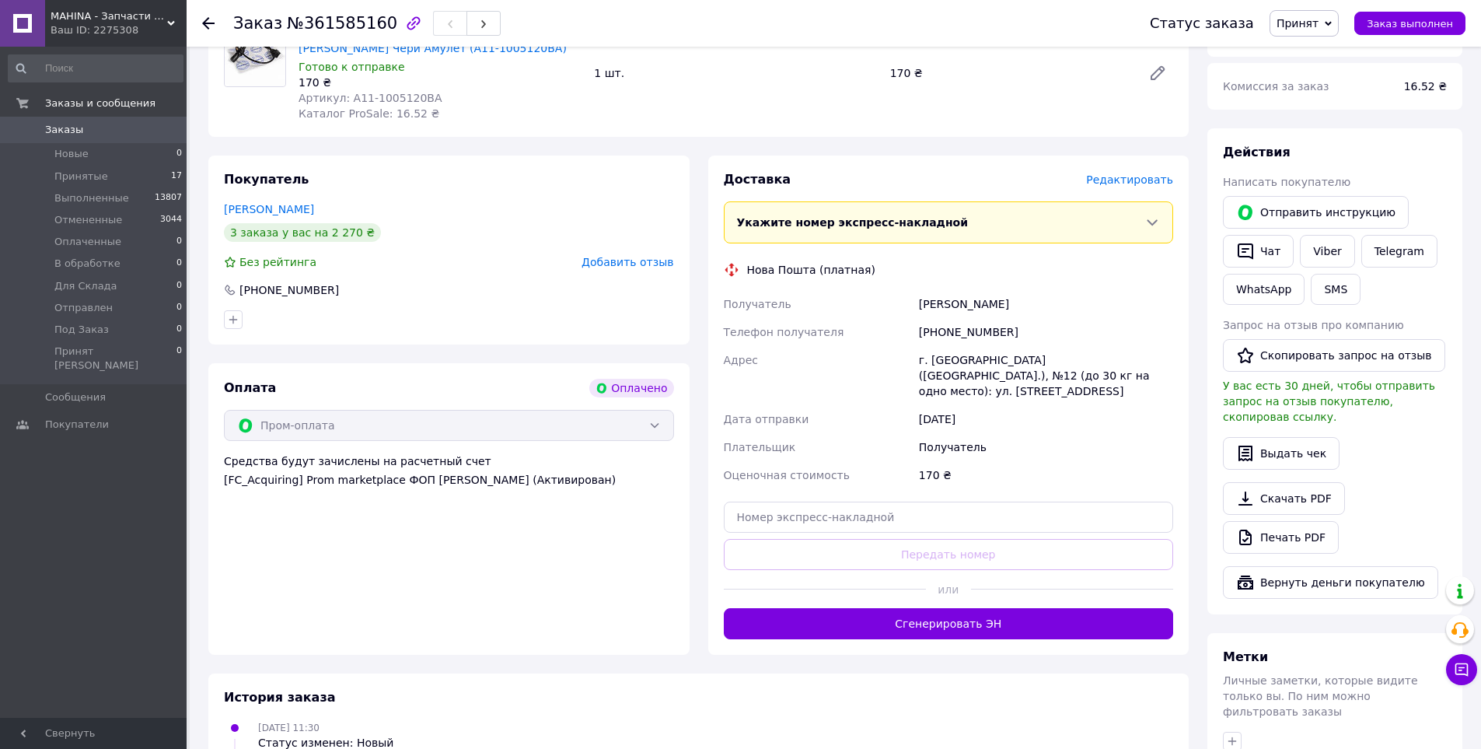
scroll to position [622, 0]
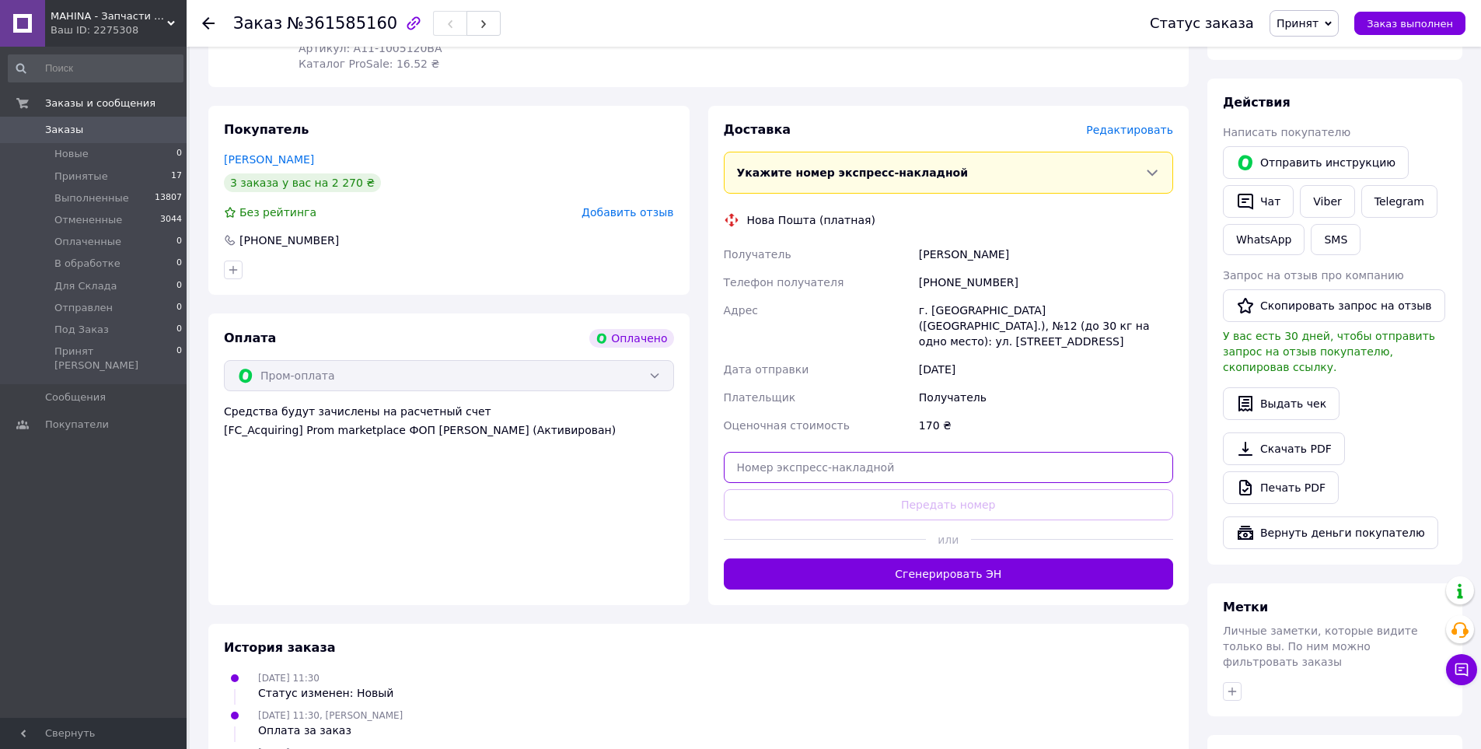
click at [941, 452] on input "text" at bounding box center [949, 467] width 450 height 31
paste input "20451247073437"
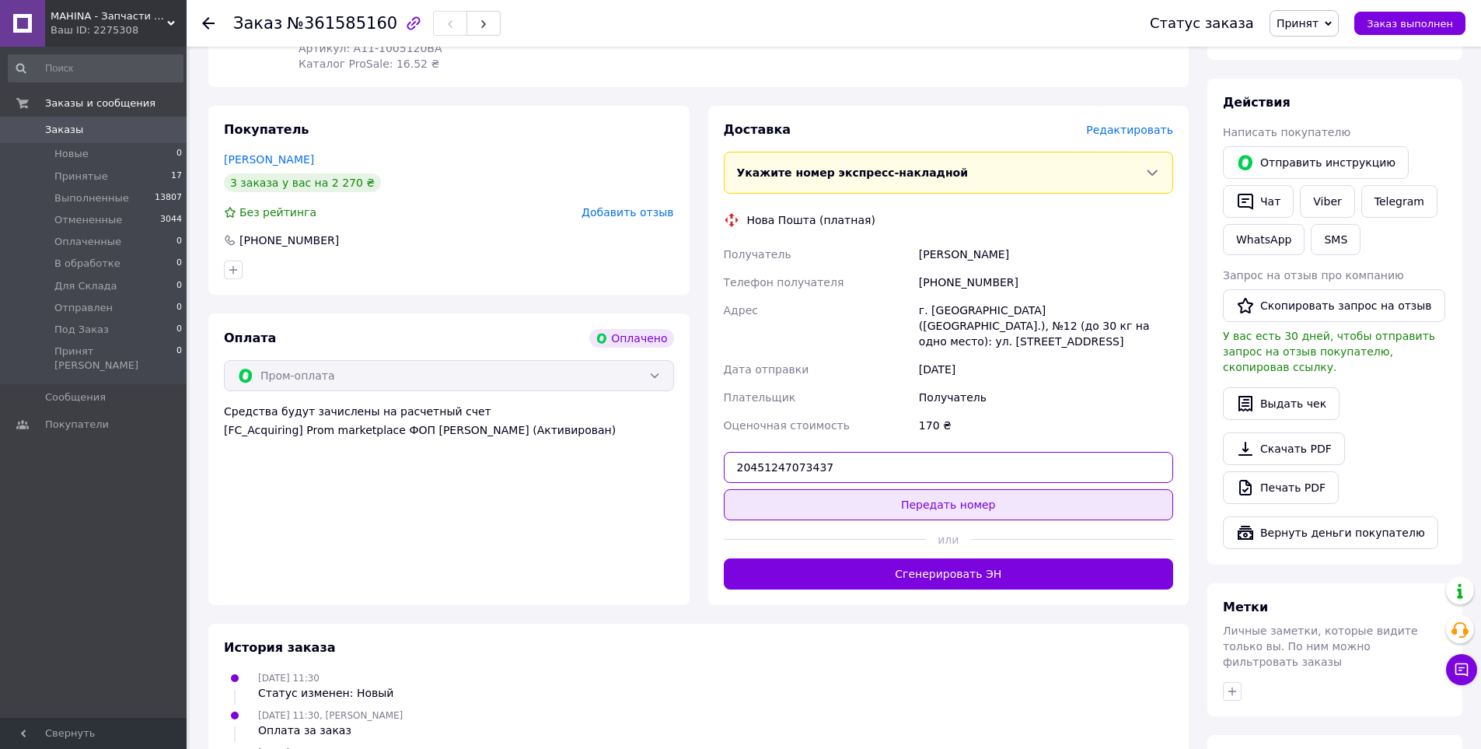
type input "20451247073437"
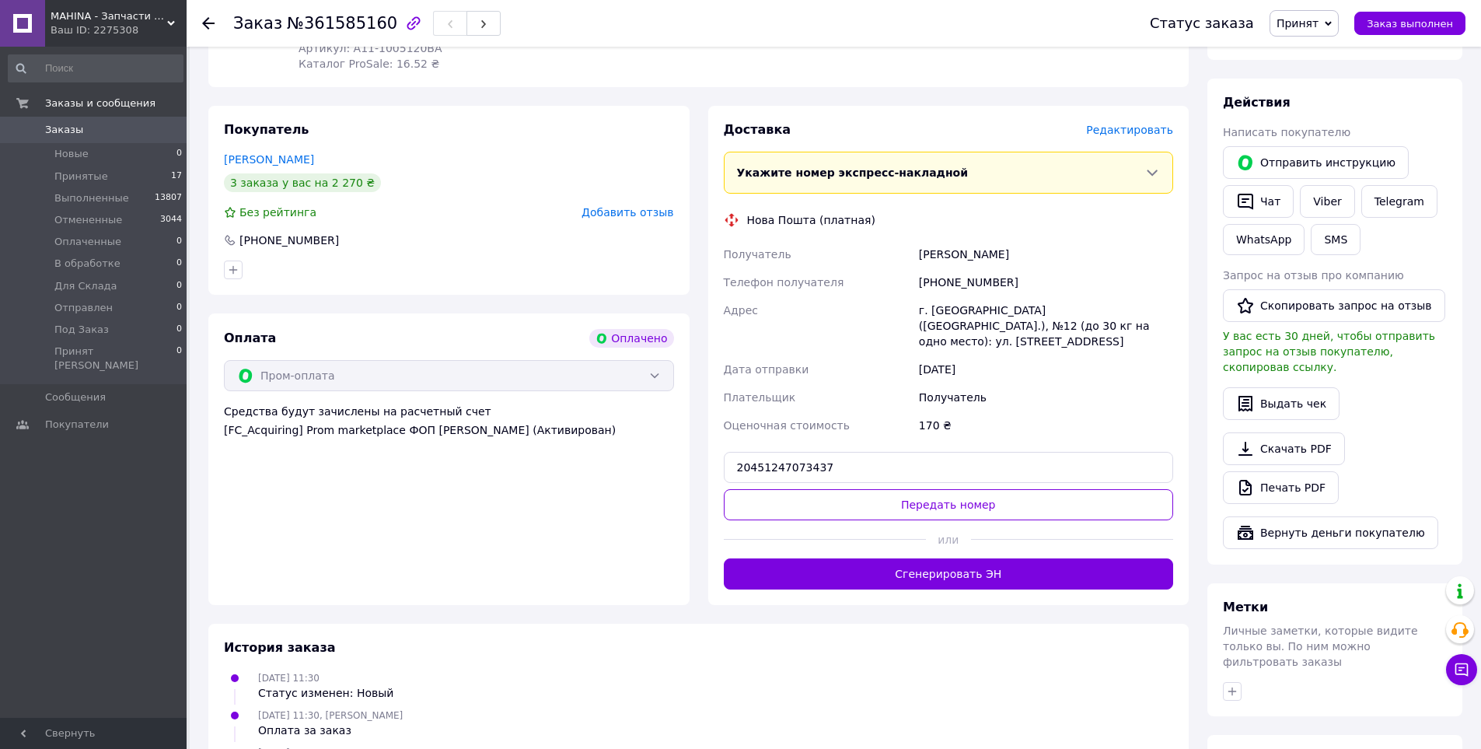
drag, startPoint x: 965, startPoint y: 476, endPoint x: 1003, endPoint y: 458, distance: 42.1
click at [965, 489] on button "Передать номер" at bounding box center [949, 504] width 450 height 31
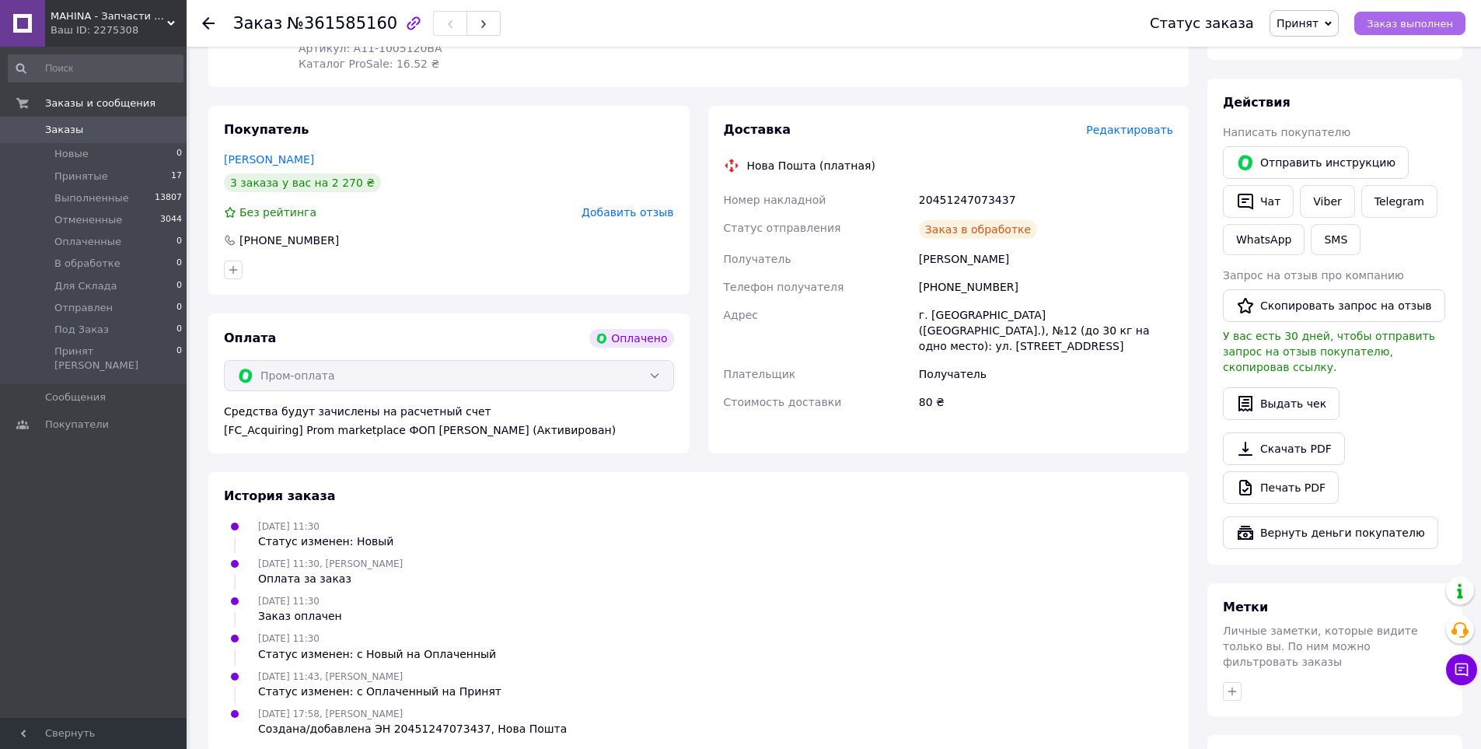
click at [1404, 21] on span "Заказ выполнен" at bounding box center [1409, 24] width 86 height 12
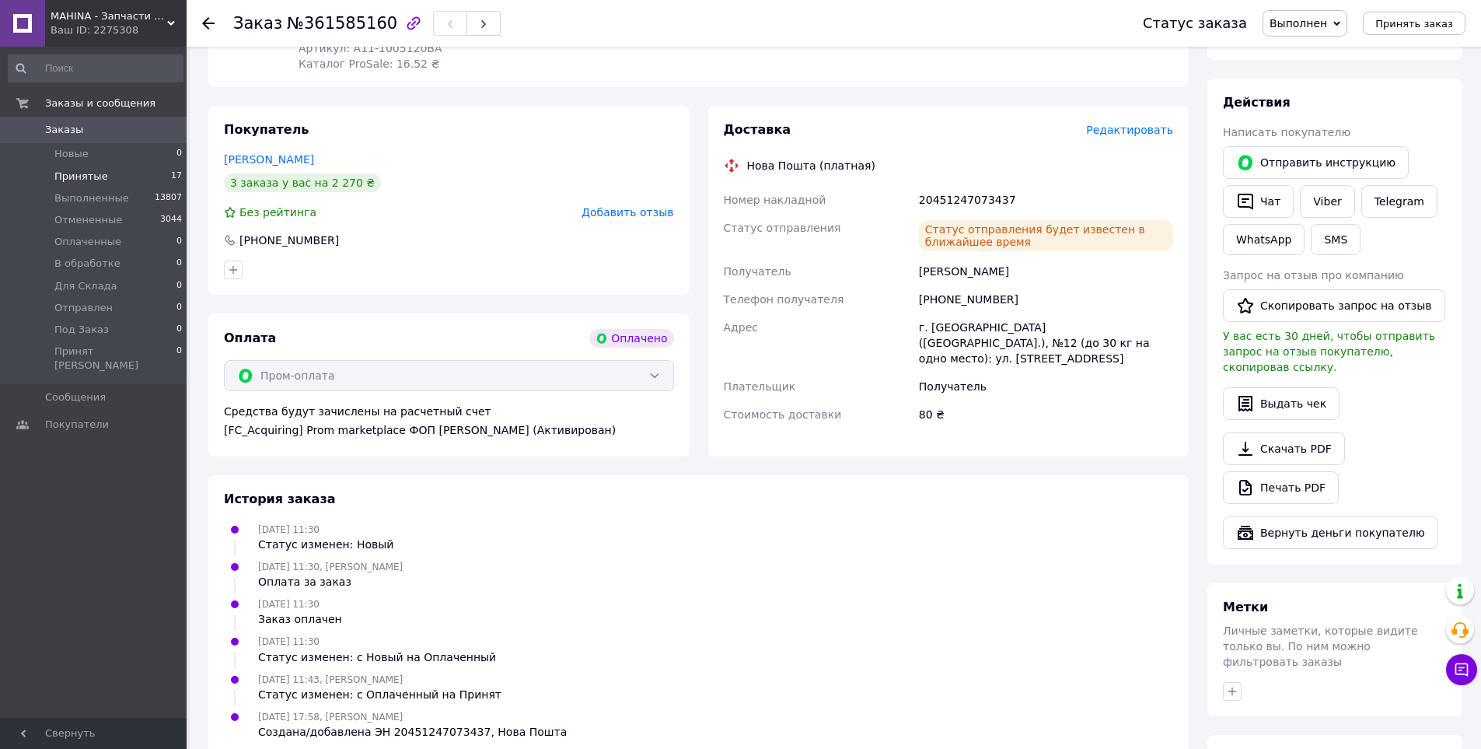
click at [92, 173] on span "Принятые" at bounding box center [81, 176] width 54 height 14
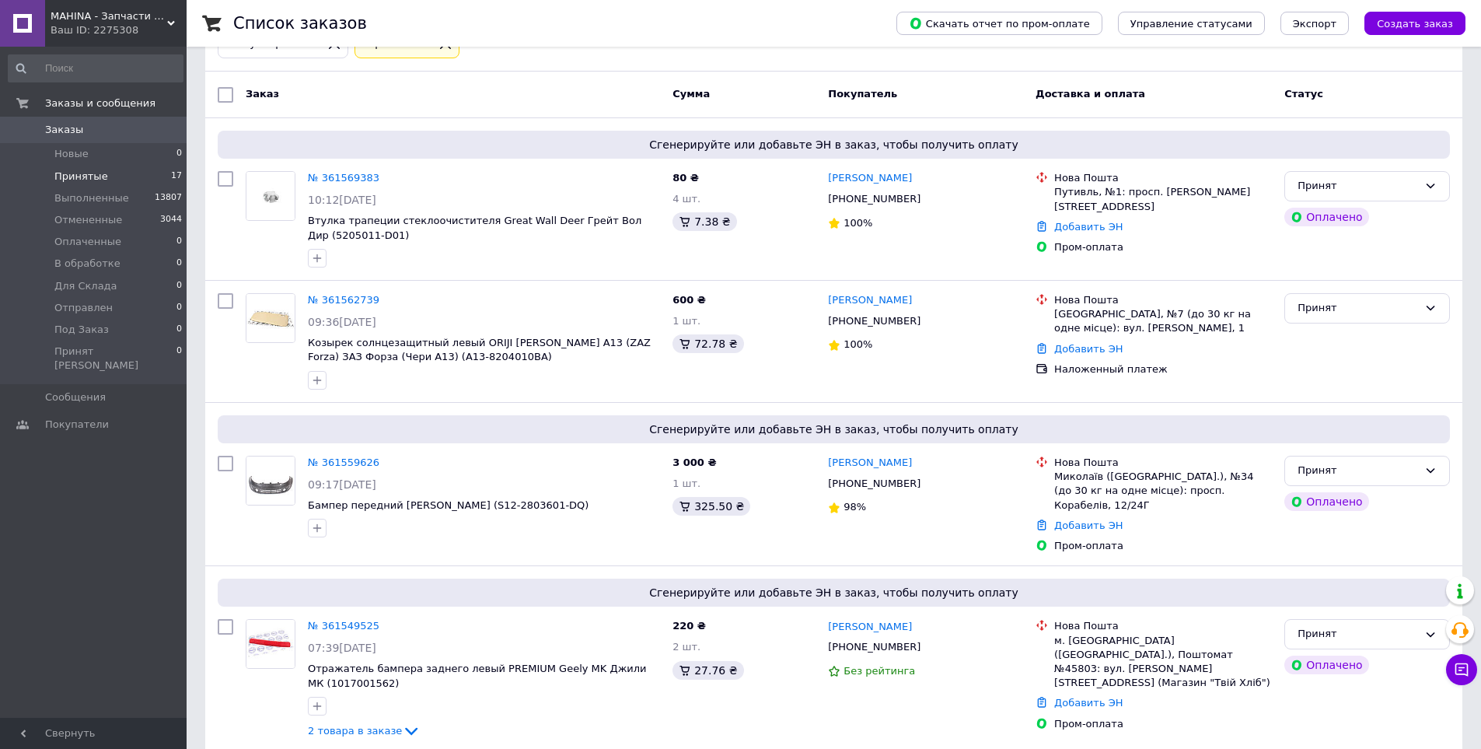
scroll to position [78, 0]
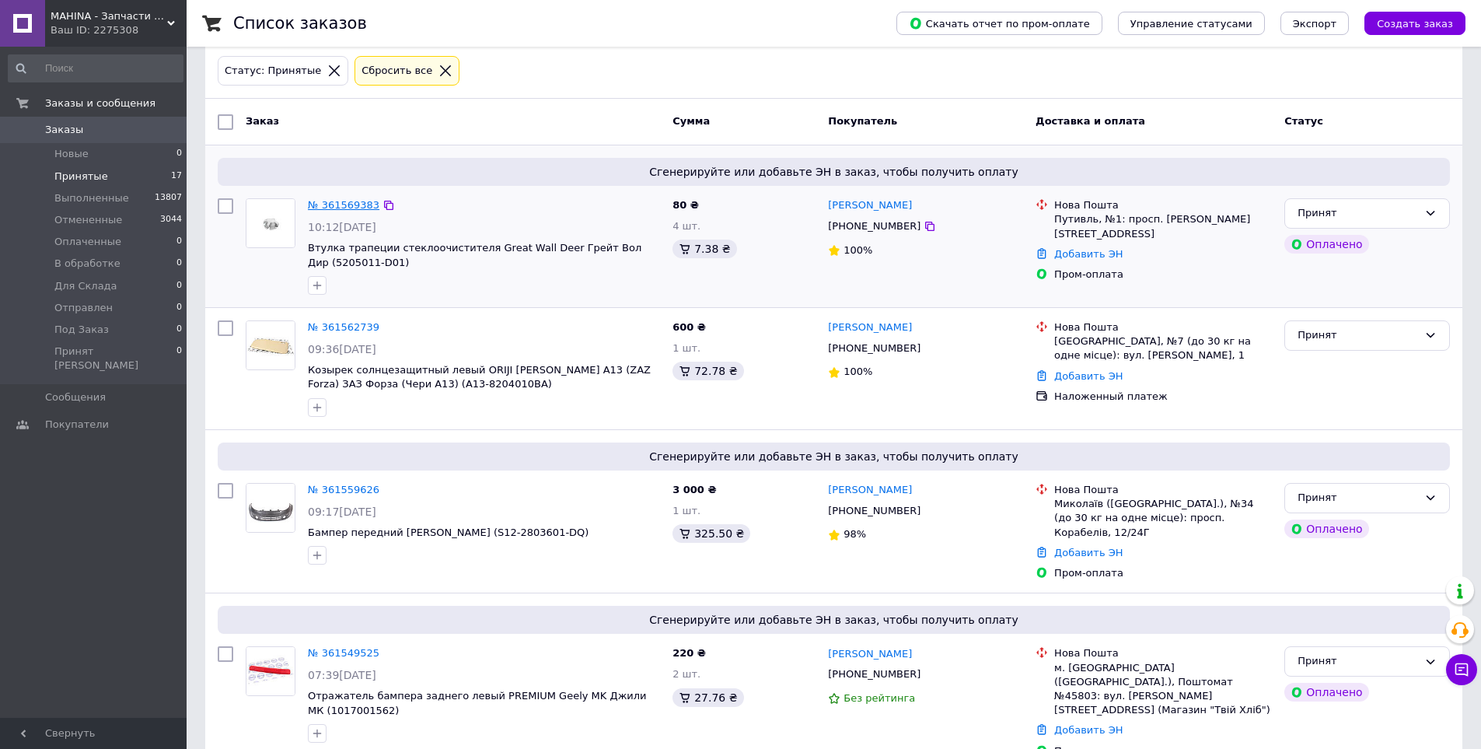
click at [343, 201] on link "№ 361569383" at bounding box center [344, 205] width 72 height 12
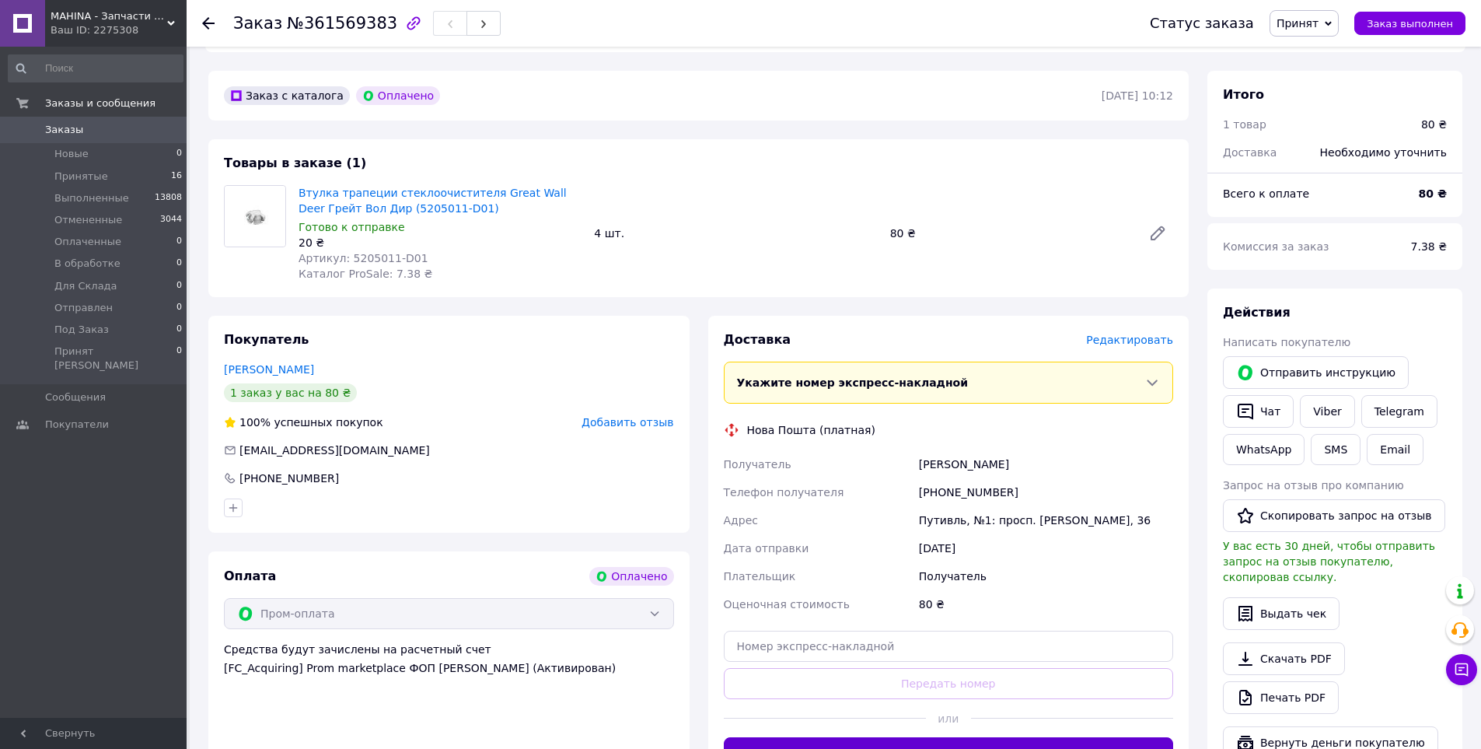
scroll to position [544, 0]
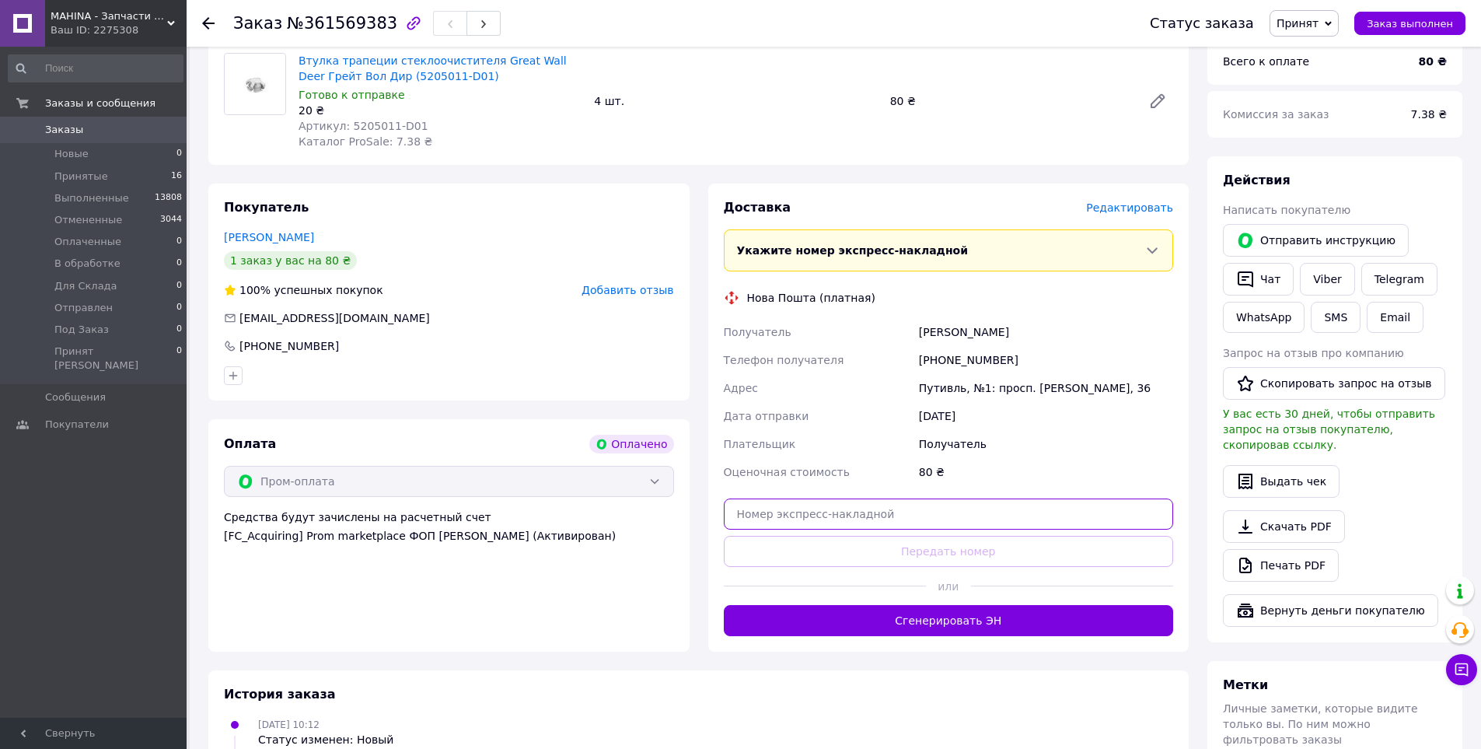
click at [982, 498] on input "text" at bounding box center [949, 513] width 450 height 31
paste input "20451246910497"
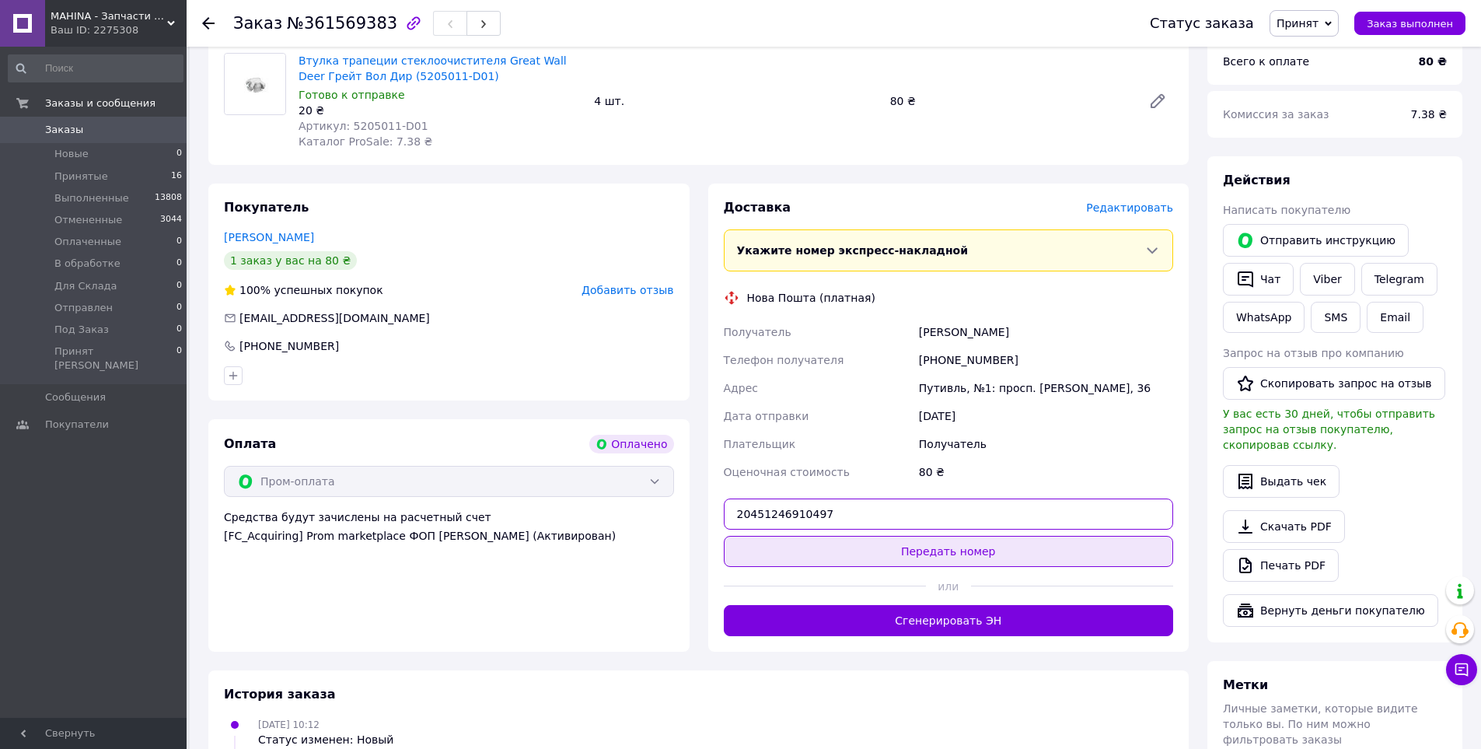
type input "20451246910497"
click at [958, 537] on button "Передать номер" at bounding box center [949, 551] width 450 height 31
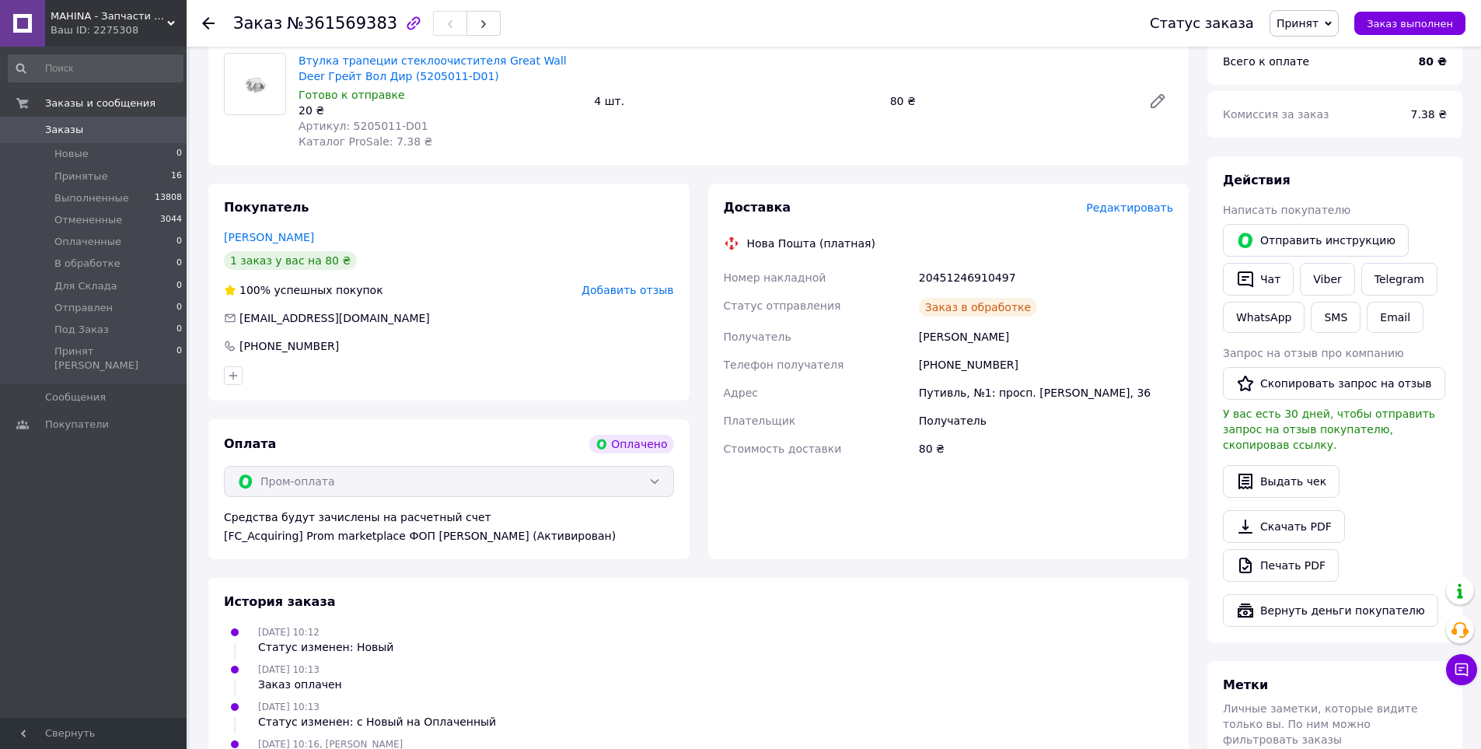
click at [1400, 23] on span "Заказ выполнен" at bounding box center [1409, 24] width 86 height 12
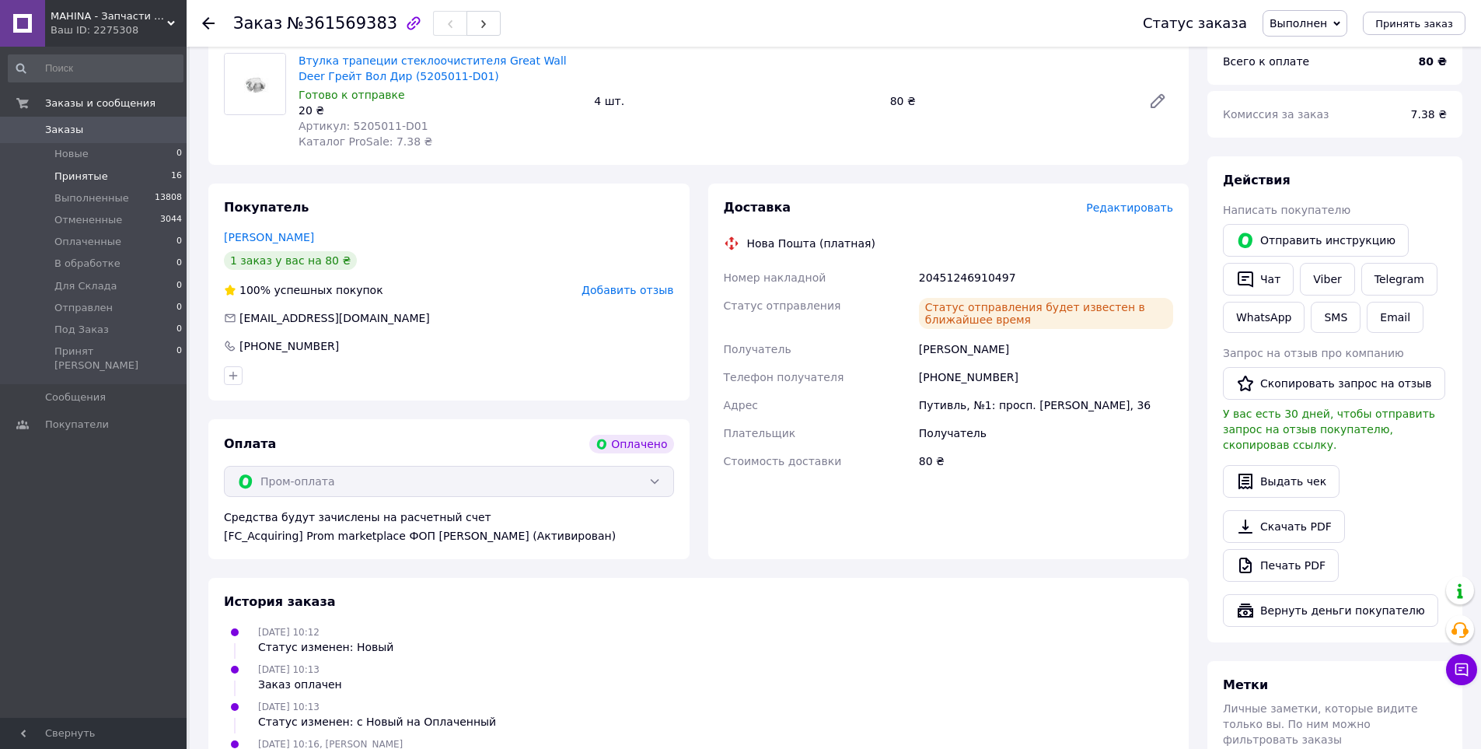
click at [82, 177] on span "Принятые" at bounding box center [81, 176] width 54 height 14
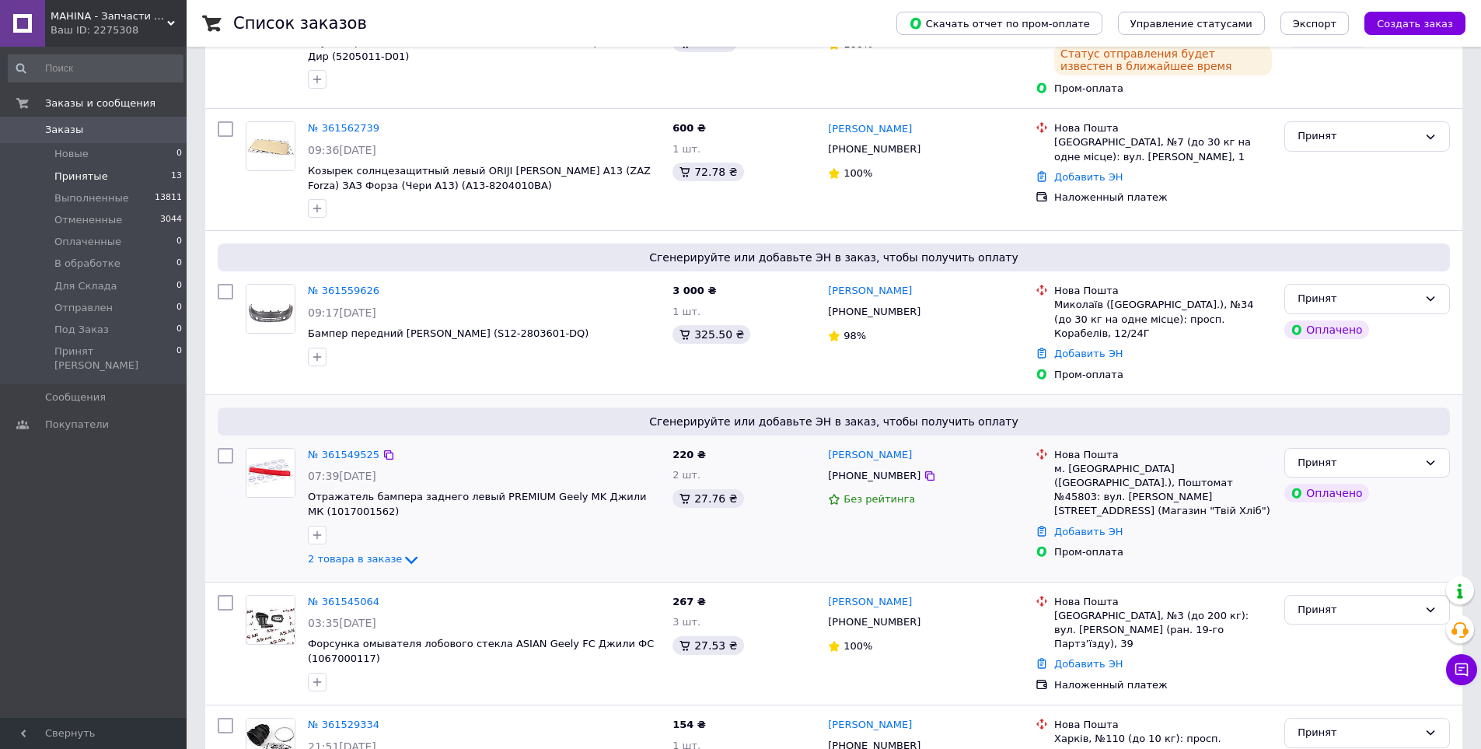
scroll to position [311, 0]
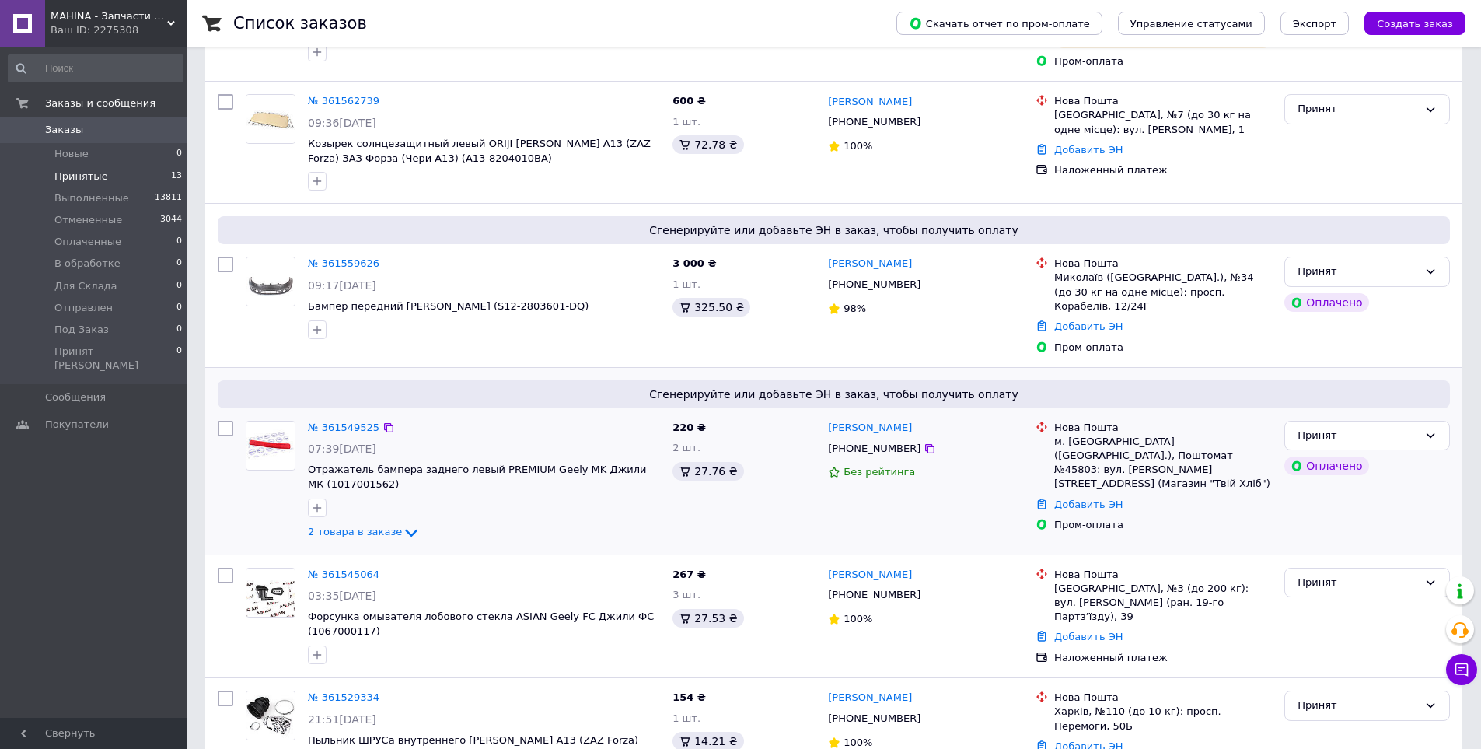
click at [323, 421] on link "№ 361549525" at bounding box center [344, 427] width 72 height 12
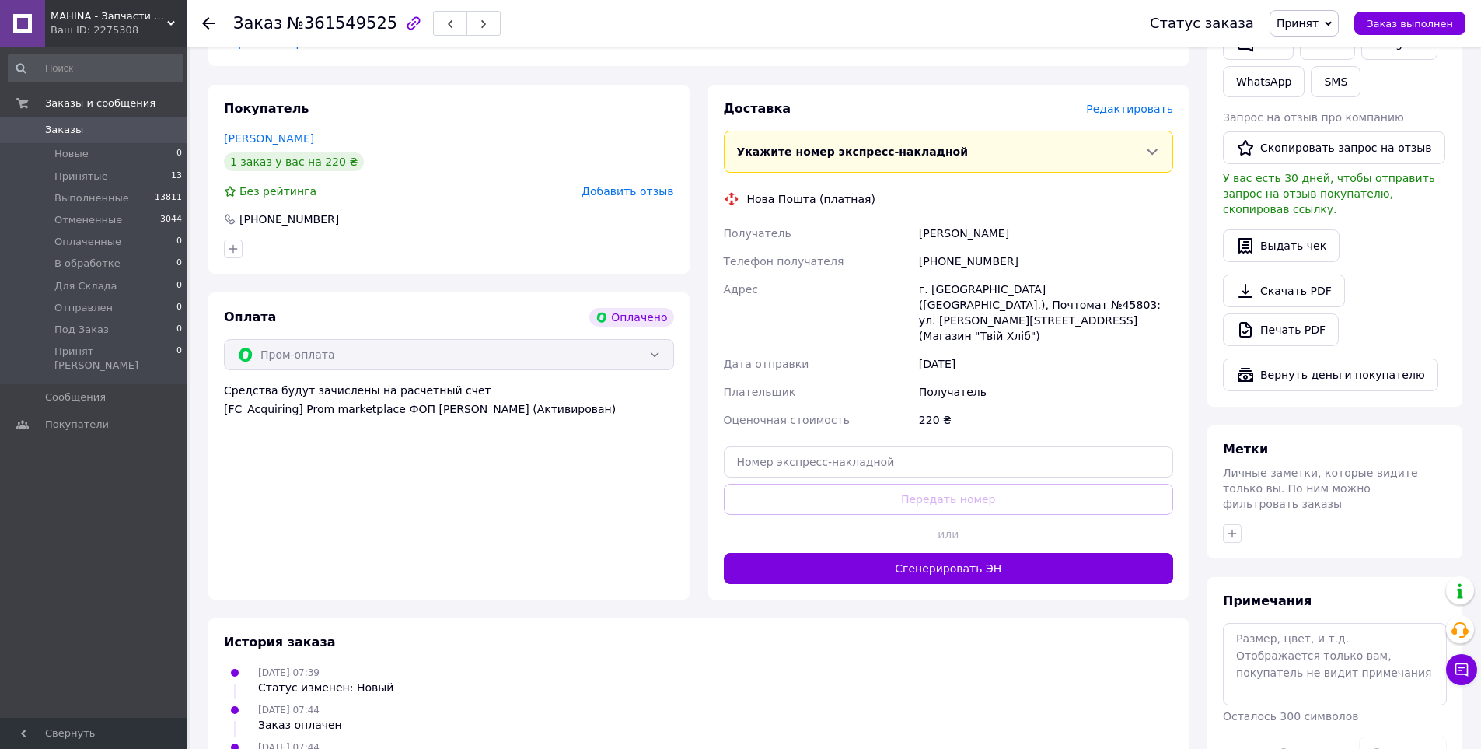
scroll to position [841, 0]
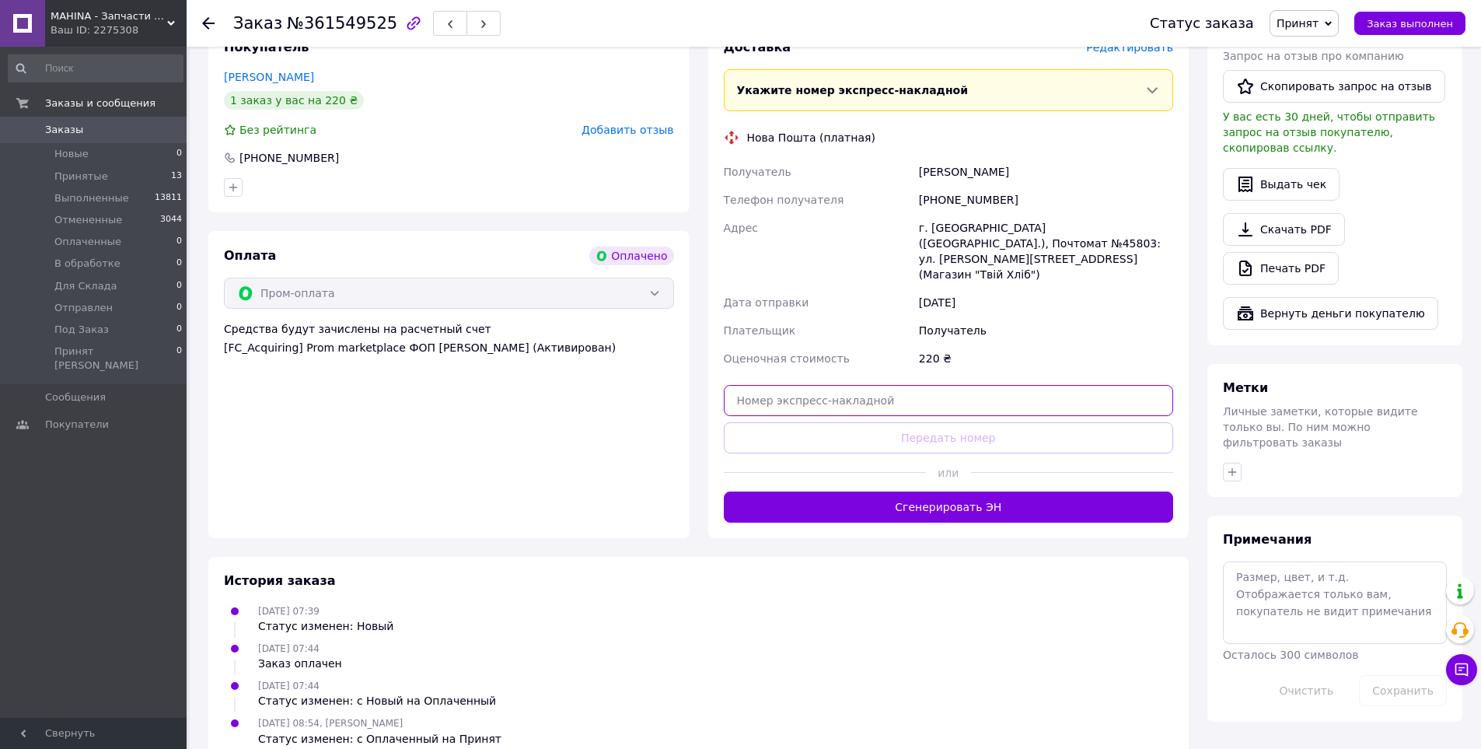
click at [904, 385] on input "text" at bounding box center [949, 400] width 450 height 31
paste input "20451246857107"
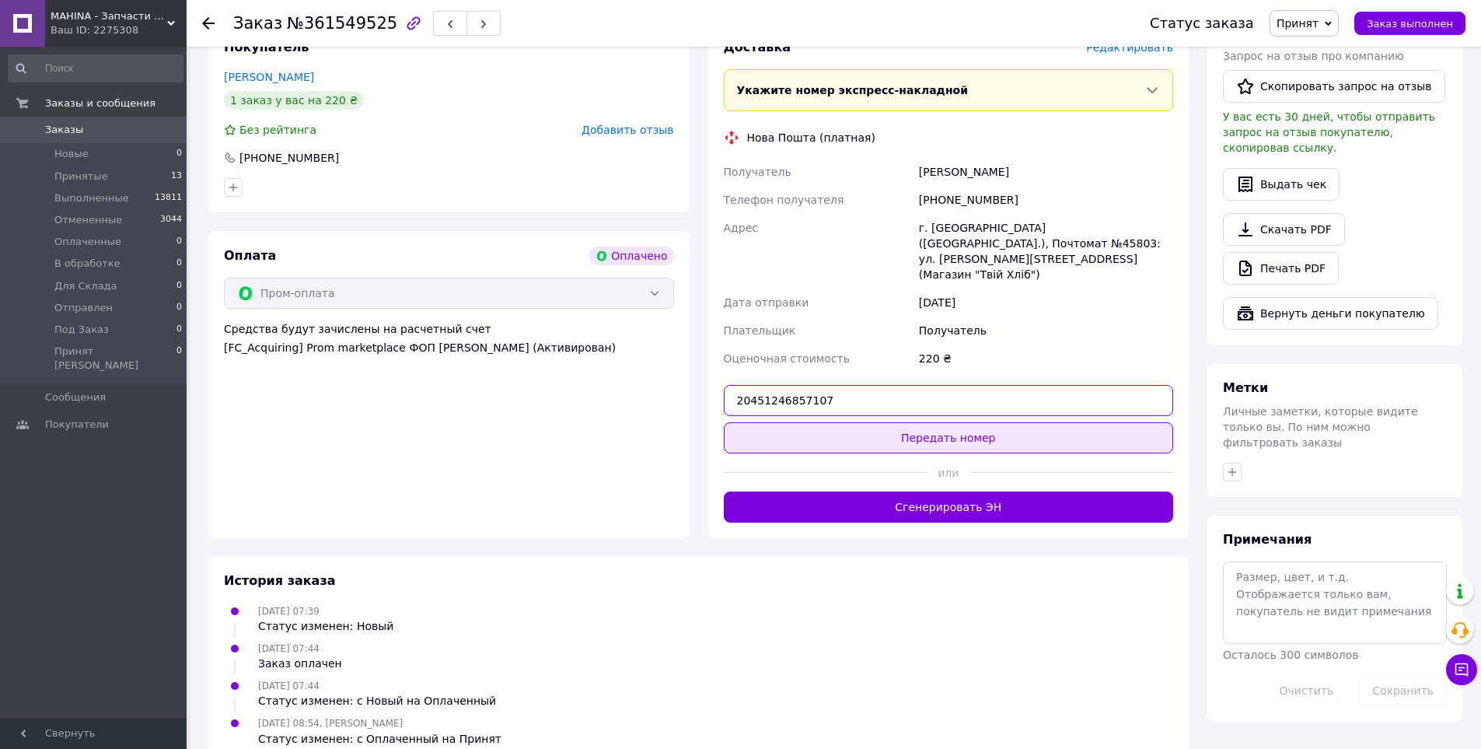
type input "20451246857107"
click at [954, 422] on button "Передать номер" at bounding box center [949, 437] width 450 height 31
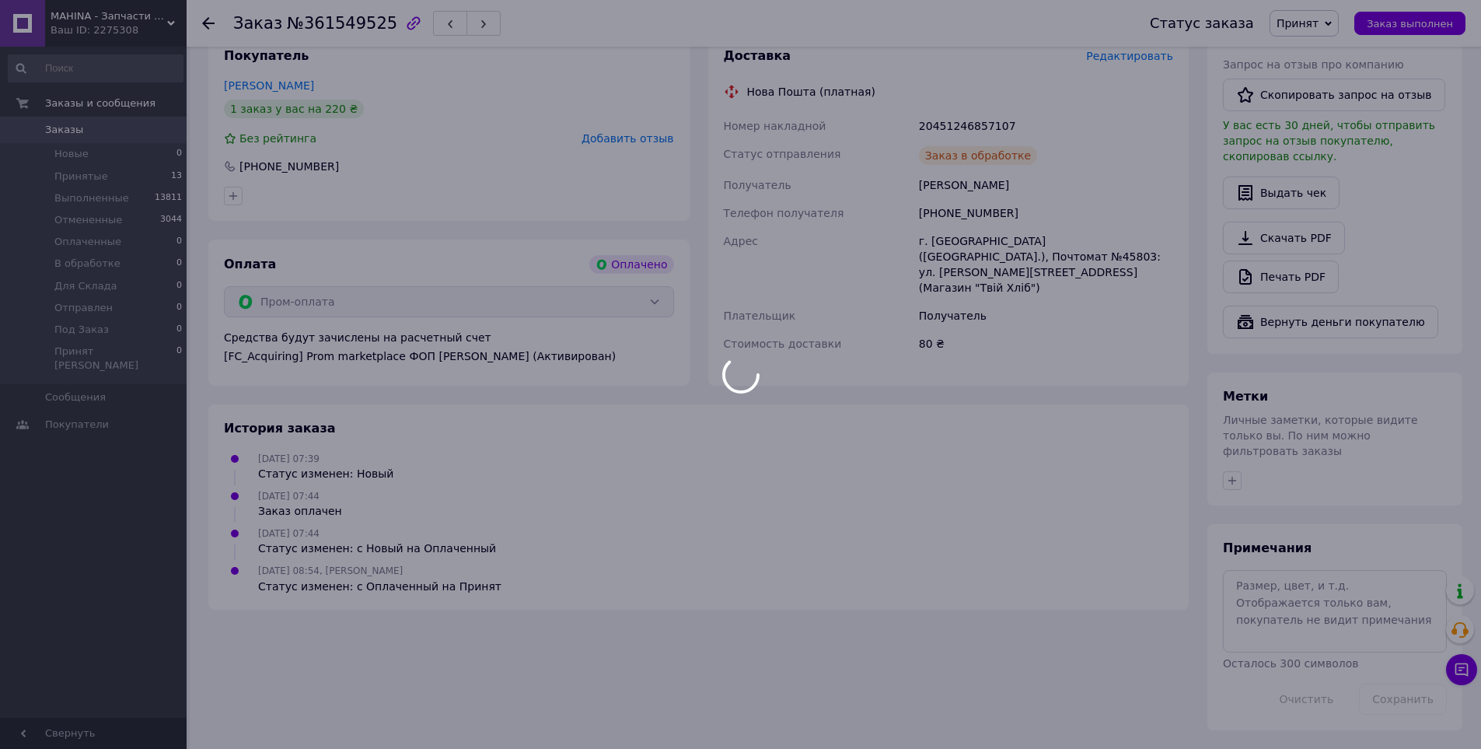
scroll to position [786, 0]
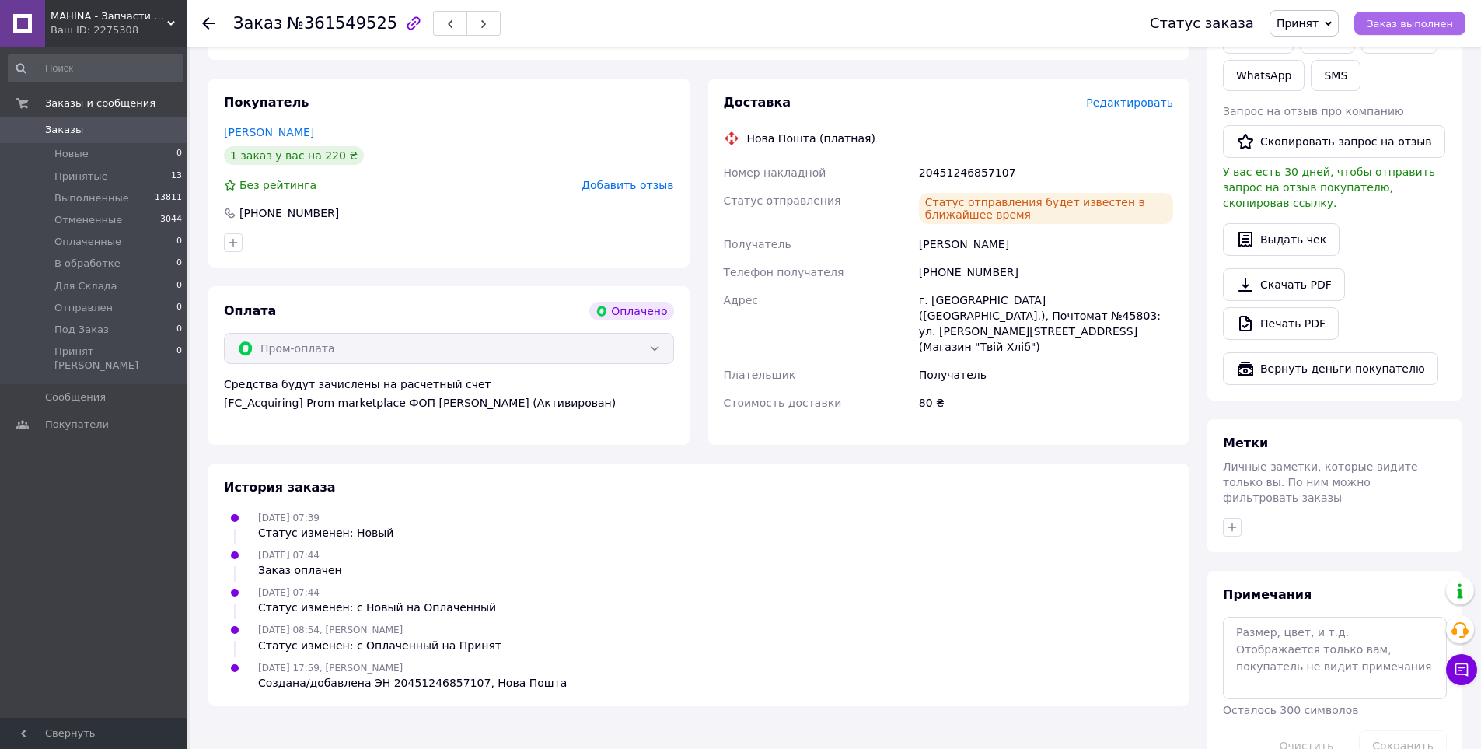
click at [1415, 22] on span "Заказ выполнен" at bounding box center [1409, 24] width 86 height 12
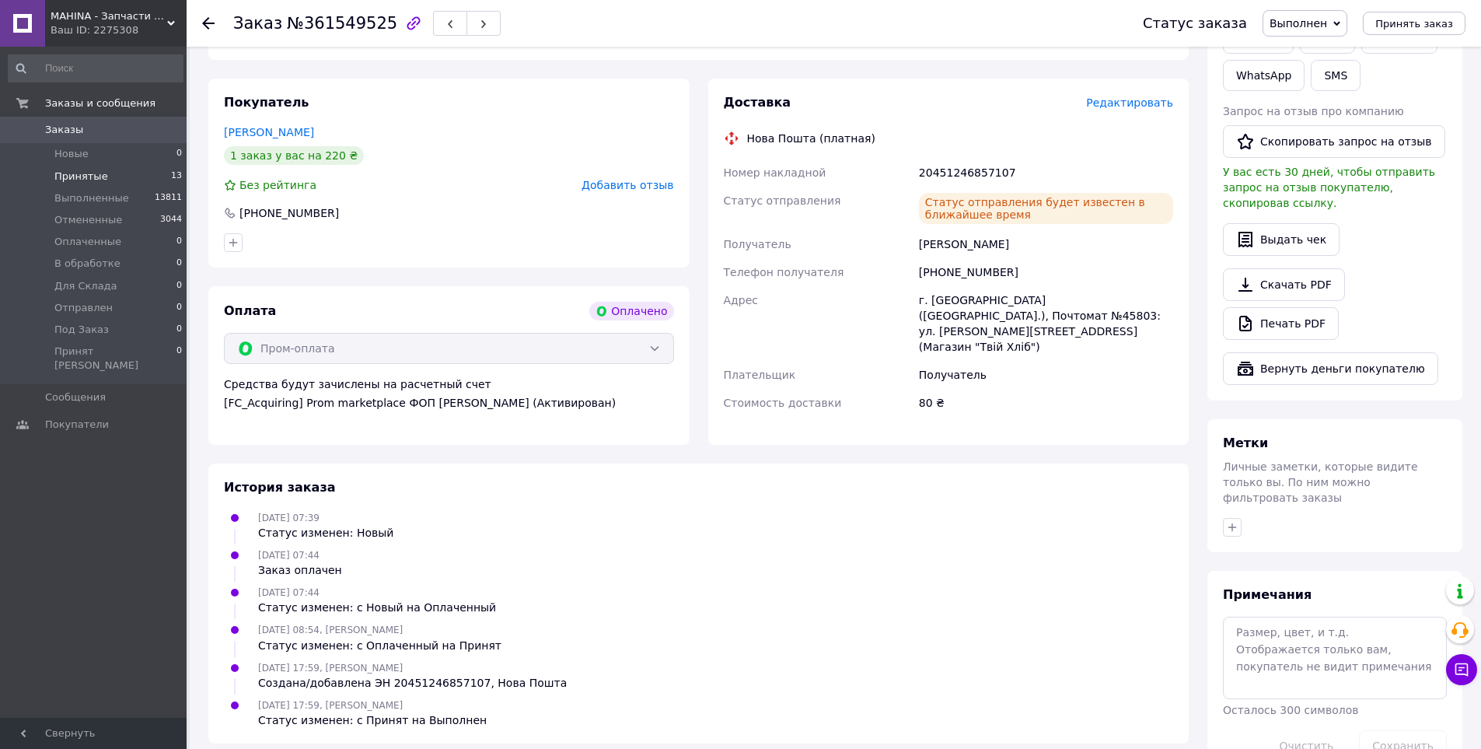
click at [83, 175] on span "Принятые" at bounding box center [81, 176] width 54 height 14
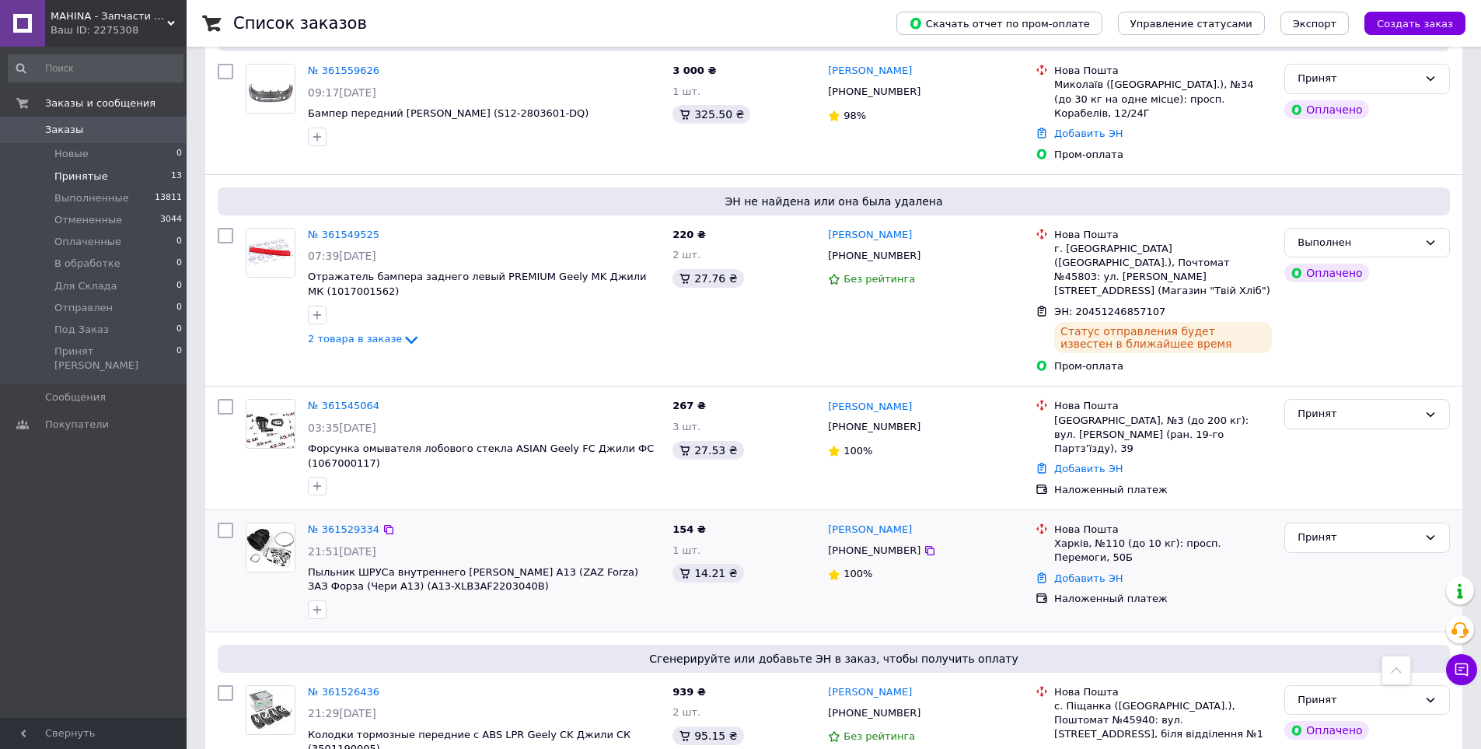
scroll to position [544, 0]
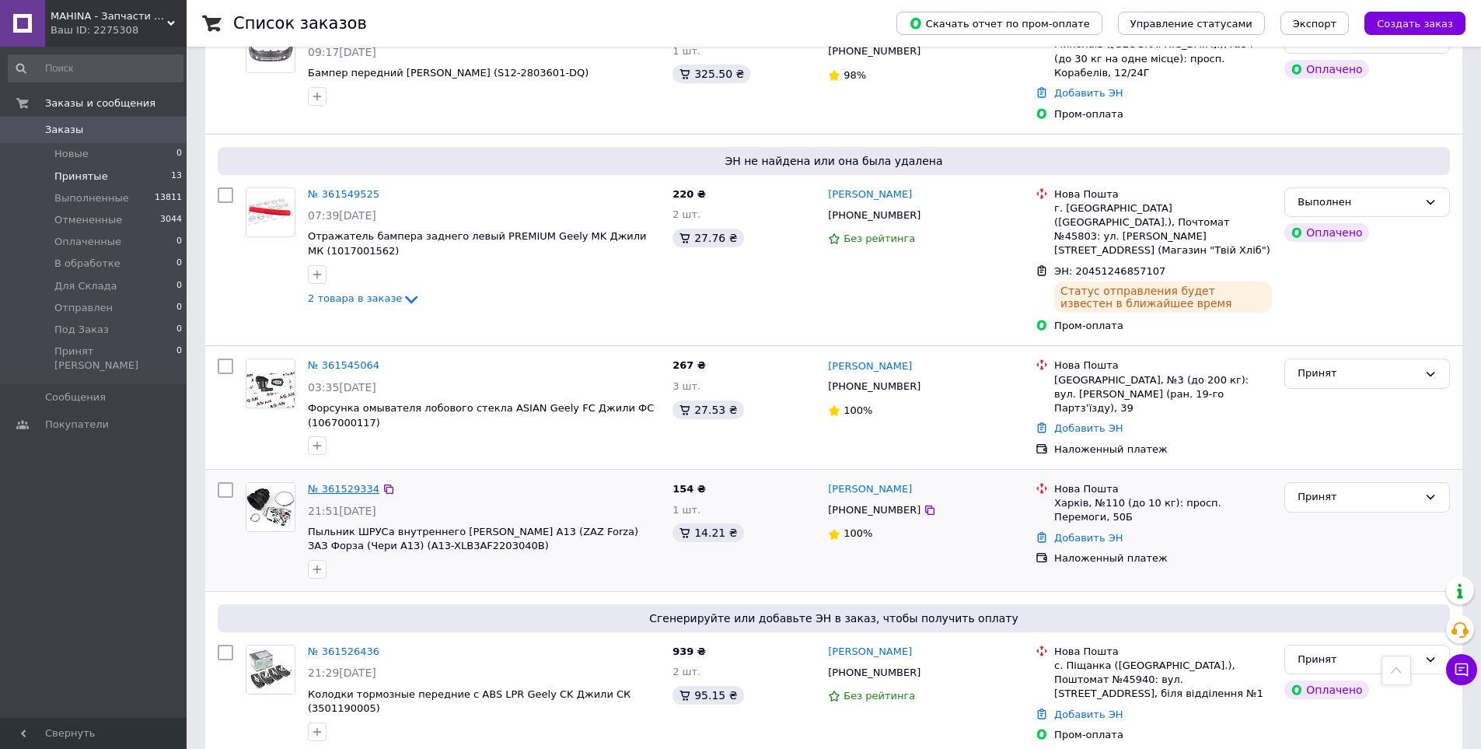
click at [353, 483] on link "№ 361529334" at bounding box center [344, 489] width 72 height 12
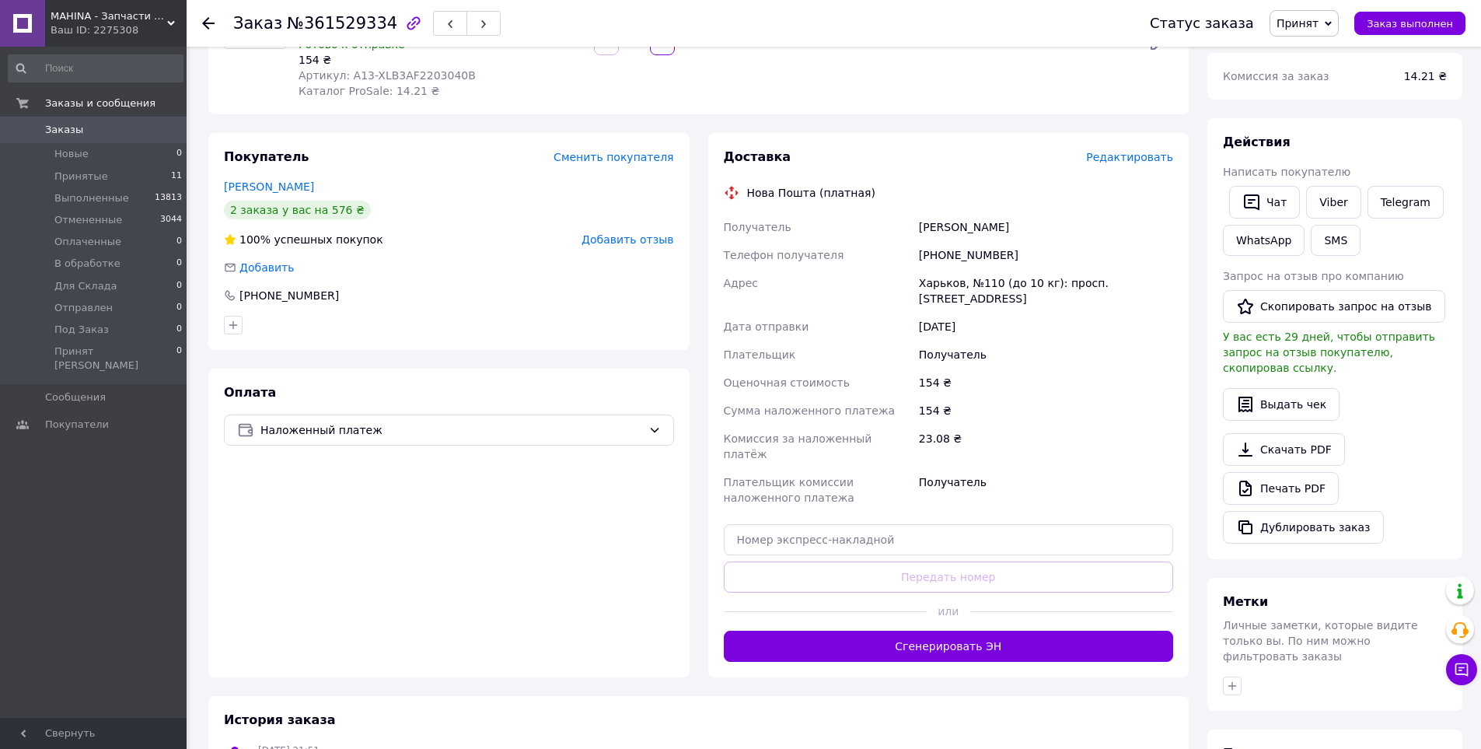
scroll to position [233, 0]
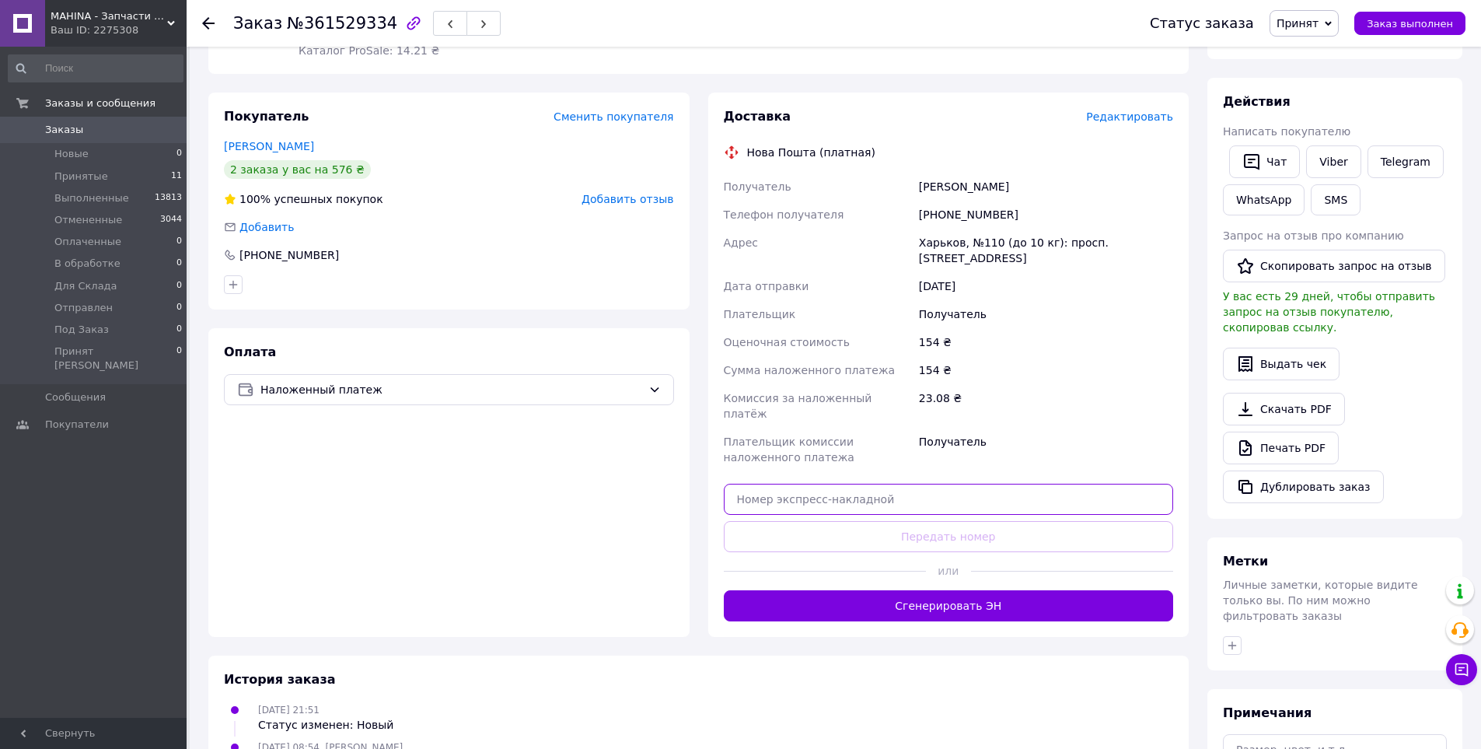
click at [962, 483] on input "text" at bounding box center [949, 498] width 450 height 31
paste input "20451246857919"
type input "20451246857919"
click at [952, 521] on button "Передать номер" at bounding box center [949, 536] width 450 height 31
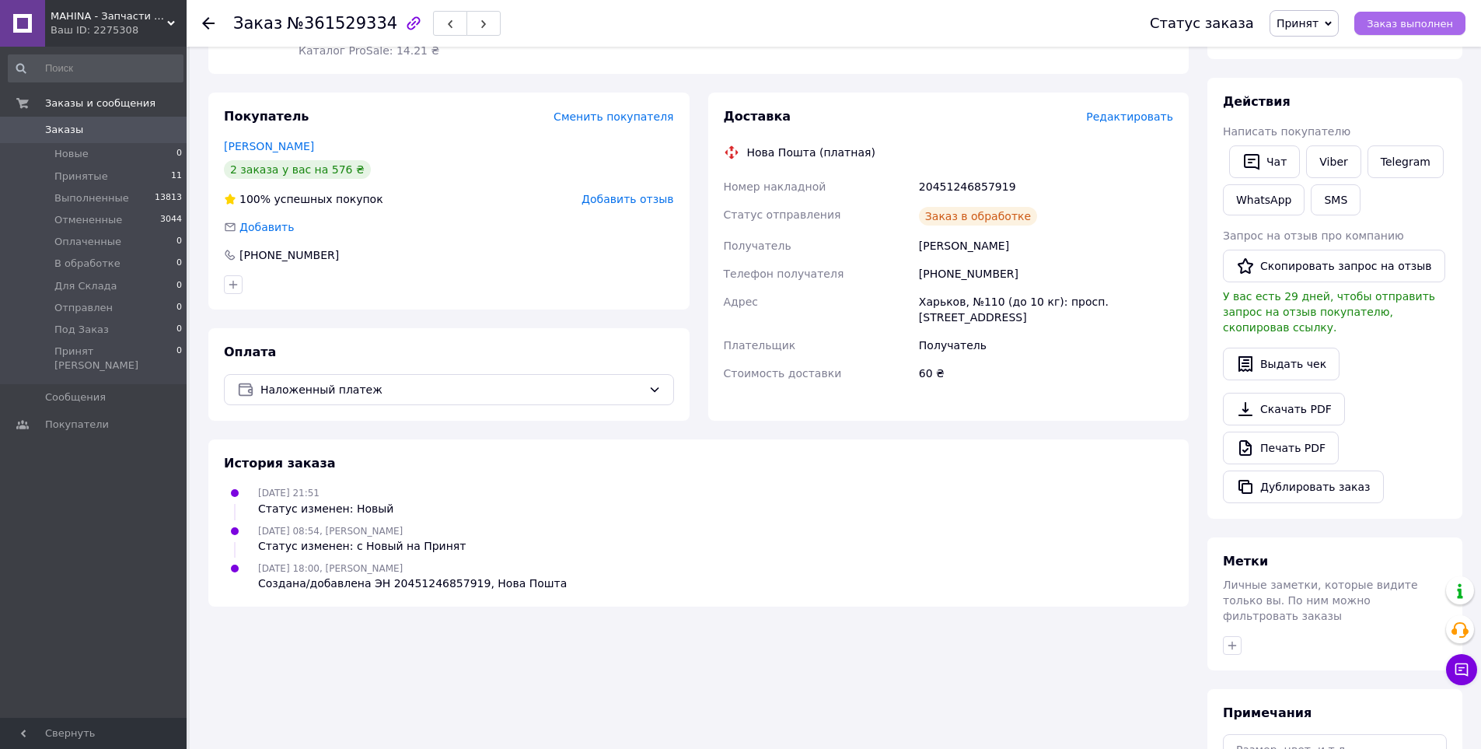
click at [1398, 23] on span "Заказ выполнен" at bounding box center [1409, 24] width 86 height 12
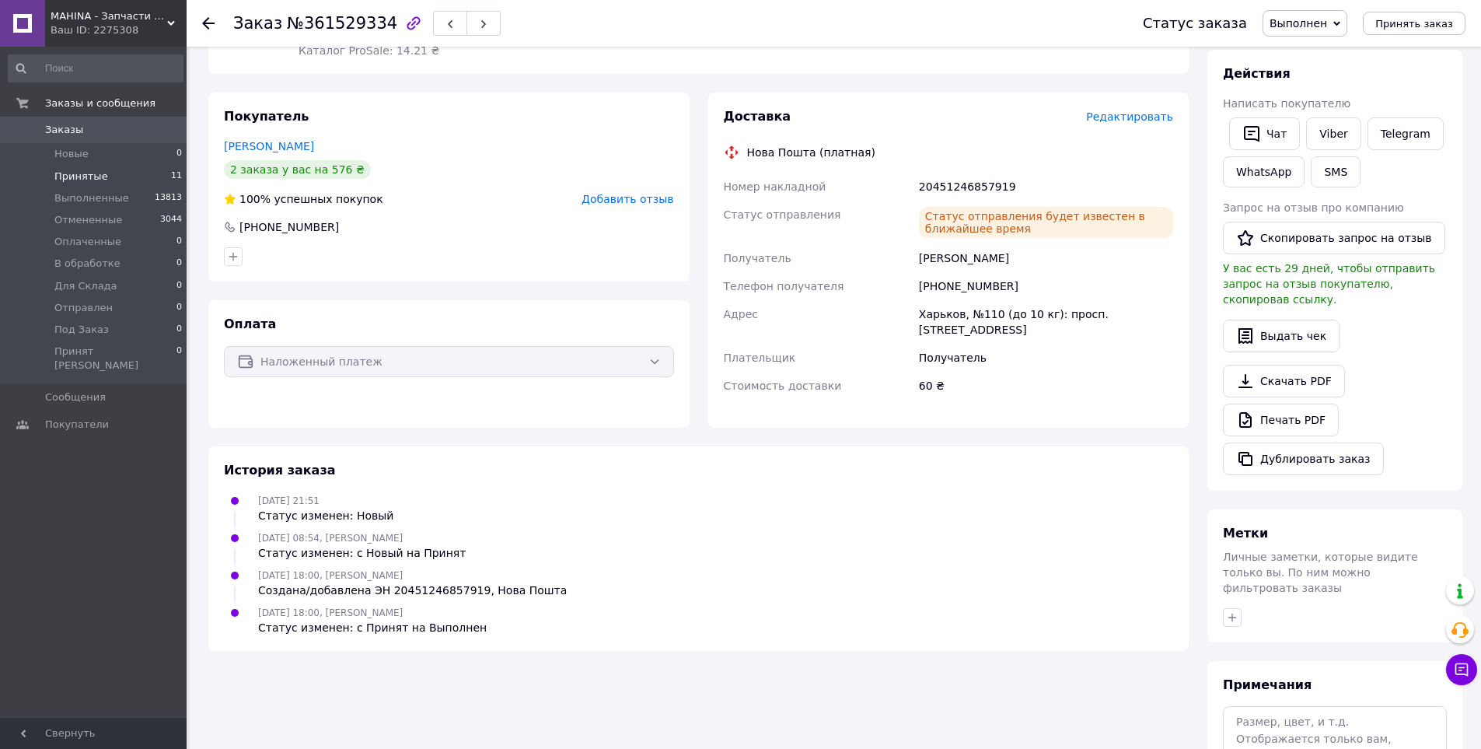
click at [89, 176] on span "Принятые" at bounding box center [81, 176] width 54 height 14
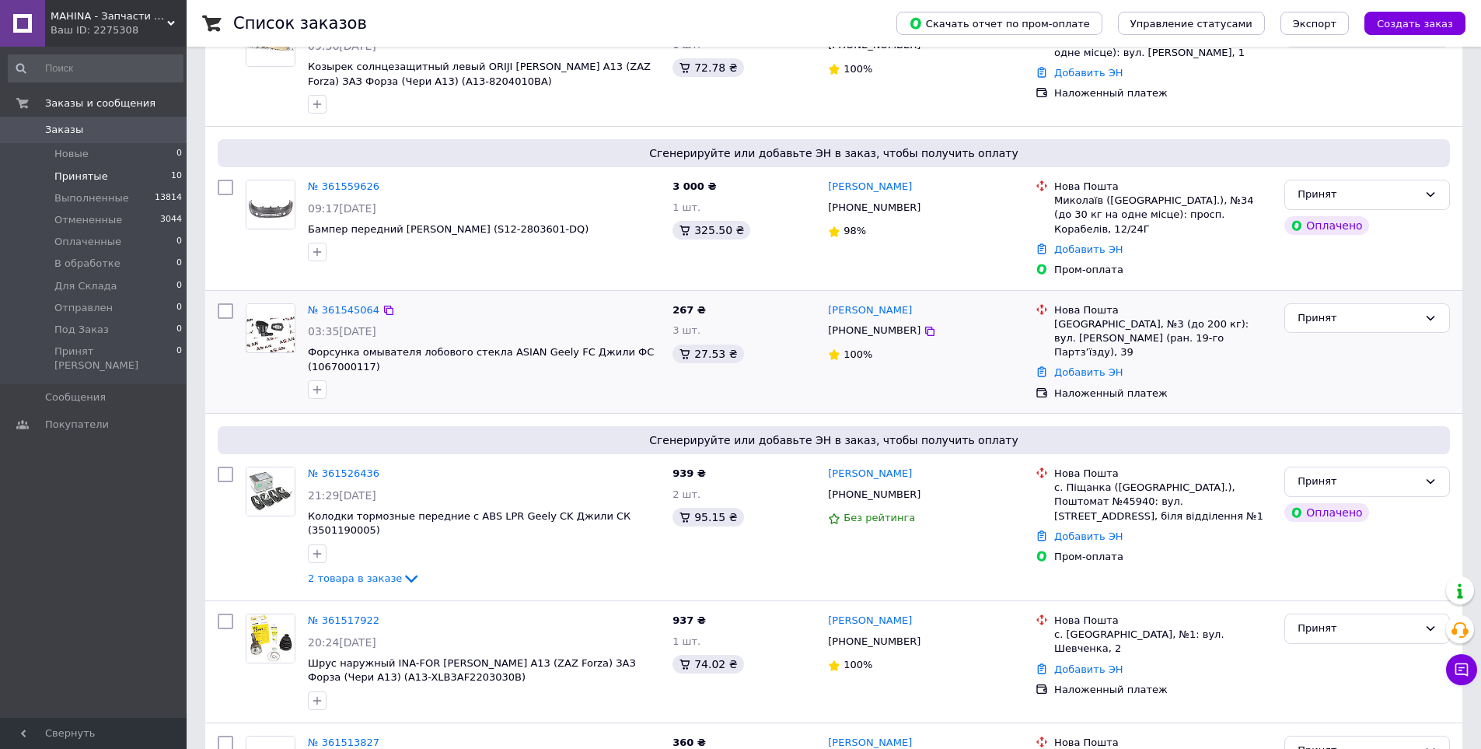
scroll to position [233, 0]
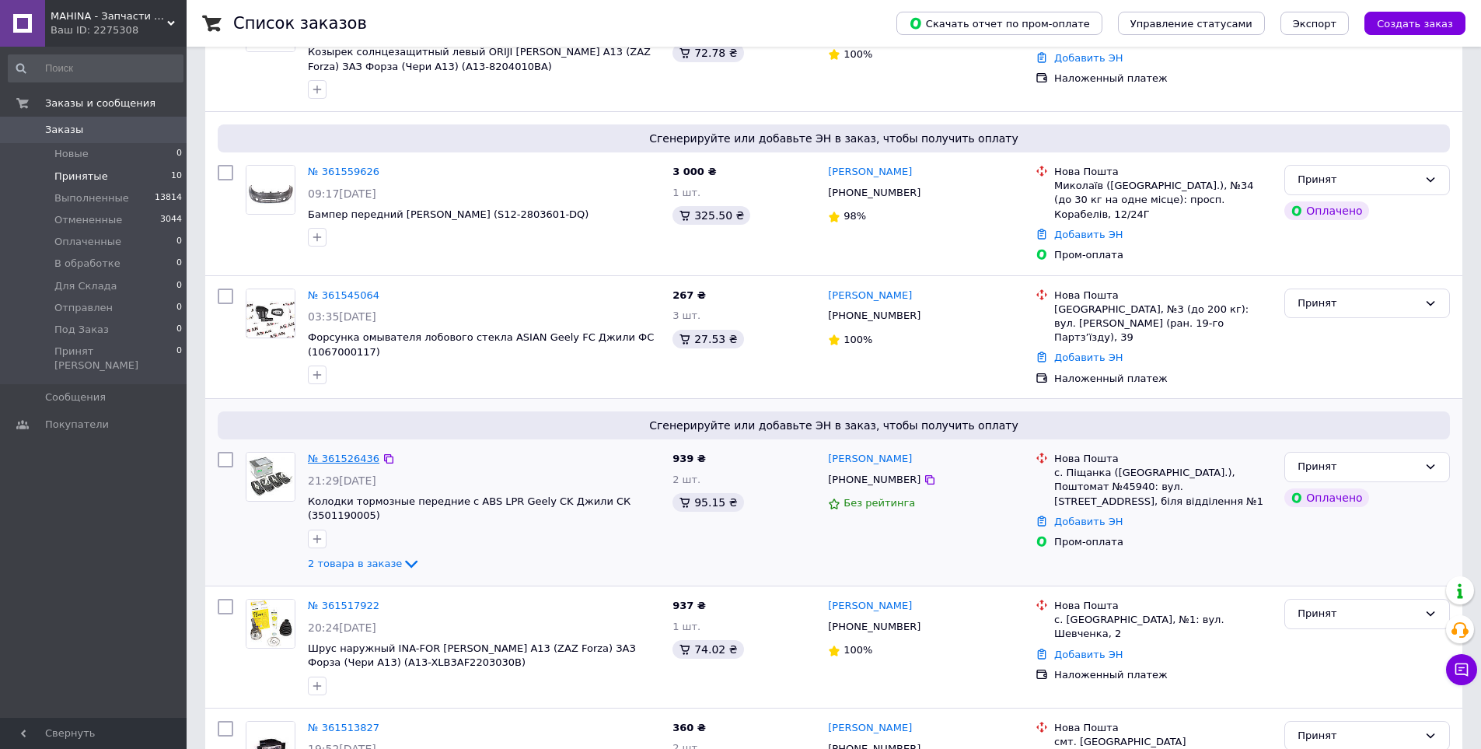
click at [353, 452] on link "№ 361526436" at bounding box center [344, 458] width 72 height 12
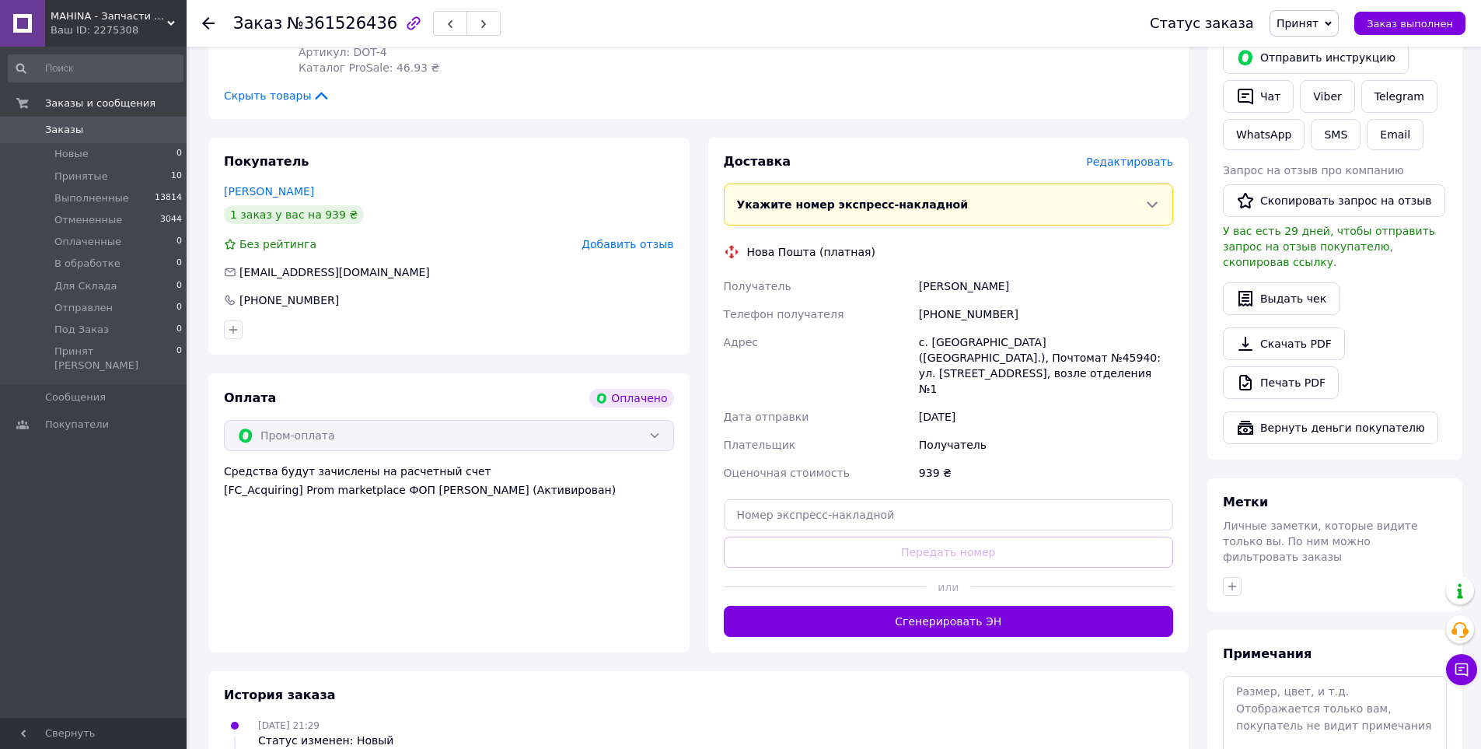
scroll to position [777, 0]
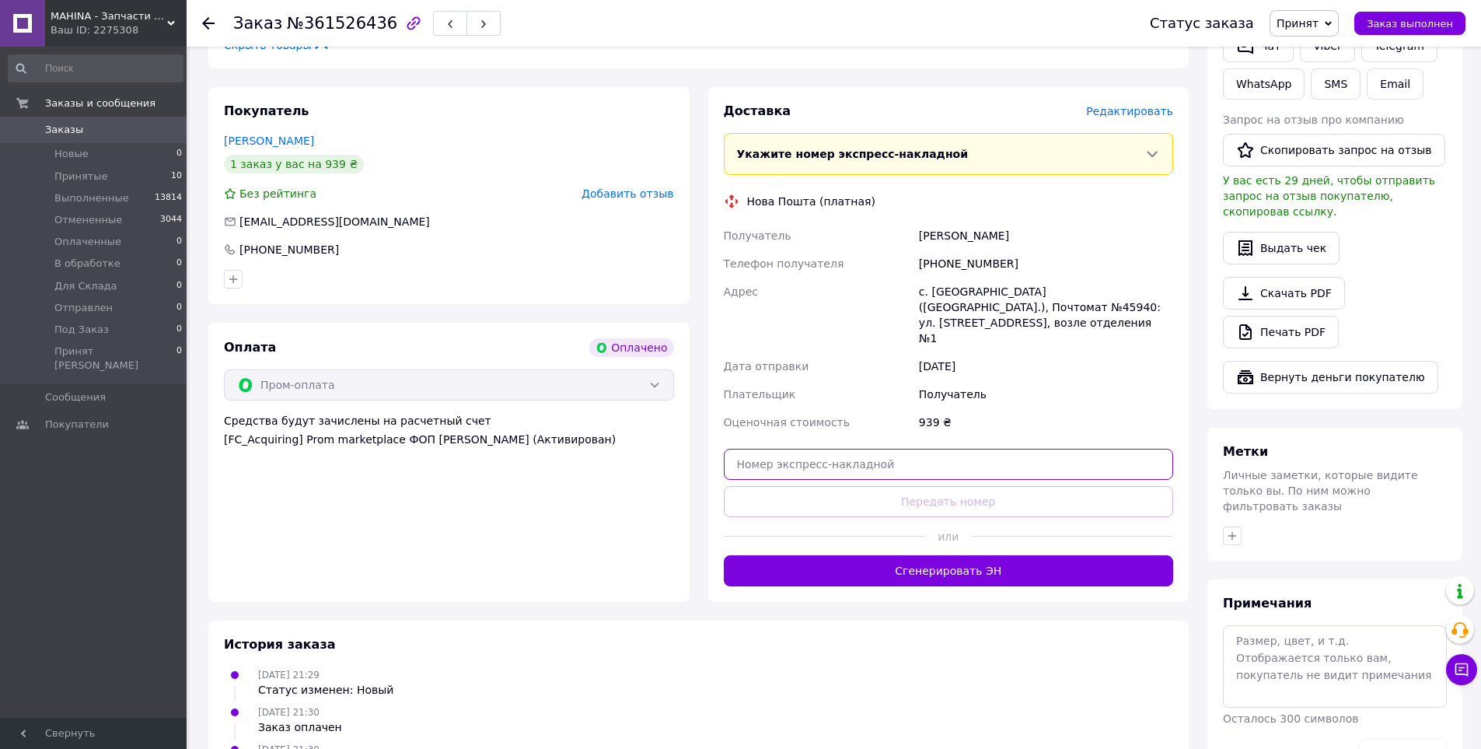
click at [897, 448] on input "text" at bounding box center [949, 463] width 450 height 31
paste input "20451246854435"
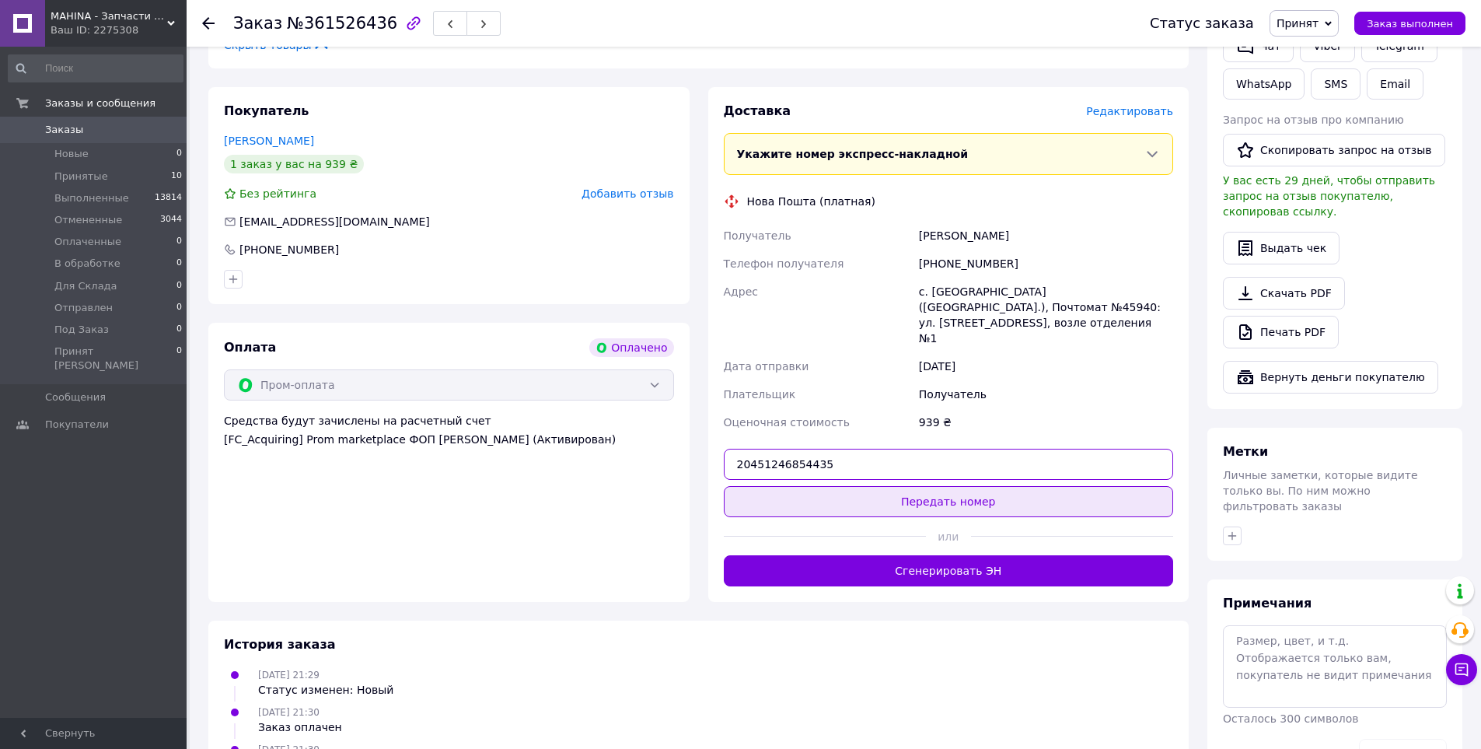
type input "20451246854435"
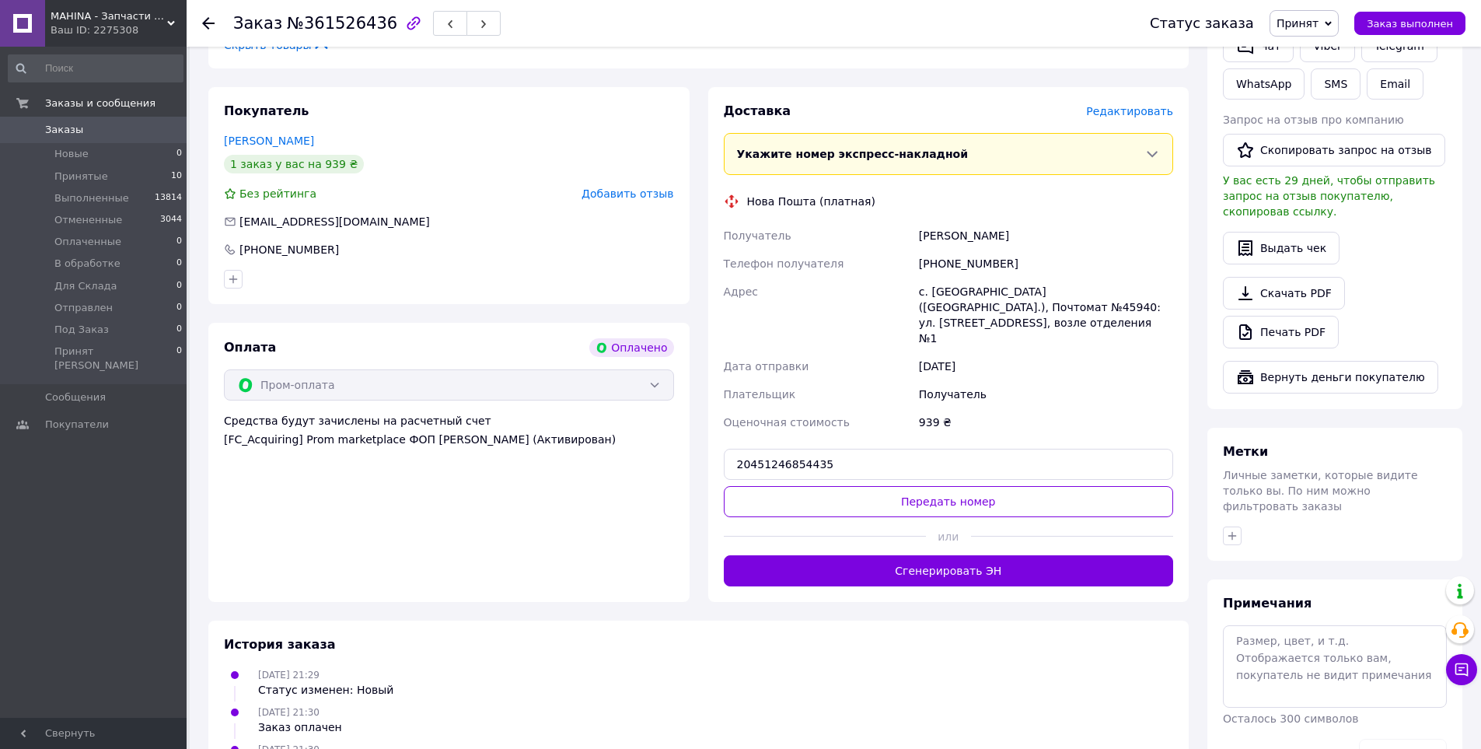
drag, startPoint x: 943, startPoint y: 450, endPoint x: 1001, endPoint y: 431, distance: 61.4
click at [944, 486] on button "Передать номер" at bounding box center [949, 501] width 450 height 31
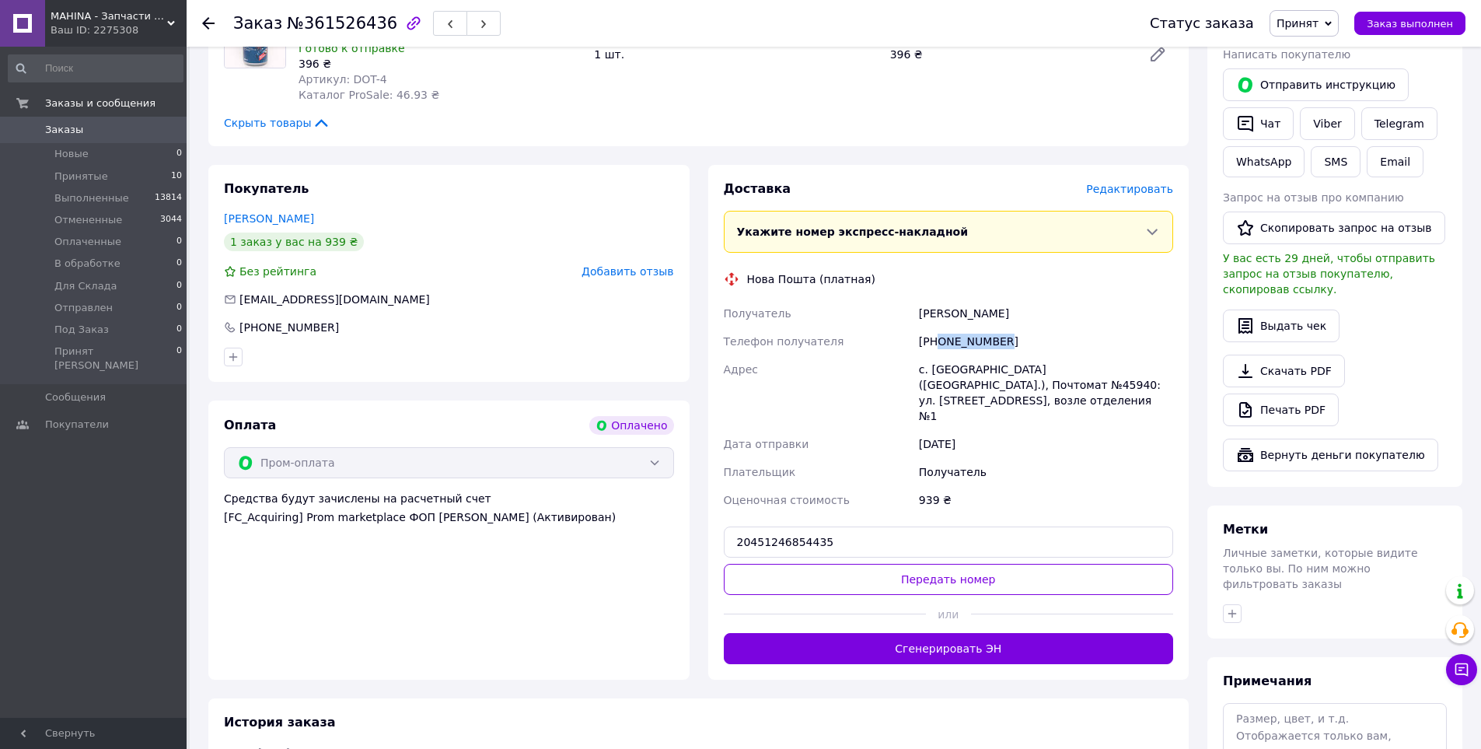
drag, startPoint x: 1008, startPoint y: 326, endPoint x: 941, endPoint y: 326, distance: 67.6
click at [941, 327] on div "[PHONE_NUMBER]" at bounding box center [1046, 341] width 260 height 28
copy div "0982883253"
click at [72, 181] on span "Принятые" at bounding box center [81, 176] width 54 height 14
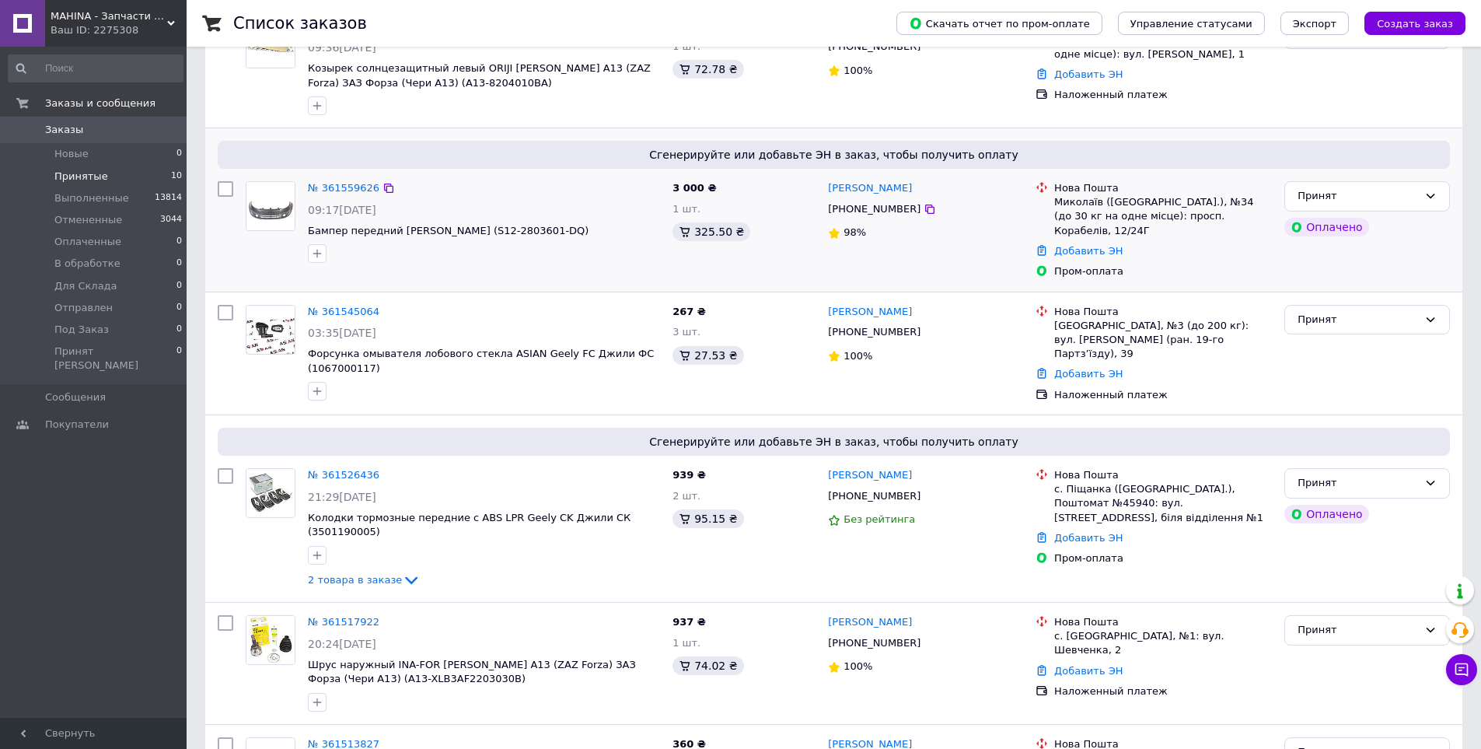
scroll to position [233, 0]
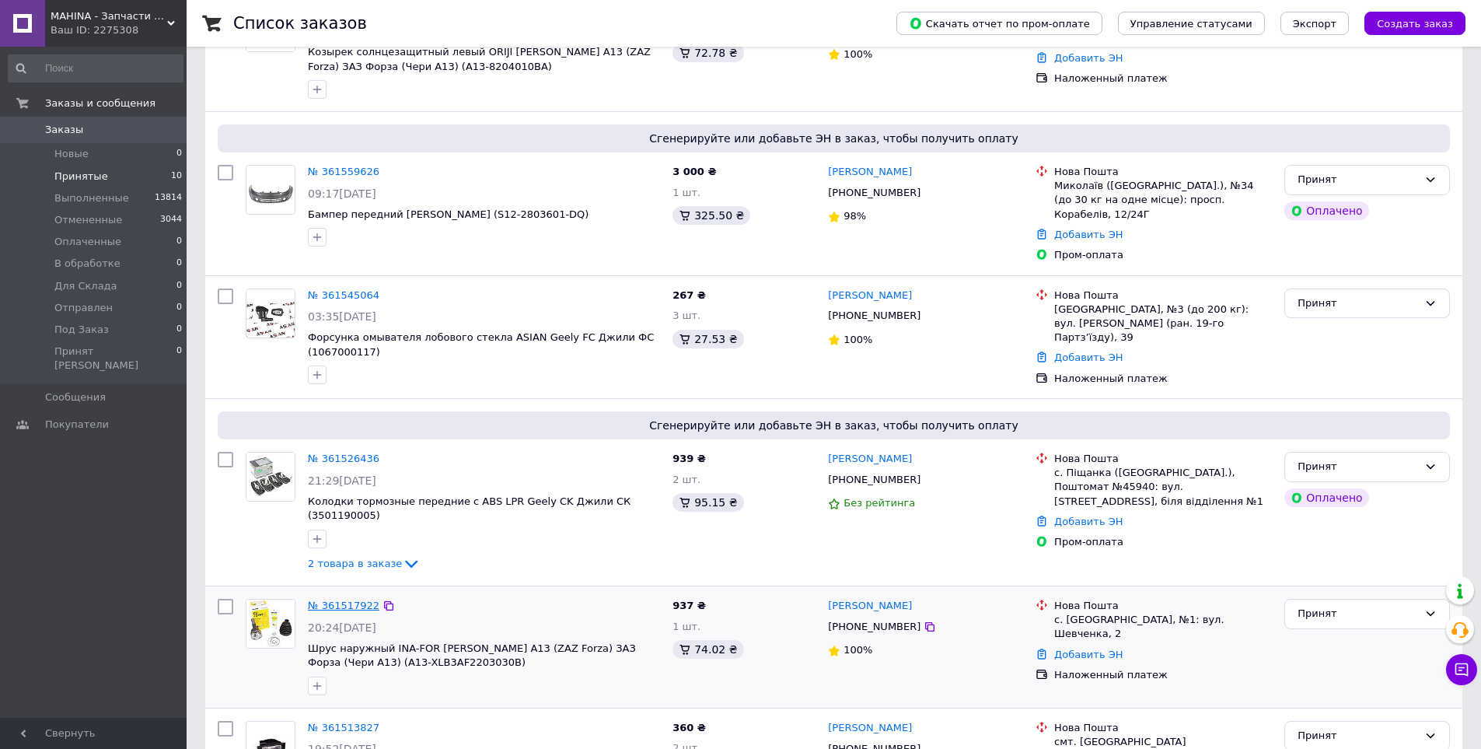
click at [338, 599] on link "№ 361517922" at bounding box center [344, 605] width 72 height 12
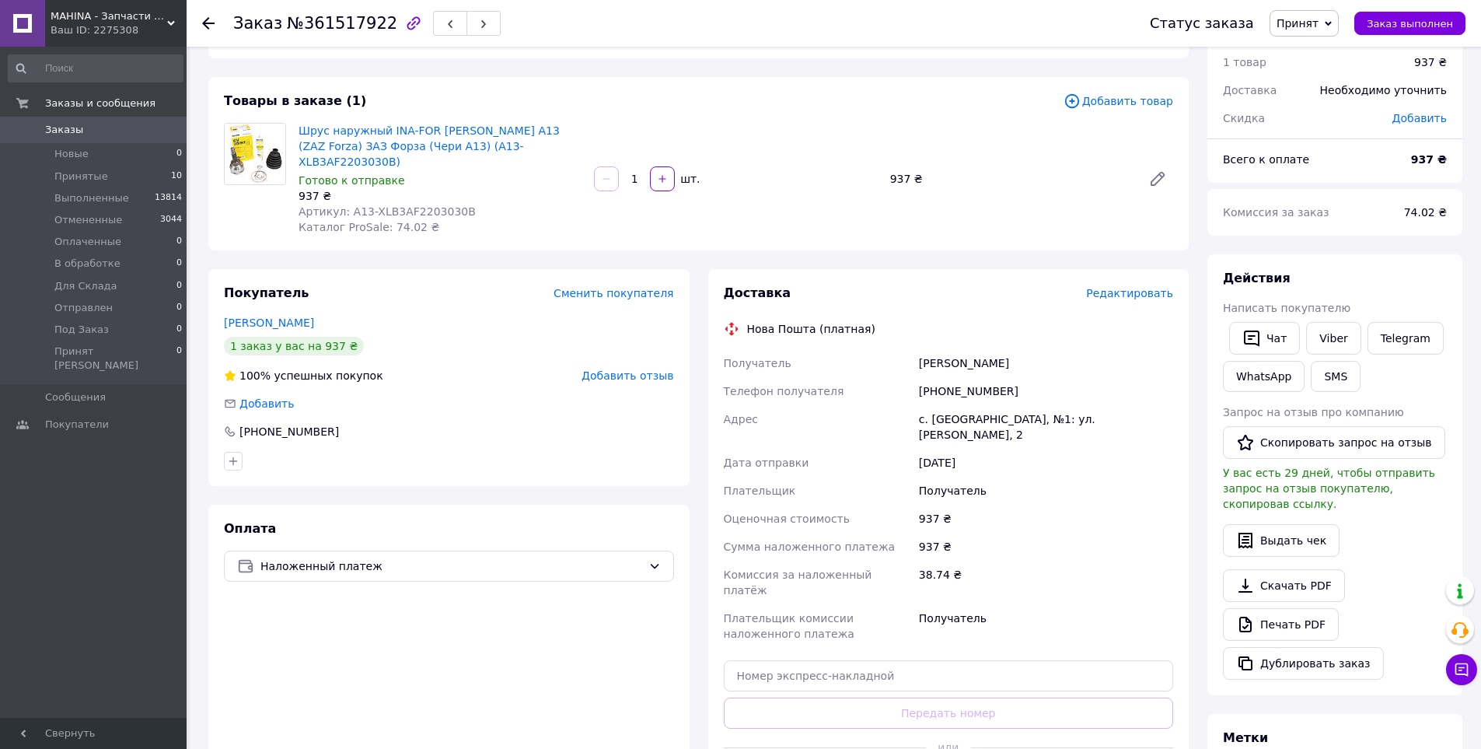
scroll to position [233, 0]
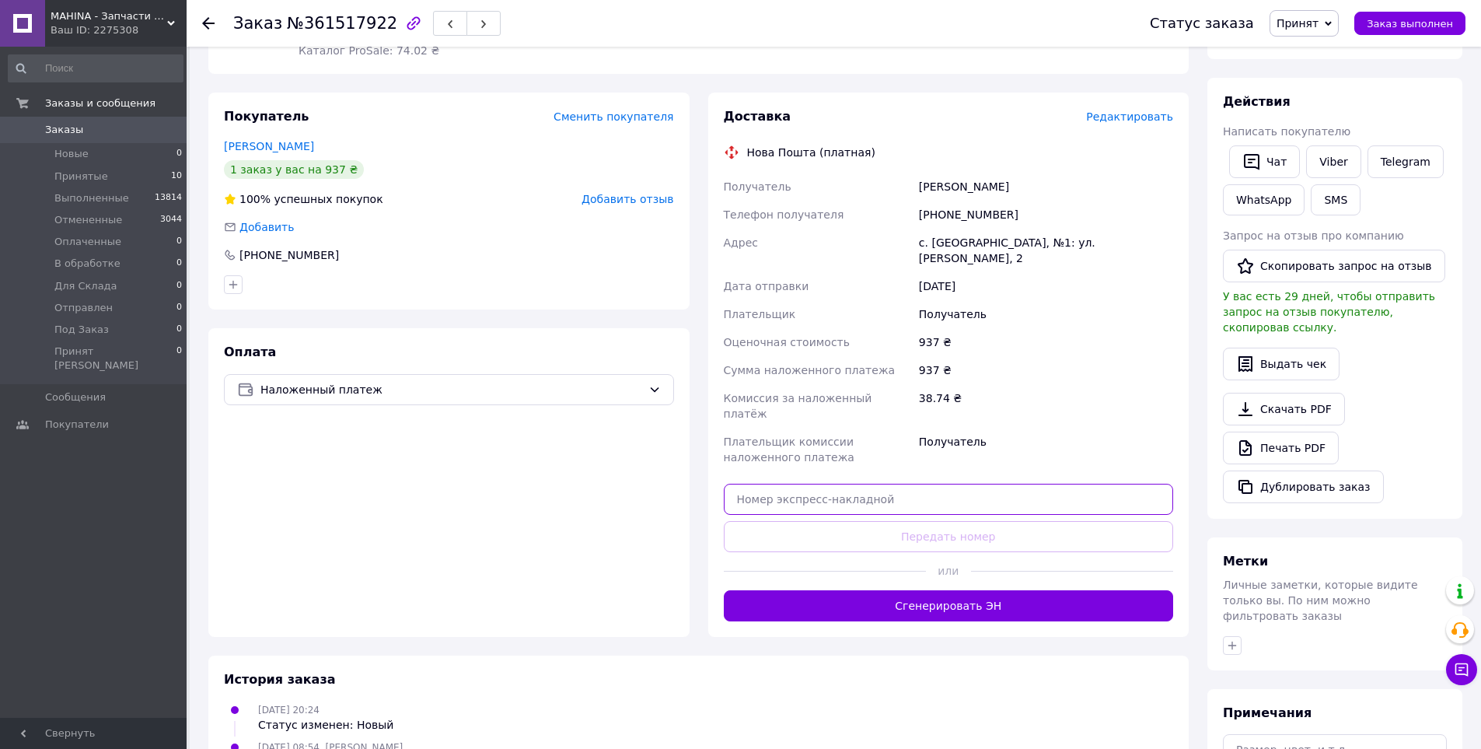
click at [891, 483] on input "text" at bounding box center [949, 498] width 450 height 31
paste input "20451246866122"
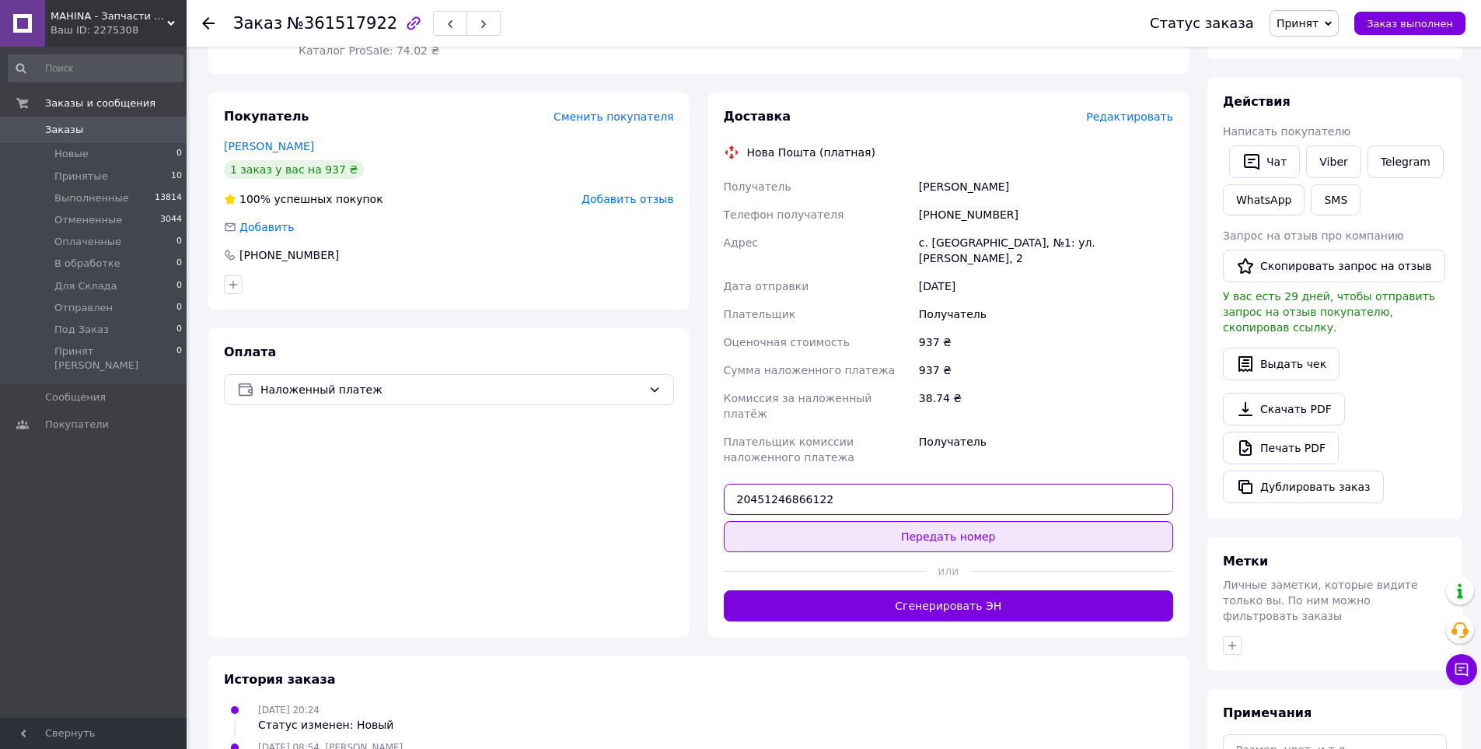
type input "20451246866122"
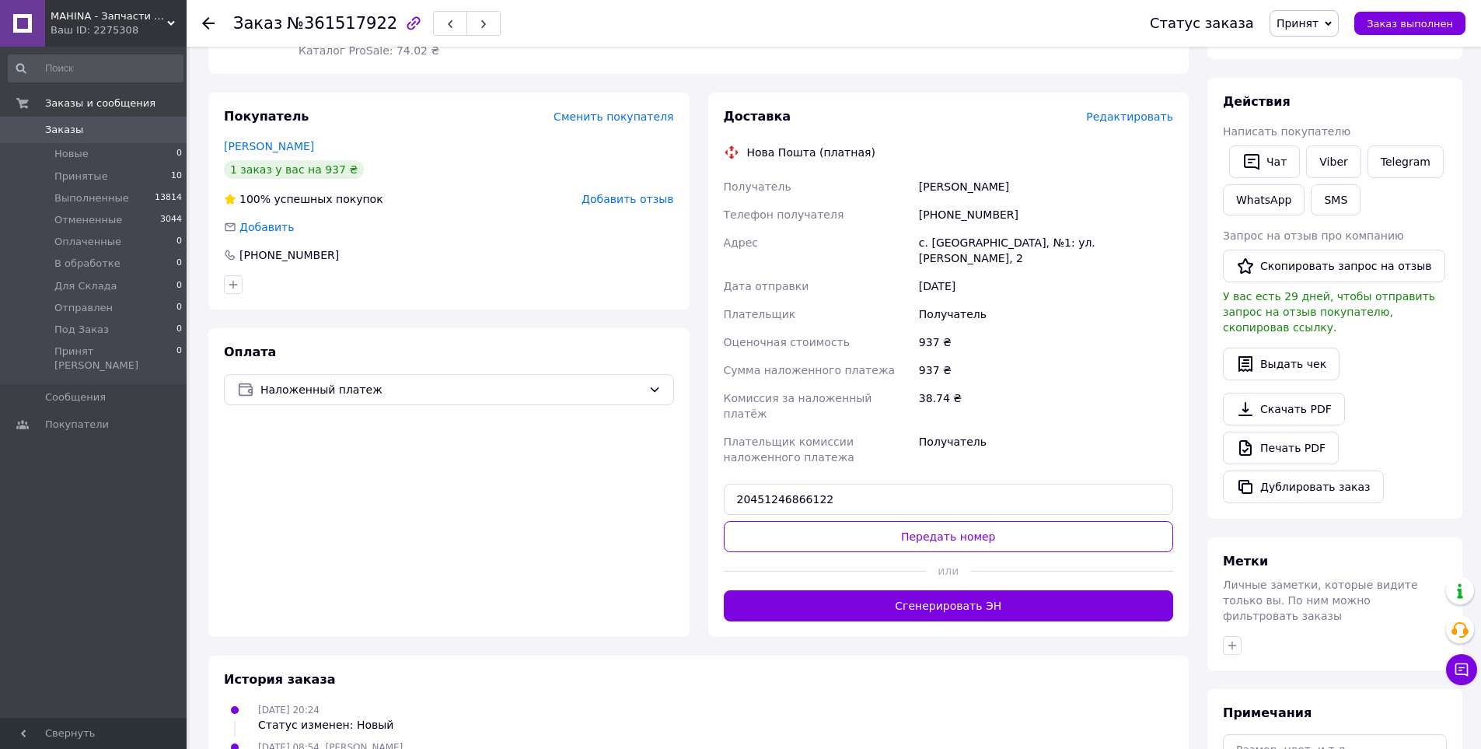
click at [937, 521] on button "Передать номер" at bounding box center [949, 536] width 450 height 31
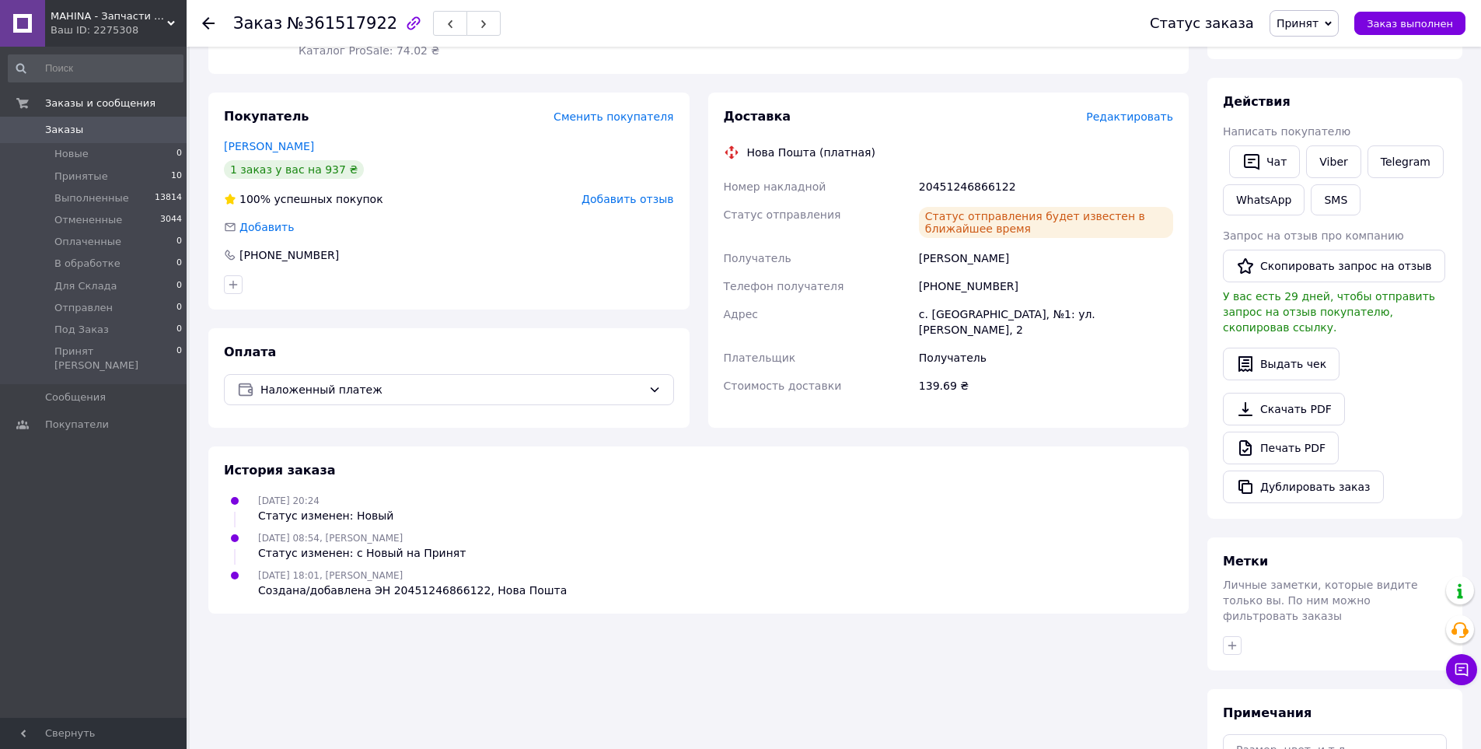
drag, startPoint x: 1396, startPoint y: 26, endPoint x: 1387, endPoint y: 46, distance: 21.6
click at [1394, 26] on span "Заказ выполнен" at bounding box center [1409, 24] width 86 height 12
